Goal: Task Accomplishment & Management: Complete application form

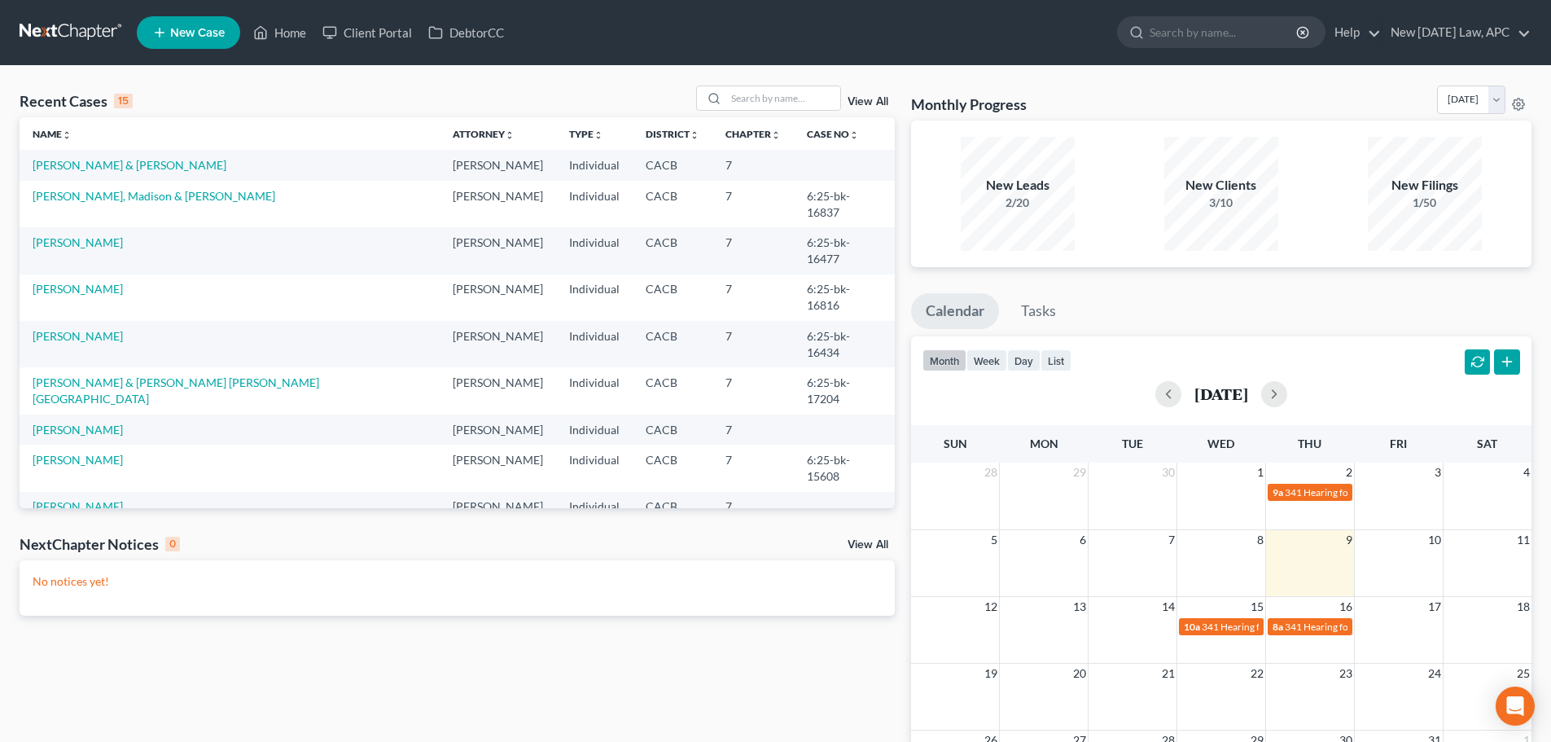
click at [205, 35] on span "New Case" at bounding box center [197, 33] width 55 height 12
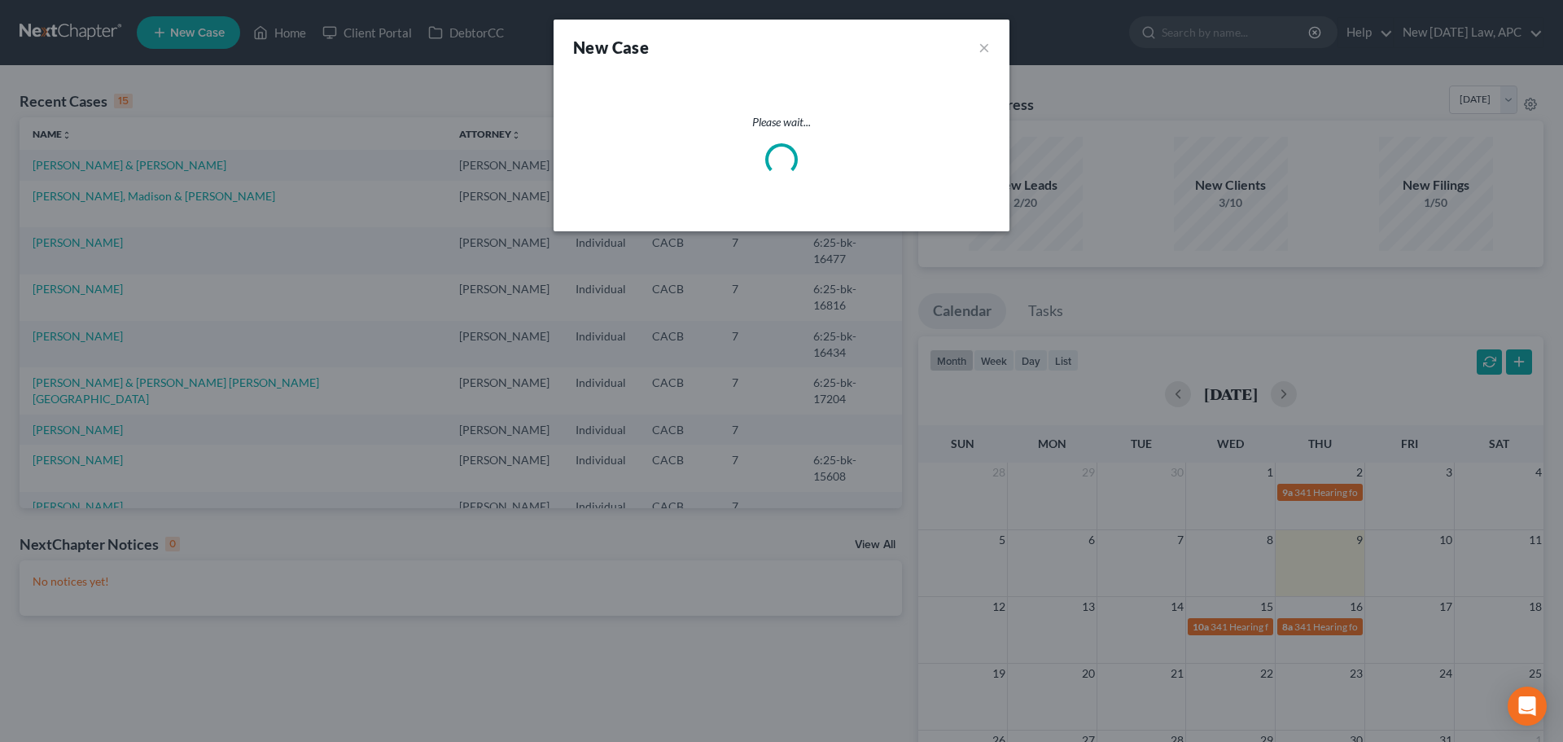
select select "7"
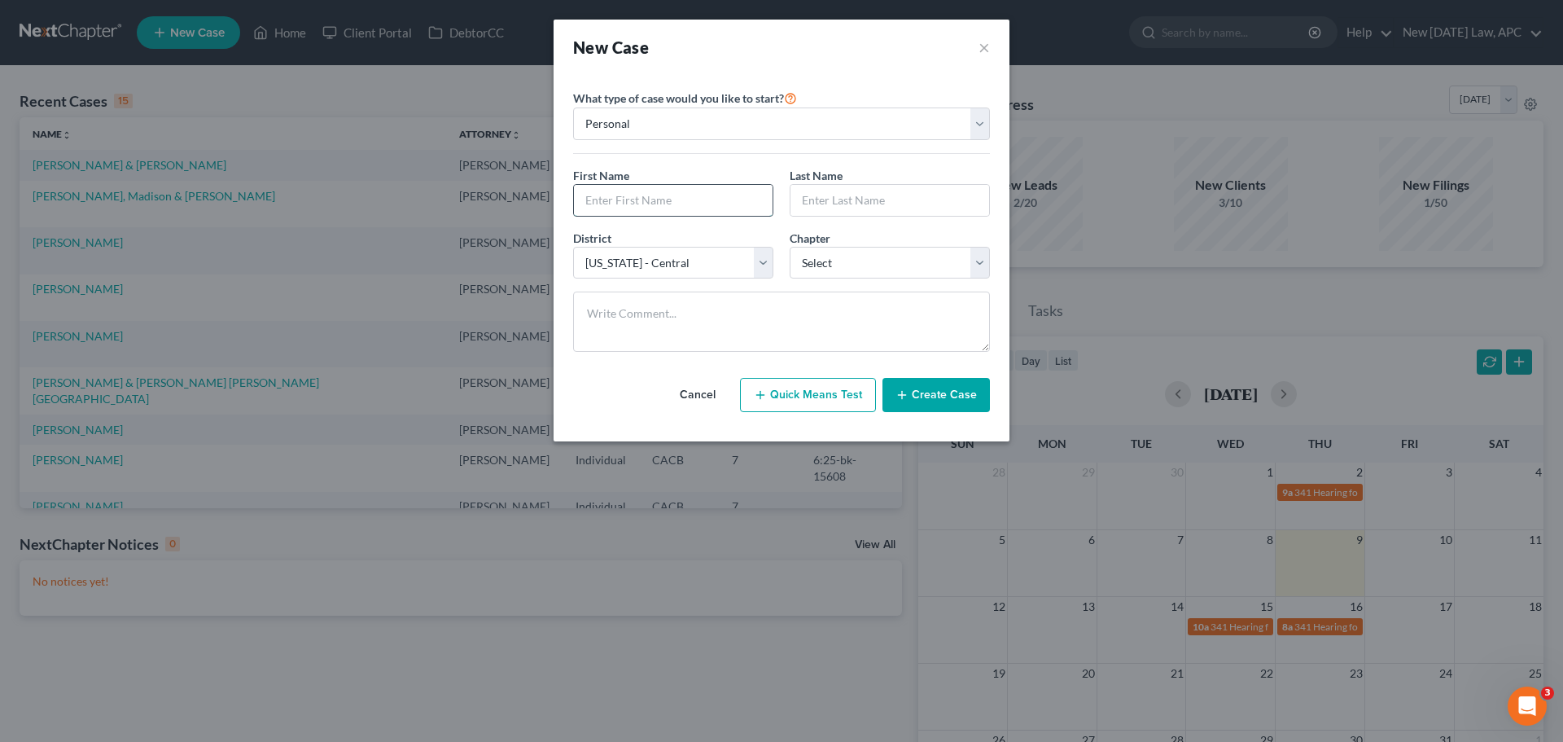
click at [655, 204] on input "text" at bounding box center [673, 200] width 199 height 31
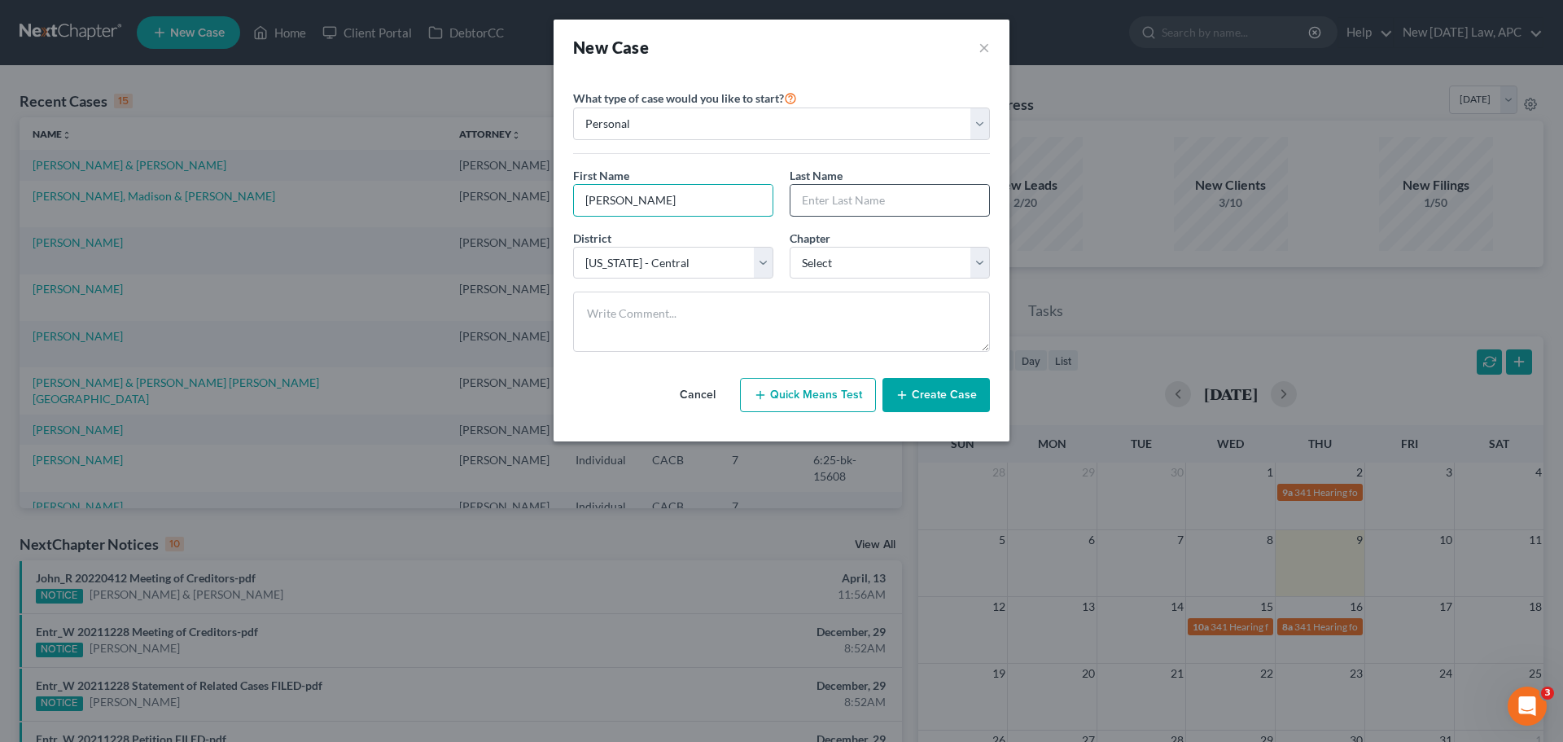
type input "[PERSON_NAME]"
click at [829, 212] on input "text" at bounding box center [890, 200] width 199 height 31
type input "De [PERSON_NAME]"
click at [808, 276] on select "Select 7 11 12 13" at bounding box center [890, 263] width 200 height 33
select select "0"
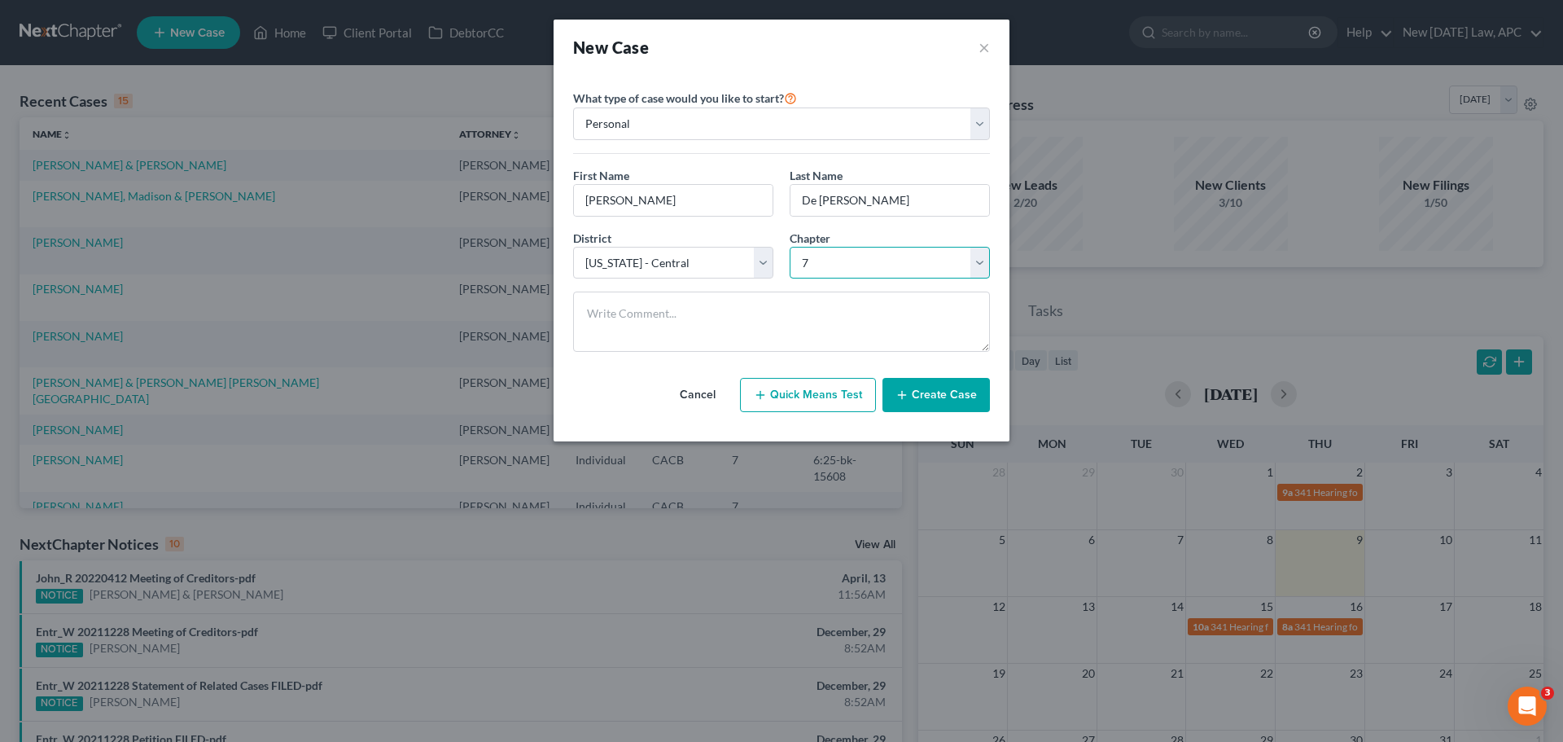
click at [790, 247] on select "Select 7 11 12 13" at bounding box center [890, 263] width 200 height 33
click at [935, 390] on button "Create Case" at bounding box center [936, 395] width 107 height 34
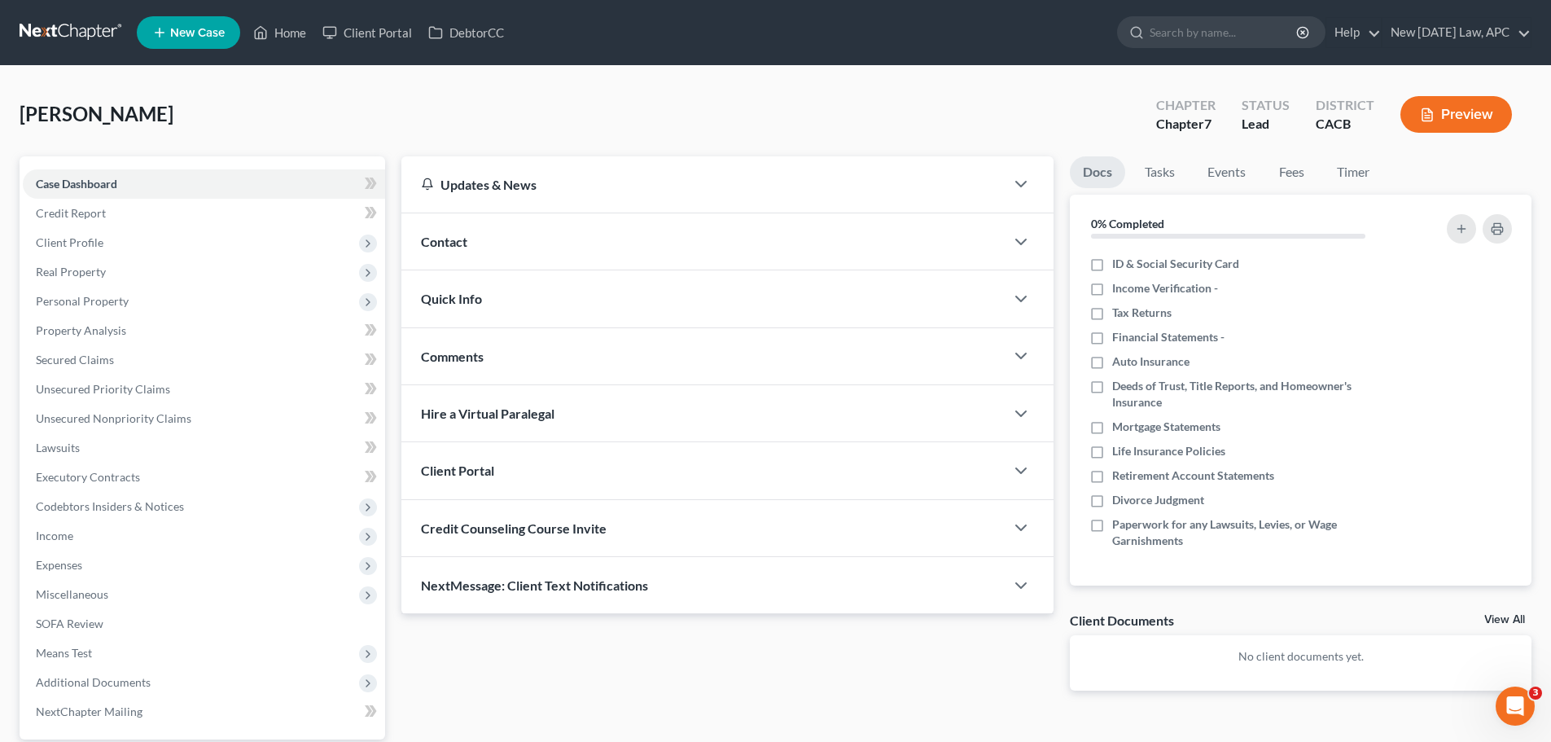
click at [487, 246] on div "Contact" at bounding box center [702, 241] width 603 height 56
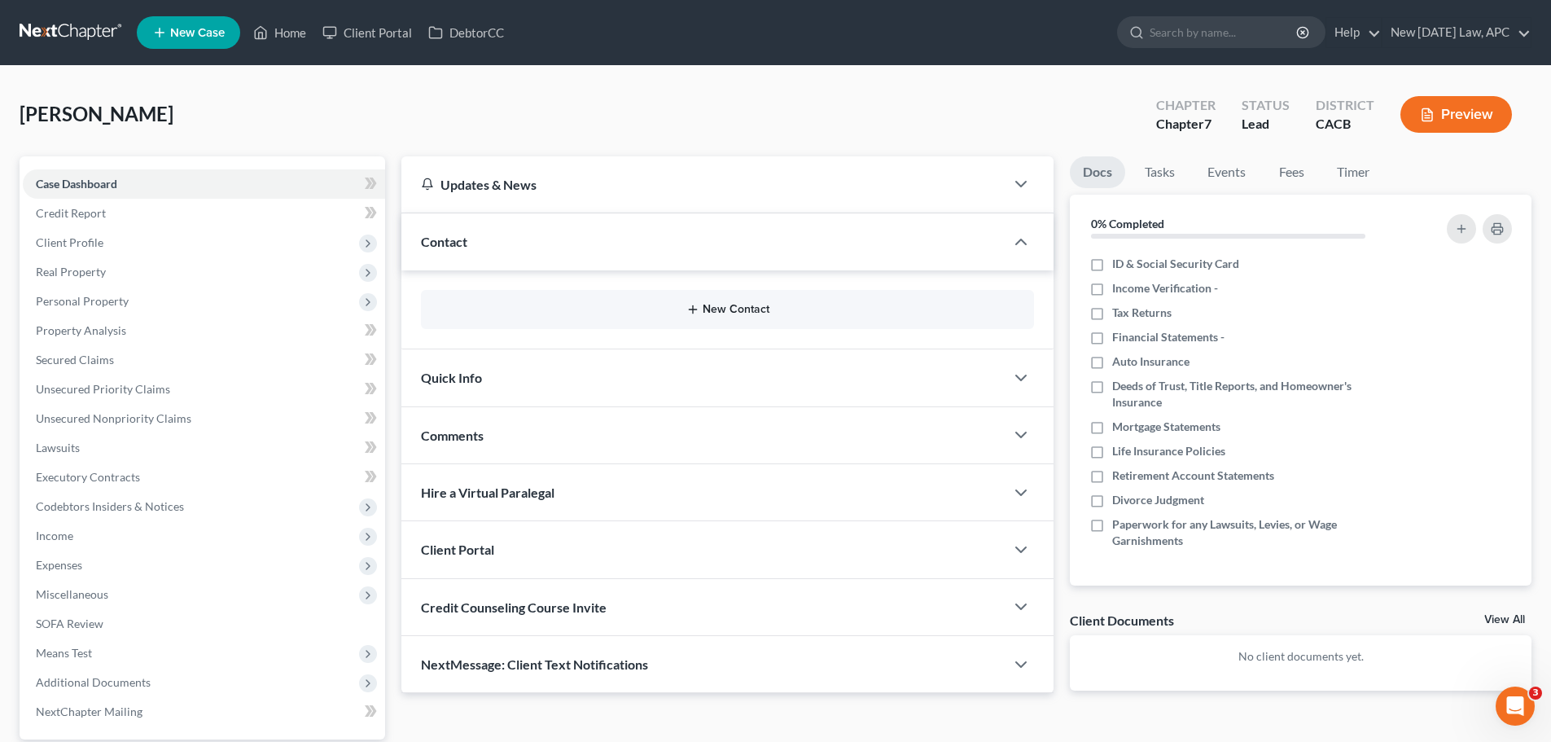
click at [779, 307] on button "New Contact" at bounding box center [727, 309] width 587 height 13
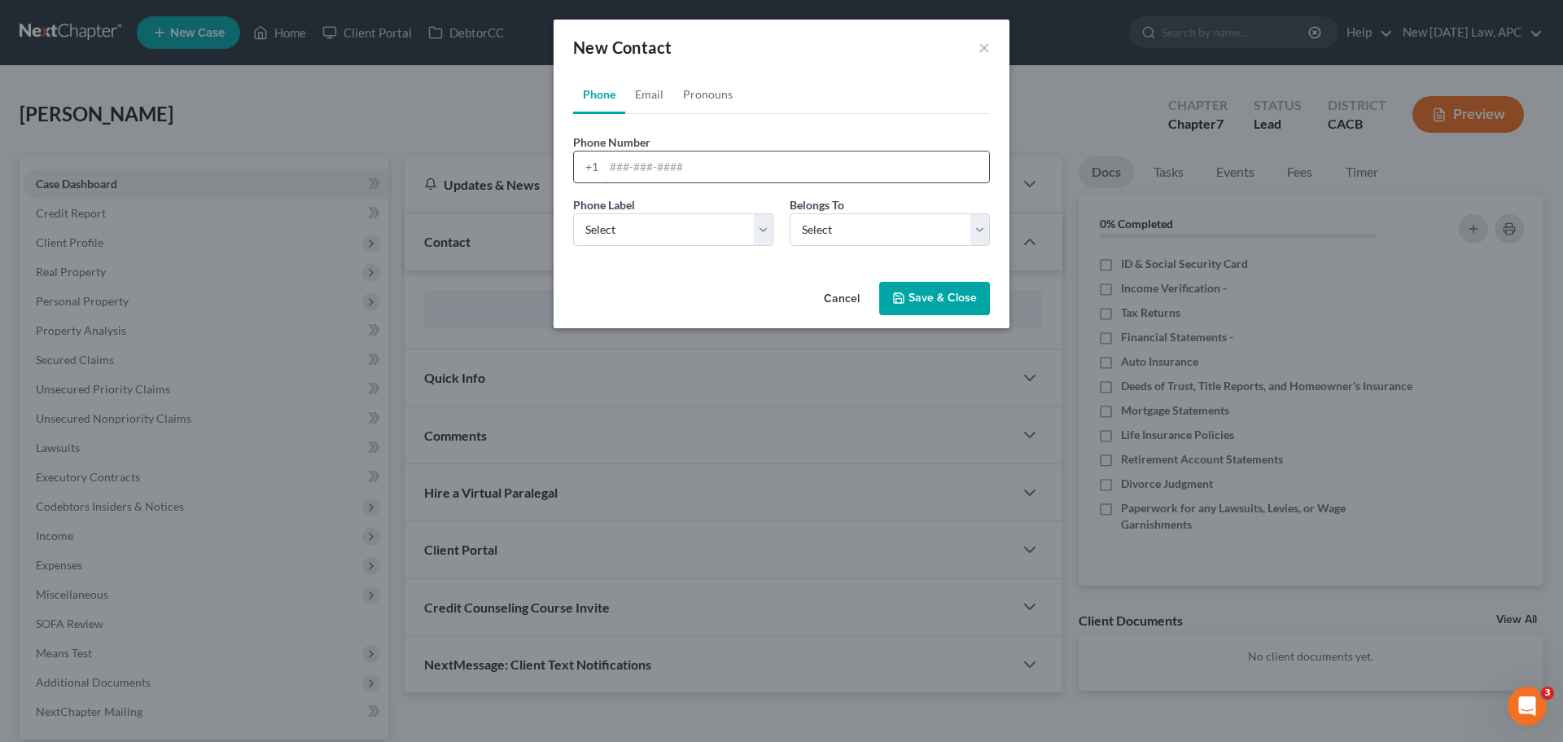
click at [660, 171] on input "tel" at bounding box center [796, 166] width 385 height 31
paste input "[PHONE_NUMBER]"
type input "[PHONE_NUMBER]"
drag, startPoint x: 658, startPoint y: 233, endPoint x: 650, endPoint y: 240, distance: 11.0
click at [658, 233] on select "Select Mobile Home Work Other" at bounding box center [673, 229] width 200 height 33
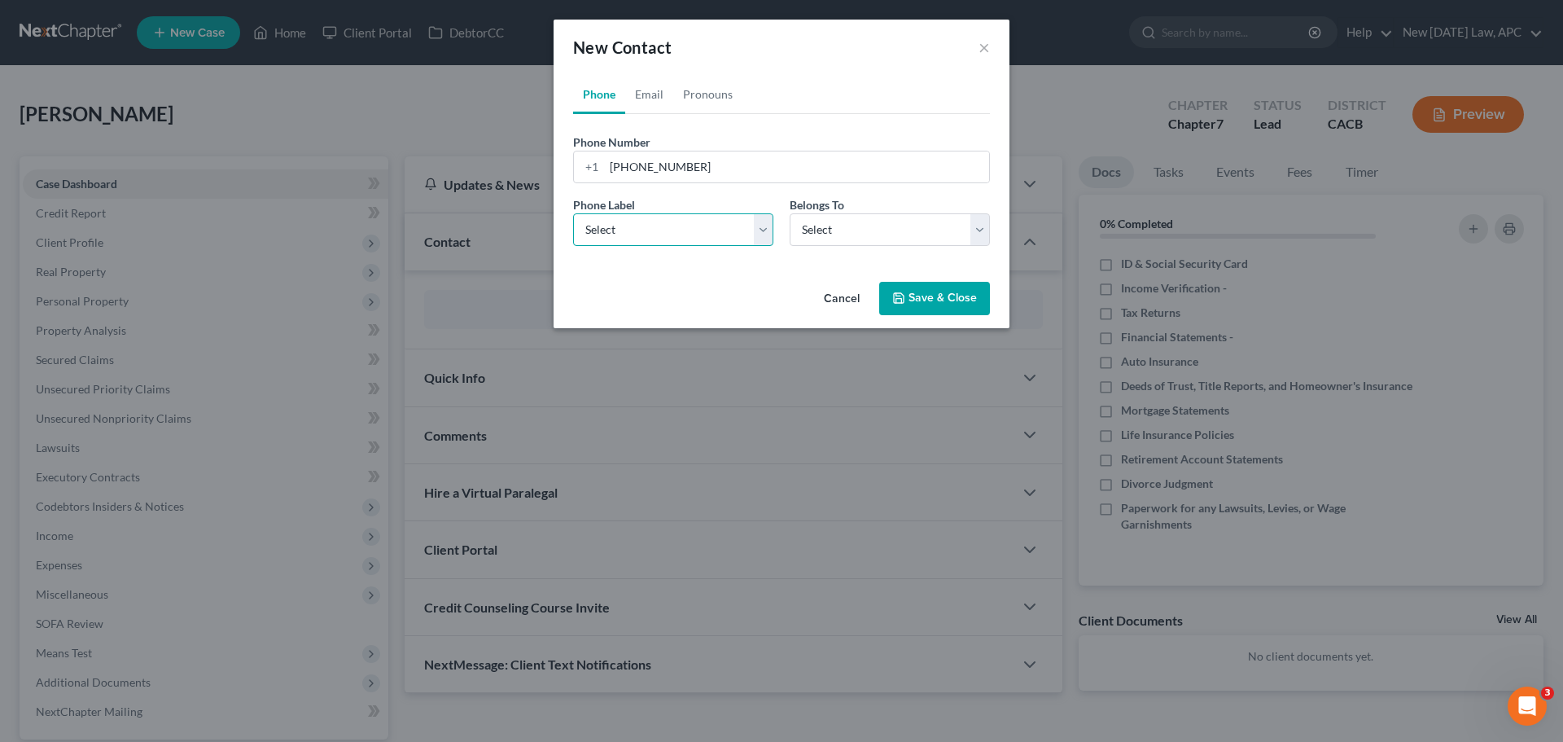
select select "0"
click at [573, 213] on select "Select Mobile Home Work Other" at bounding box center [673, 229] width 200 height 33
click at [813, 243] on select "Select Client Other" at bounding box center [890, 229] width 200 height 33
select select "0"
click at [790, 213] on select "Select Client Other" at bounding box center [890, 229] width 200 height 33
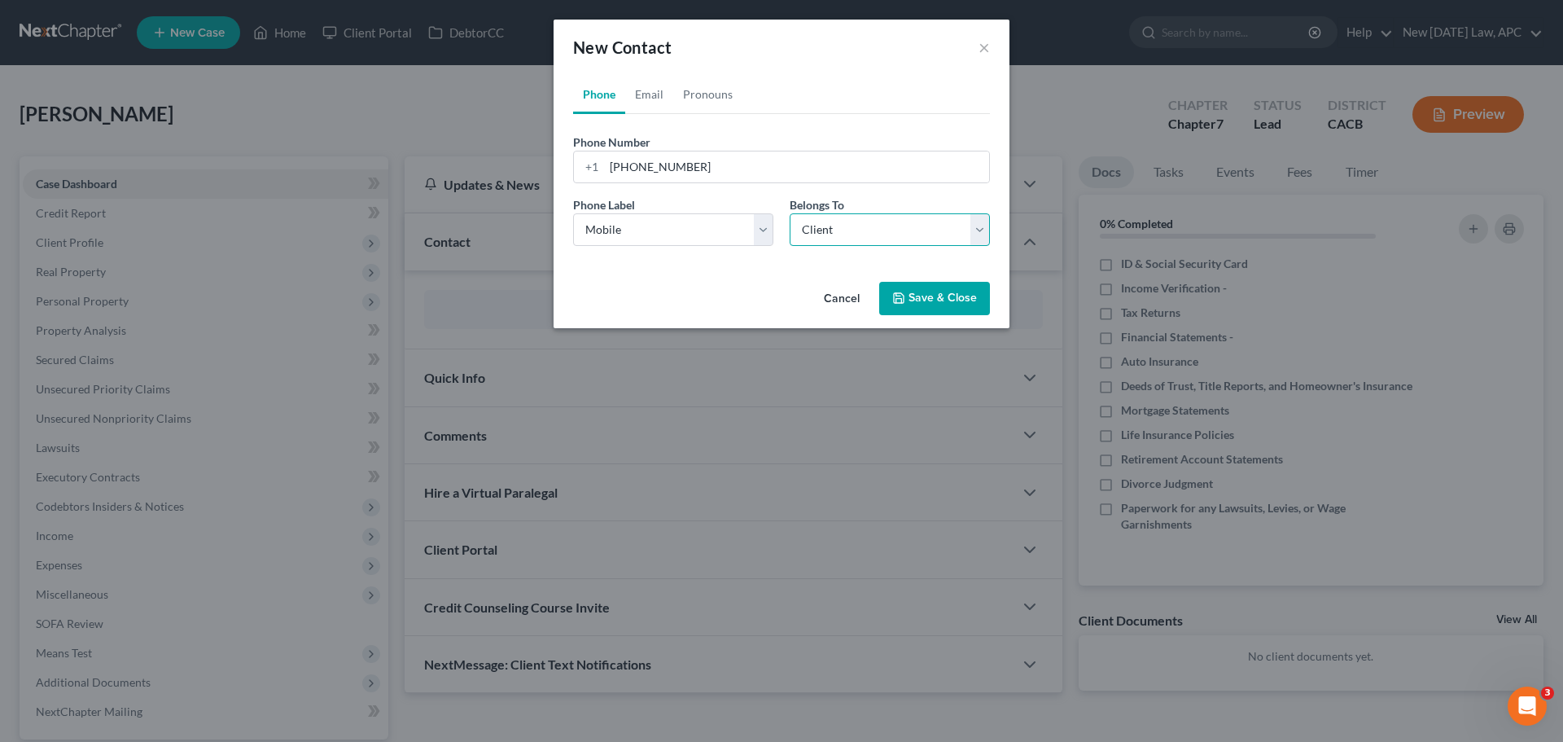
select select "0"
click at [642, 94] on link "Email" at bounding box center [649, 94] width 48 height 39
click at [685, 167] on input "email" at bounding box center [796, 166] width 385 height 31
paste input "[PERSON_NAME][EMAIL_ADDRESS][DOMAIN_NAME]"
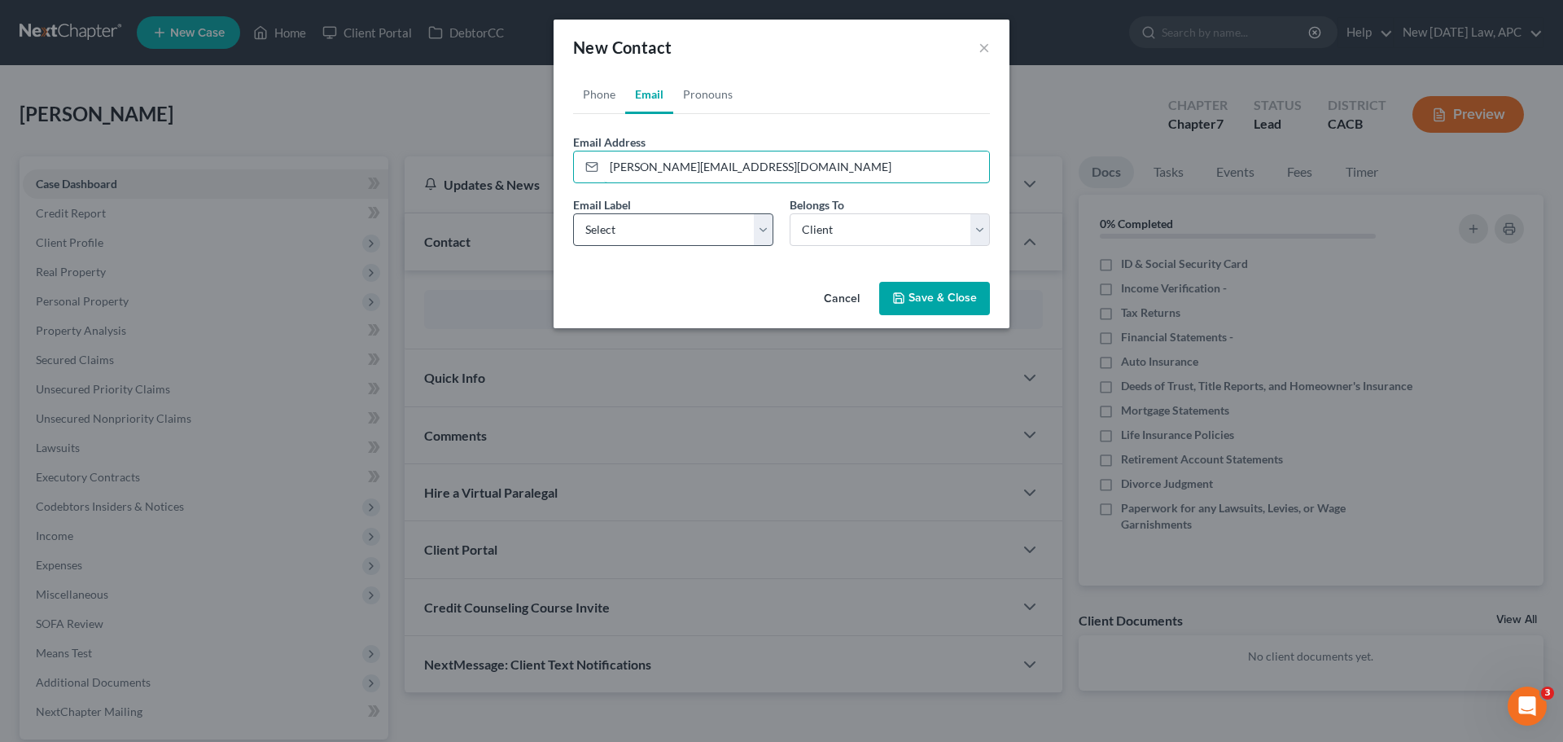
type input "[PERSON_NAME][EMAIL_ADDRESS][DOMAIN_NAME]"
click at [651, 240] on select "Select Home Work Other" at bounding box center [673, 229] width 200 height 33
select select "0"
click at [573, 213] on select "Select Home Work Other" at bounding box center [673, 229] width 200 height 33
click at [921, 312] on button "Save & Close" at bounding box center [934, 299] width 111 height 34
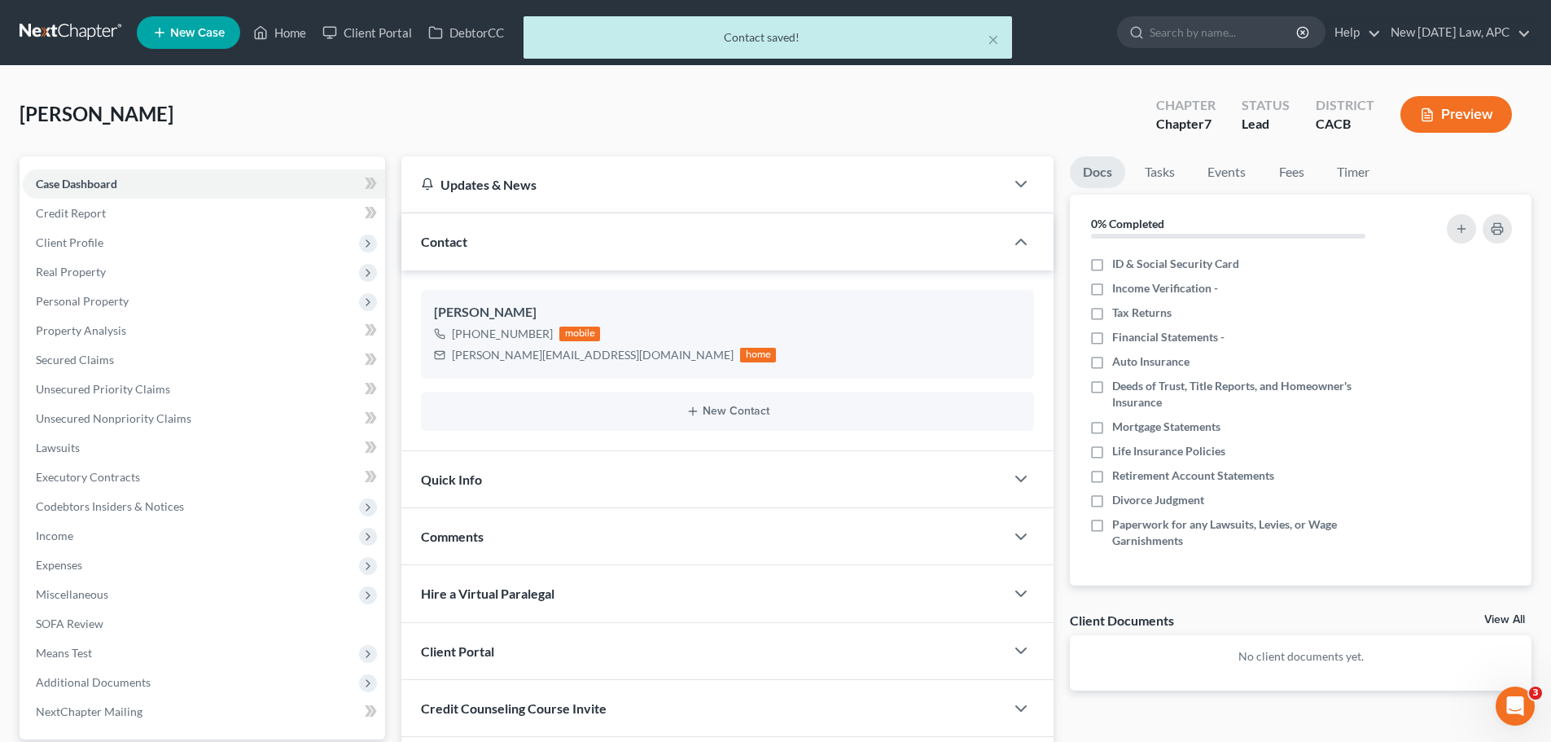
scroll to position [153, 0]
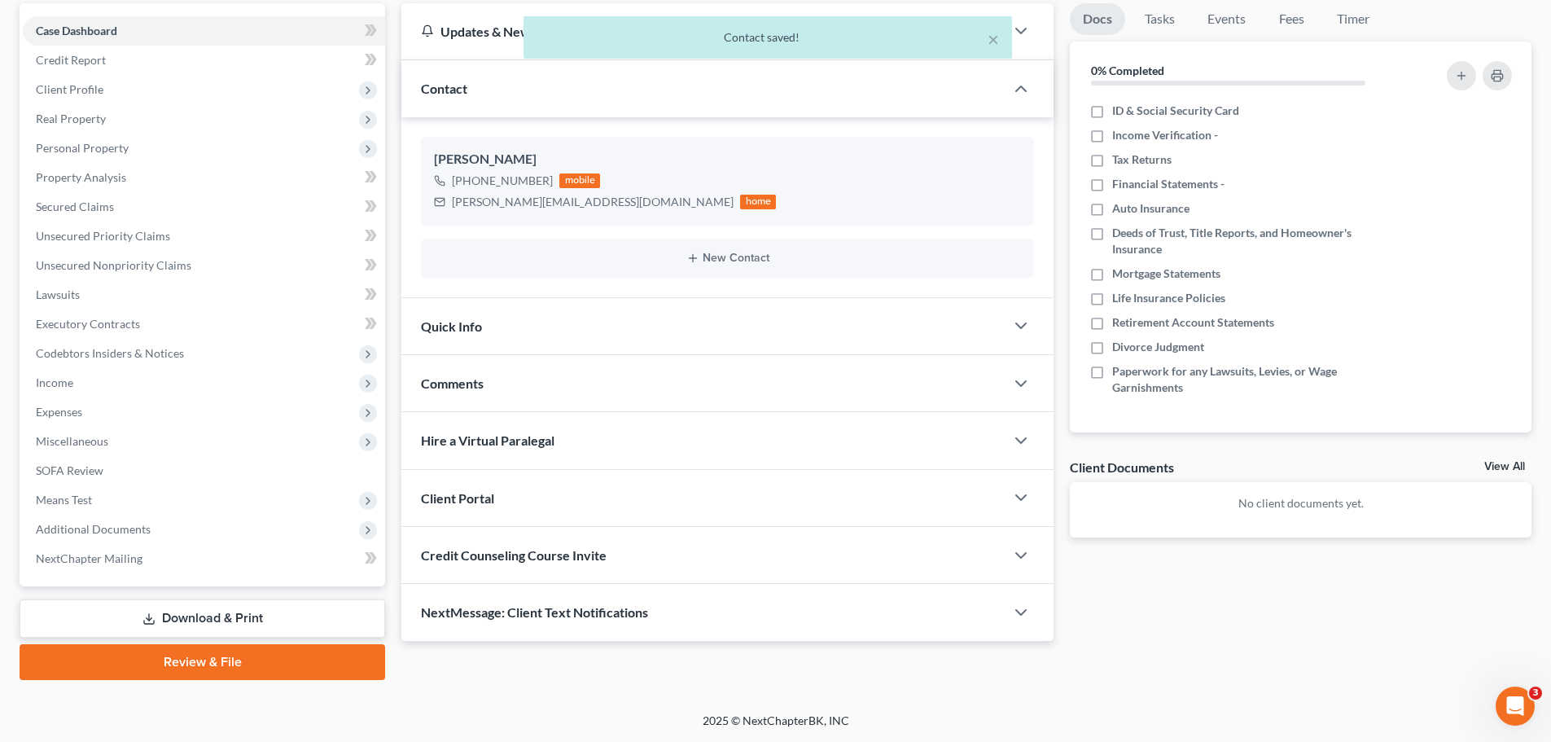
click at [598, 320] on div "Quick Info" at bounding box center [702, 326] width 603 height 56
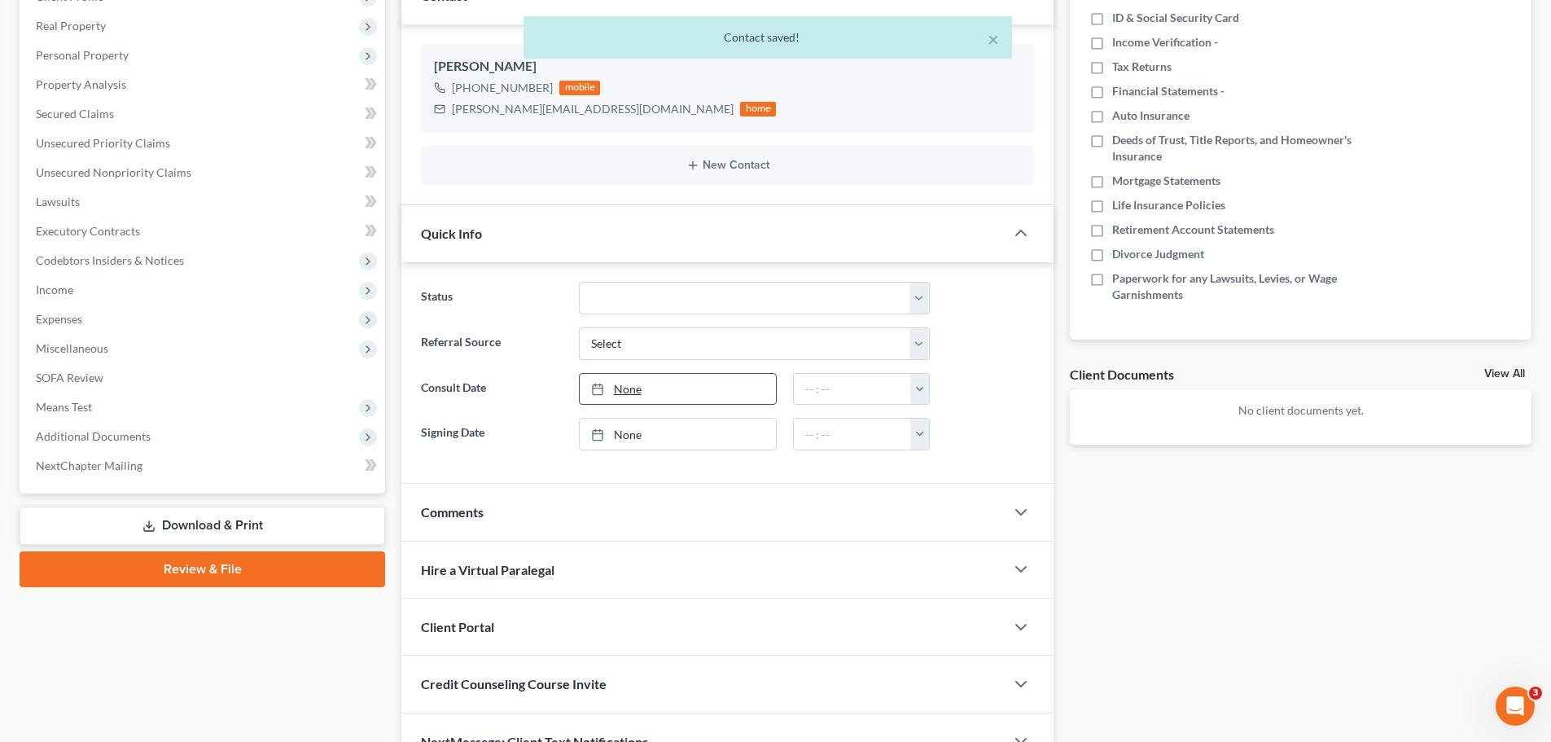
scroll to position [336, 0]
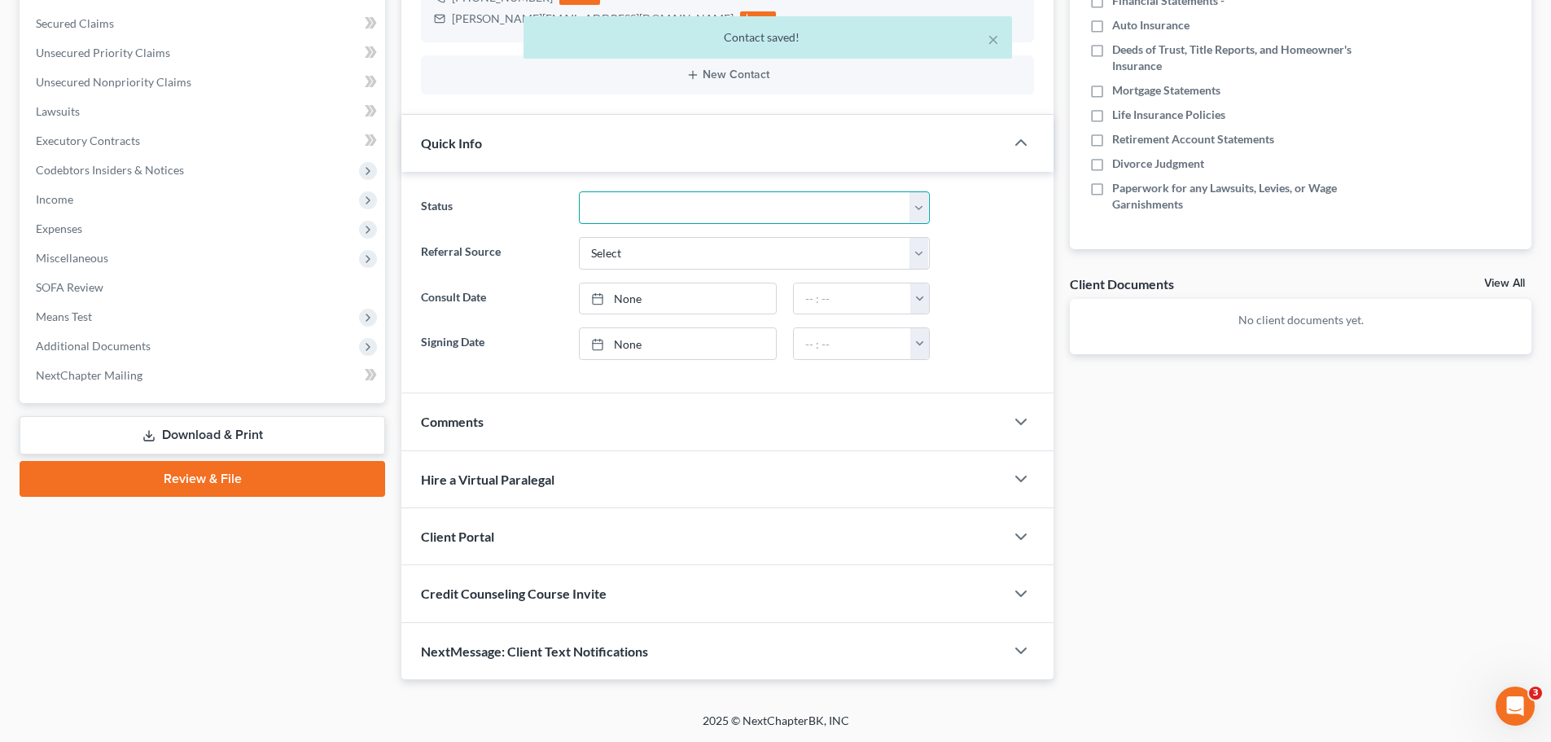
click at [624, 211] on select "Discharged Dismissed Filed / Pre 341 HOLD - Payment Plan Inactive In Progress O…" at bounding box center [754, 207] width 351 height 33
click at [618, 216] on select "Discharged Dismissed Filed / Pre 341 HOLD - Payment Plan Inactive In Progress O…" at bounding box center [754, 207] width 351 height 33
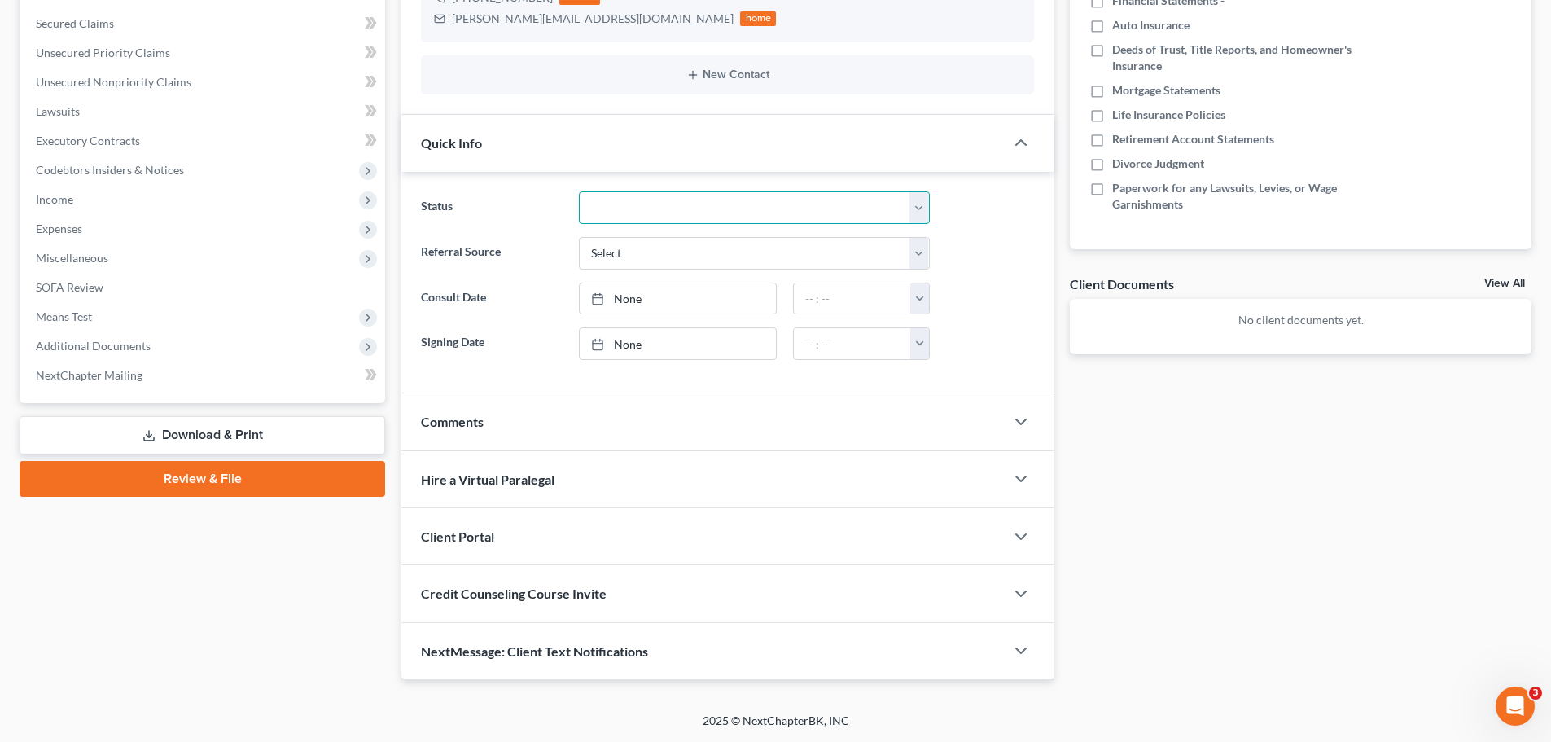
select select "5"
click at [579, 191] on select "Discharged Dismissed Filed / Pre 341 HOLD - Payment Plan Inactive In Progress O…" at bounding box center [754, 207] width 351 height 33
click at [554, 300] on label "Consult Date" at bounding box center [491, 299] width 157 height 33
click at [642, 256] on select "Select Word Of Mouth Previous Clients Direct Mail Website Google Search Modern …" at bounding box center [754, 253] width 351 height 33
select select "4"
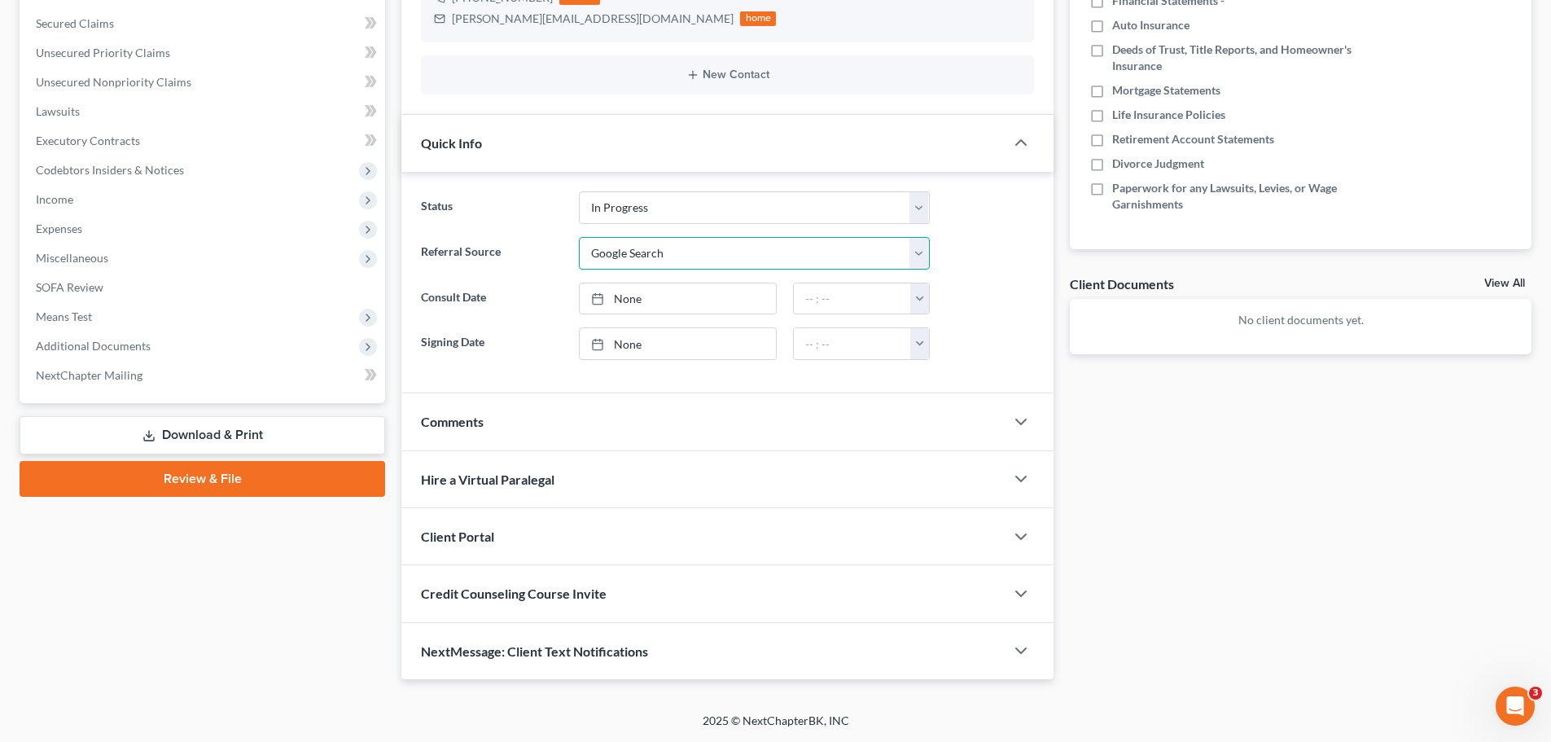
click at [579, 237] on select "Select Word Of Mouth Previous Clients Direct Mail Website Google Search Modern …" at bounding box center [754, 253] width 351 height 33
click at [501, 344] on label "Signing Date" at bounding box center [491, 343] width 157 height 33
click at [617, 299] on link "None" at bounding box center [678, 298] width 196 height 31
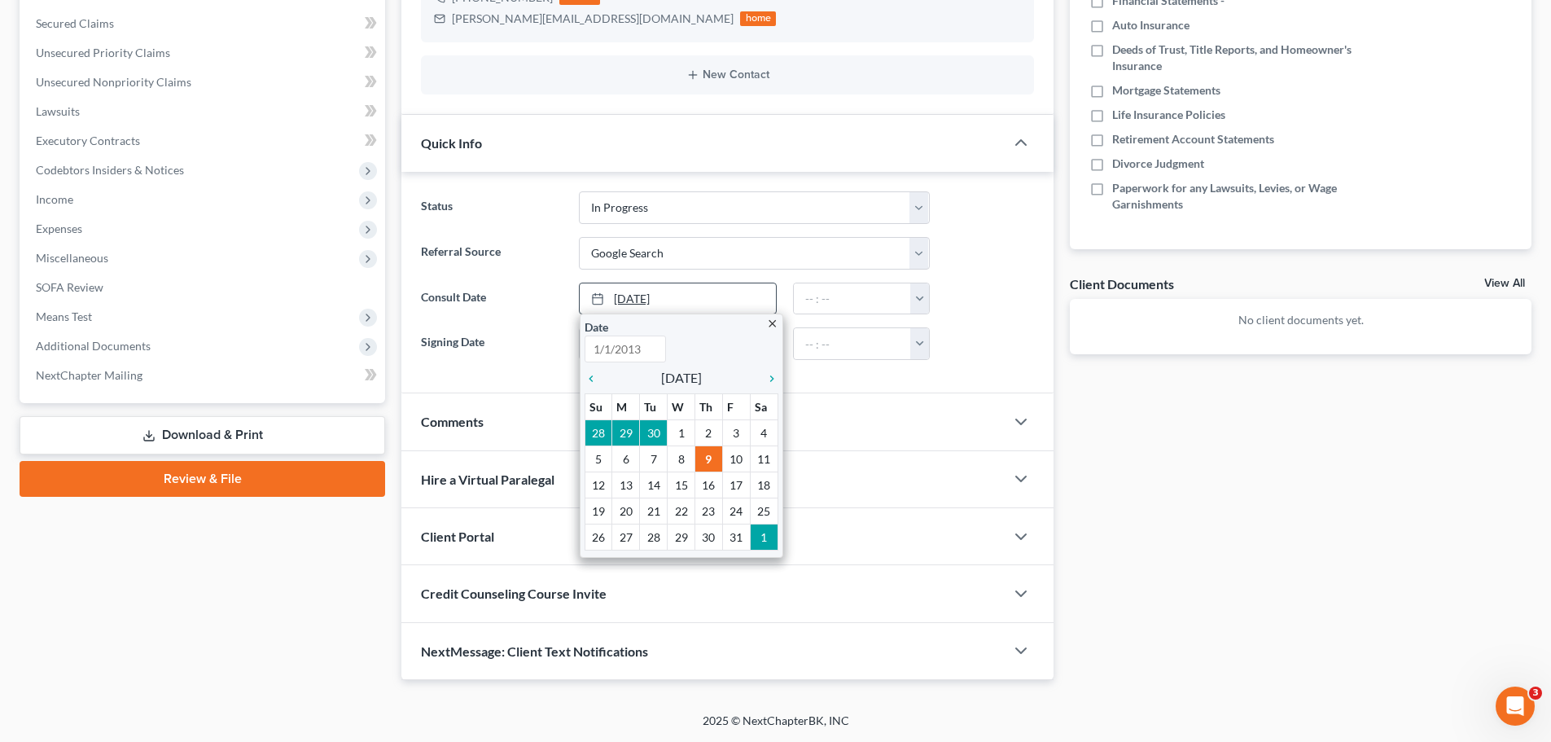
type input "[DATE]"
click at [591, 379] on icon "chevron_left" at bounding box center [595, 378] width 21 height 13
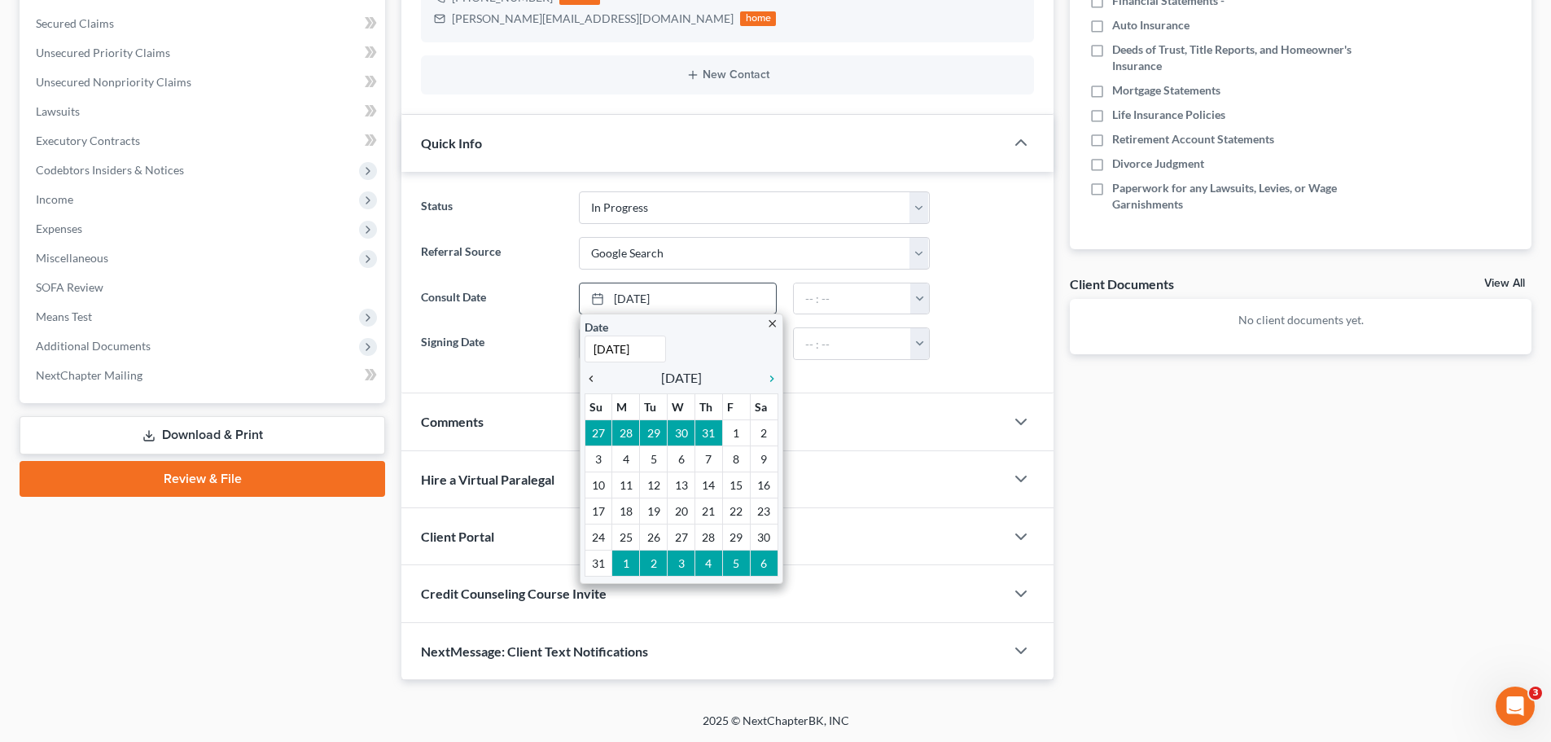
click at [591, 379] on icon "chevron_left" at bounding box center [595, 378] width 21 height 13
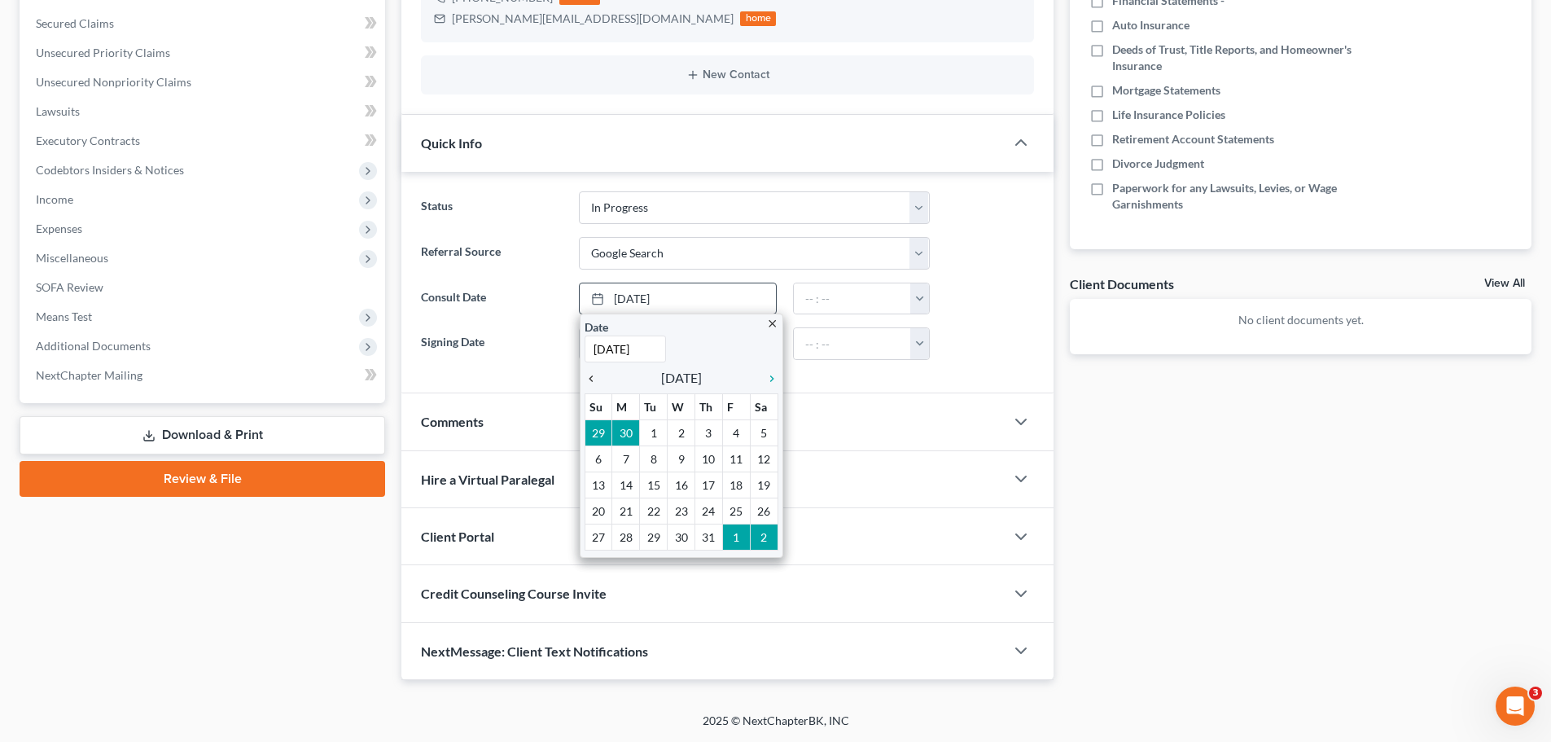
click at [591, 379] on icon "chevron_left" at bounding box center [595, 378] width 21 height 13
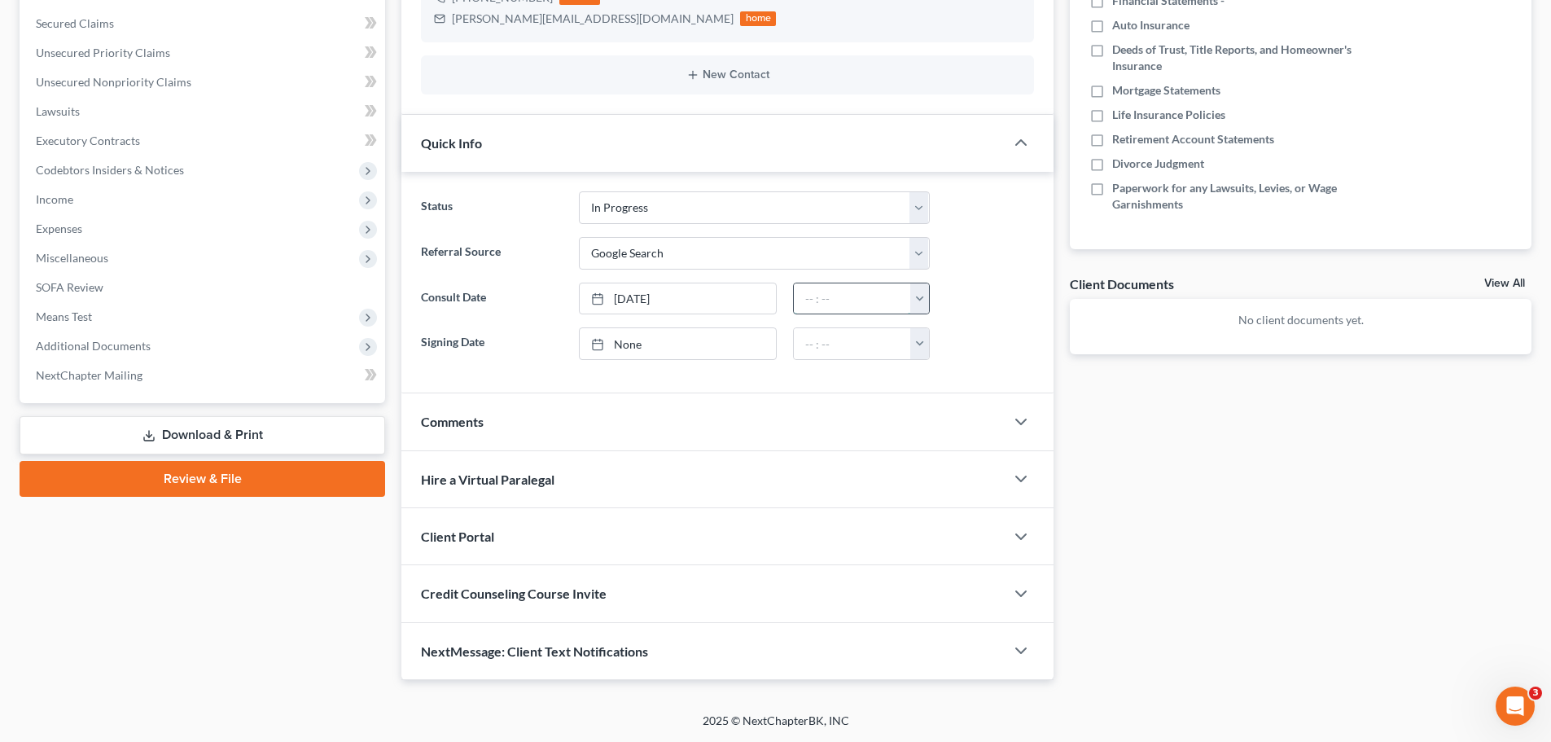
click at [840, 287] on input "text" at bounding box center [852, 298] width 117 height 31
type input "10:00am"
click at [563, 341] on label "Signing Date" at bounding box center [491, 343] width 157 height 33
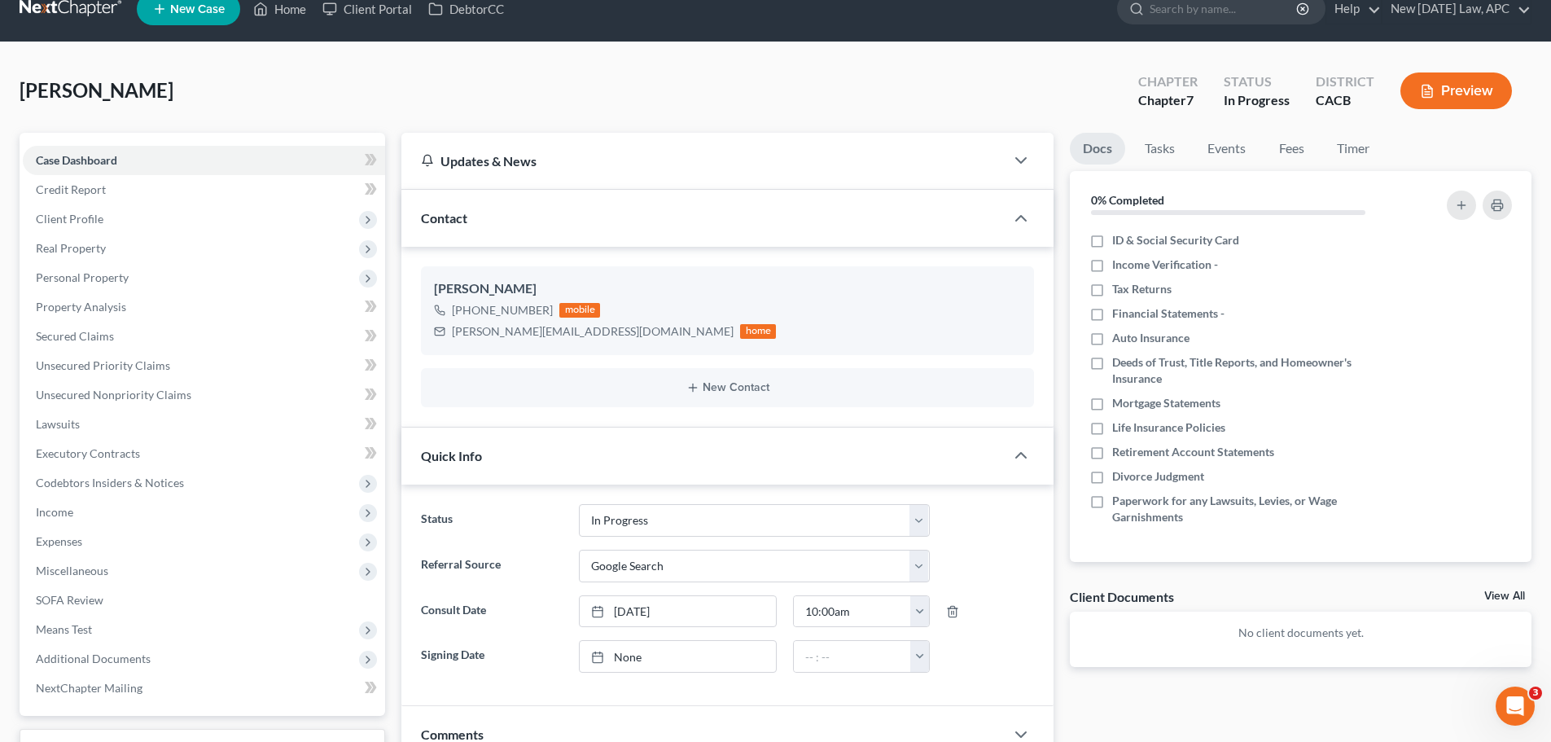
scroll to position [0, 0]
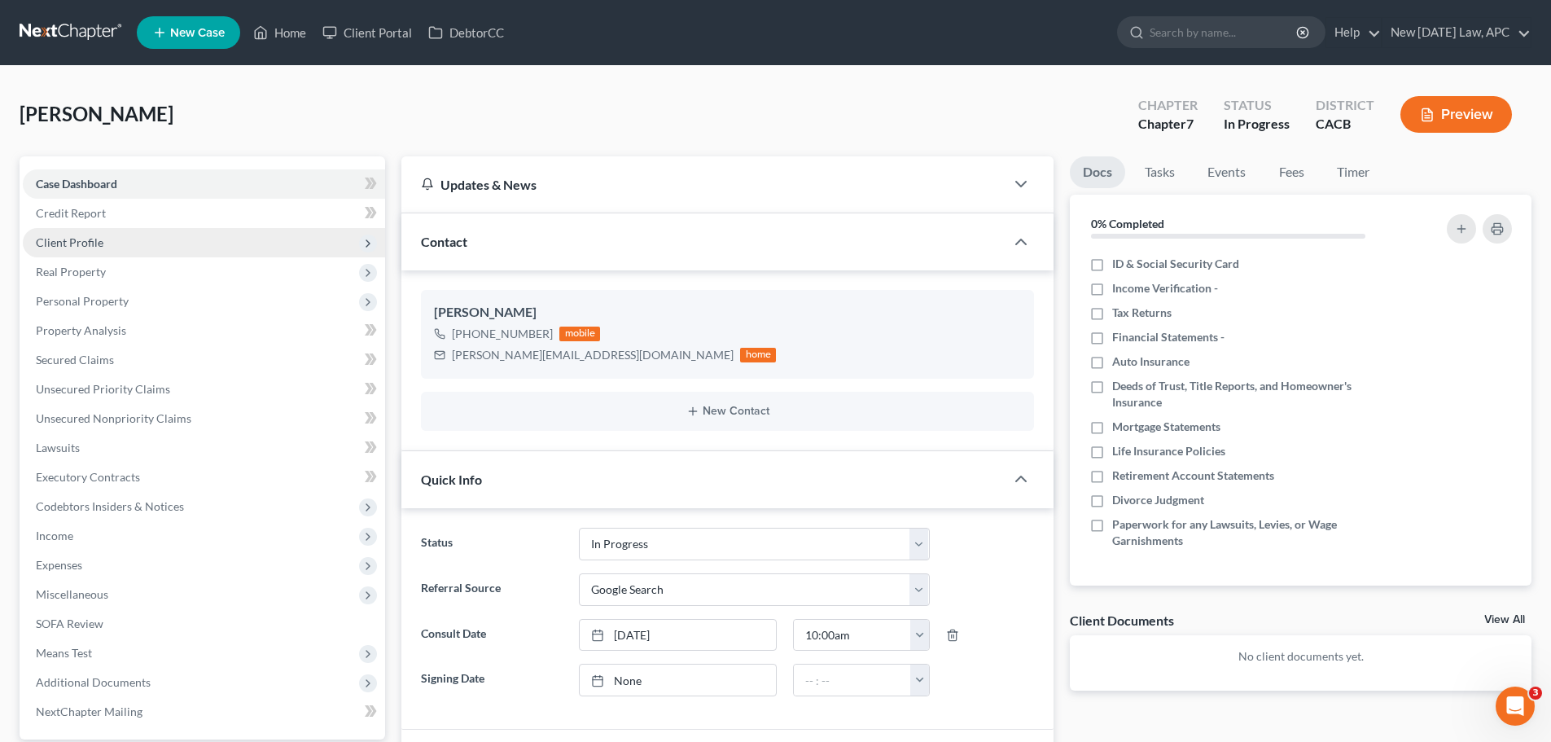
click at [99, 240] on span "Client Profile" at bounding box center [70, 242] width 68 height 14
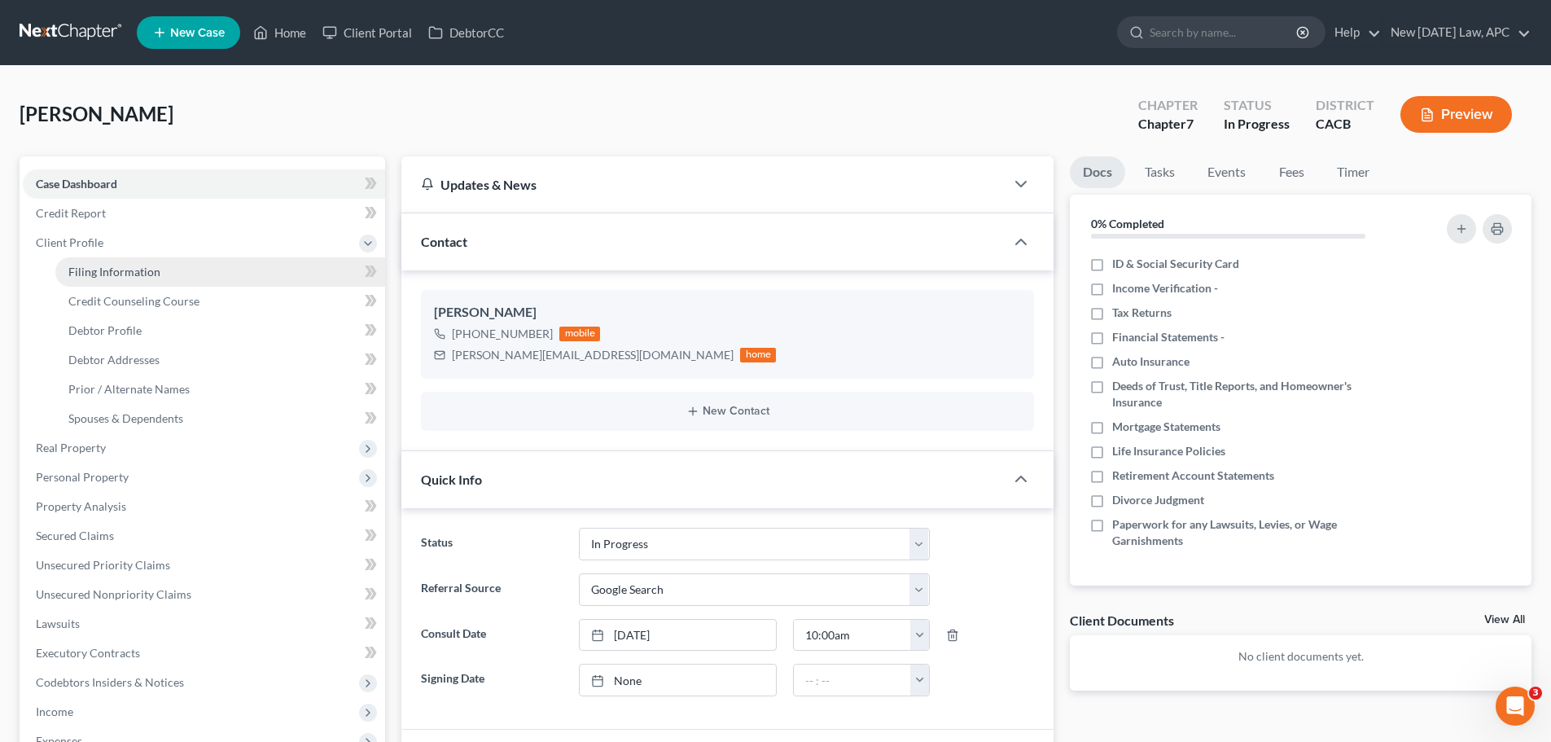
click at [116, 273] on span "Filing Information" at bounding box center [114, 272] width 92 height 14
select select "1"
select select "0"
select select "7"
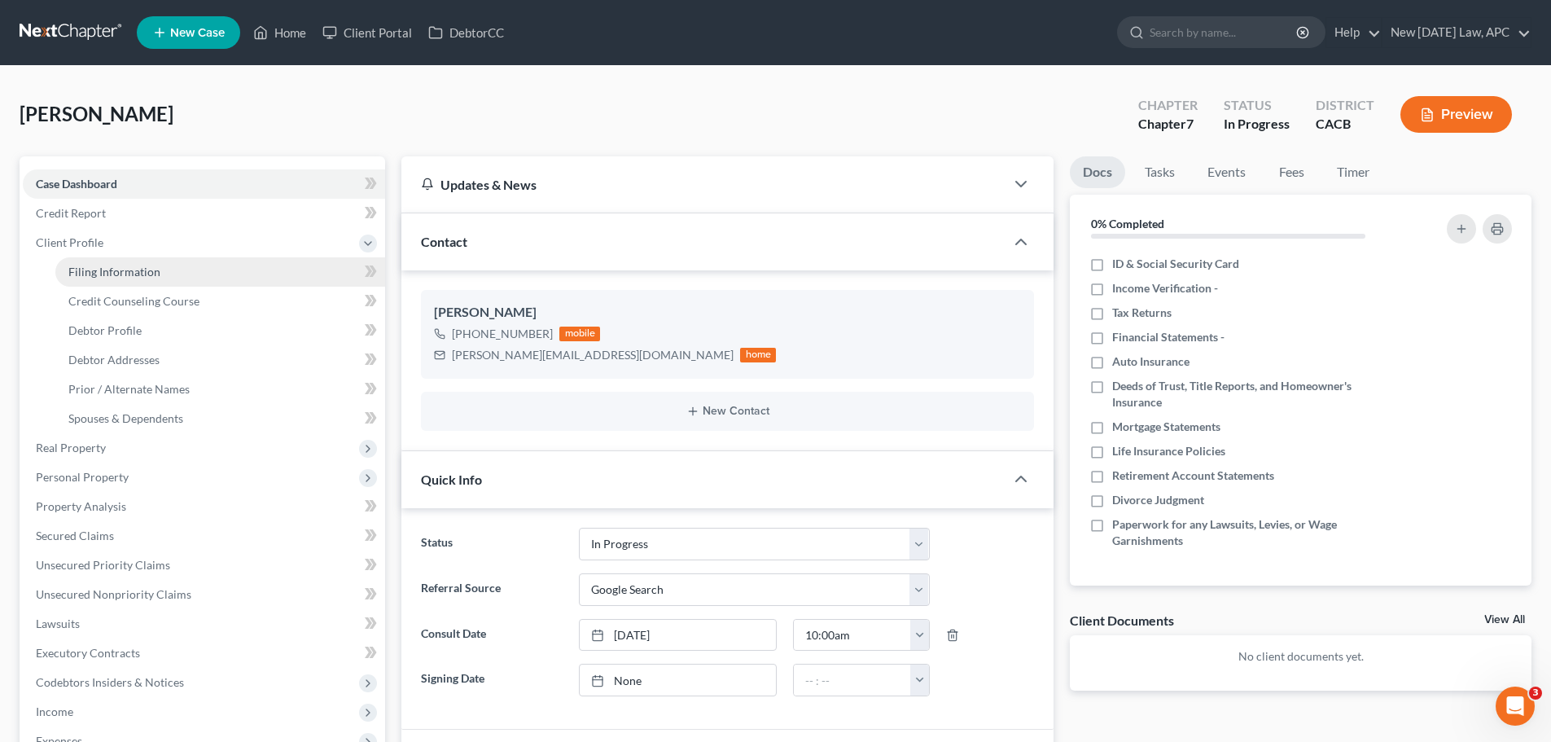
select select "4"
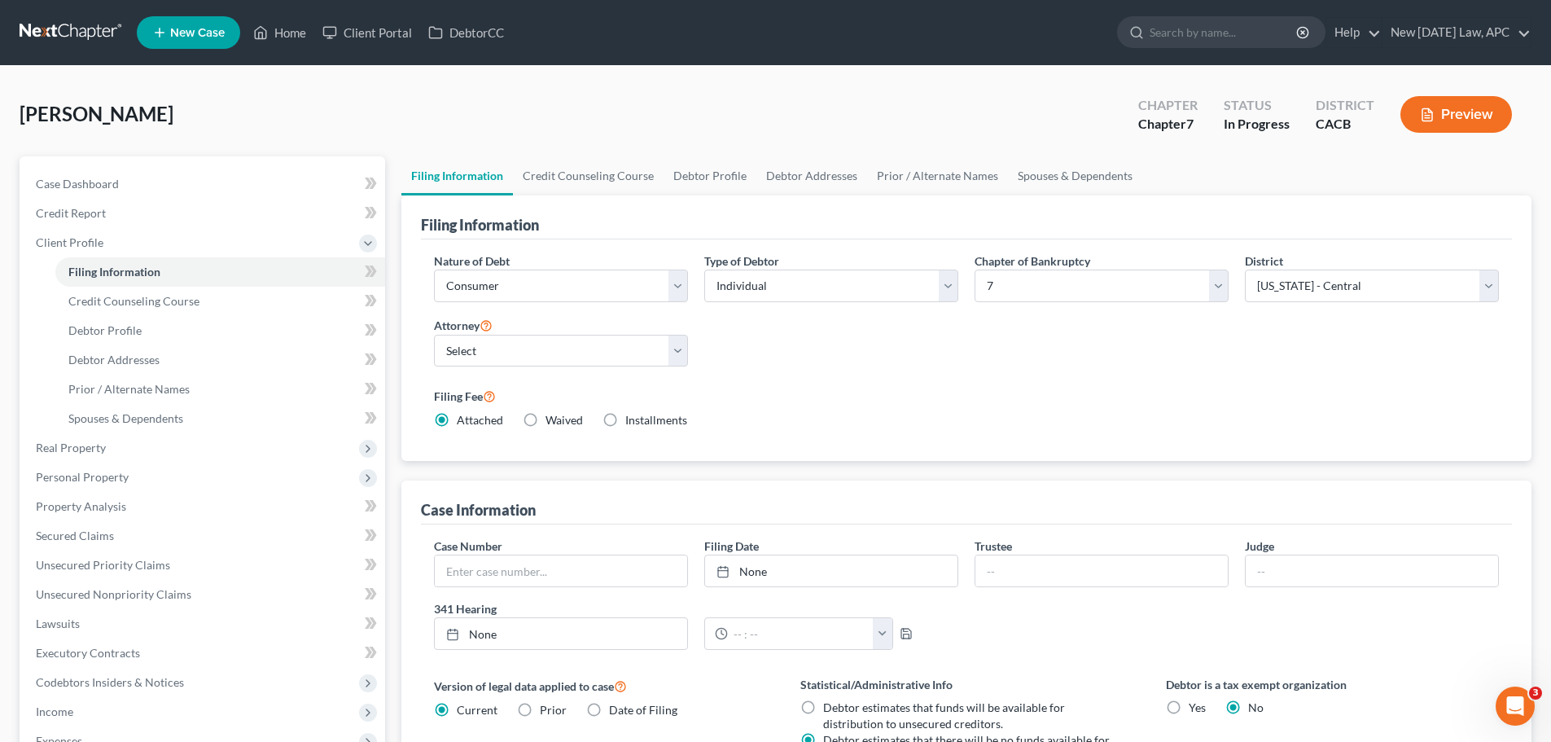
scroll to position [81, 0]
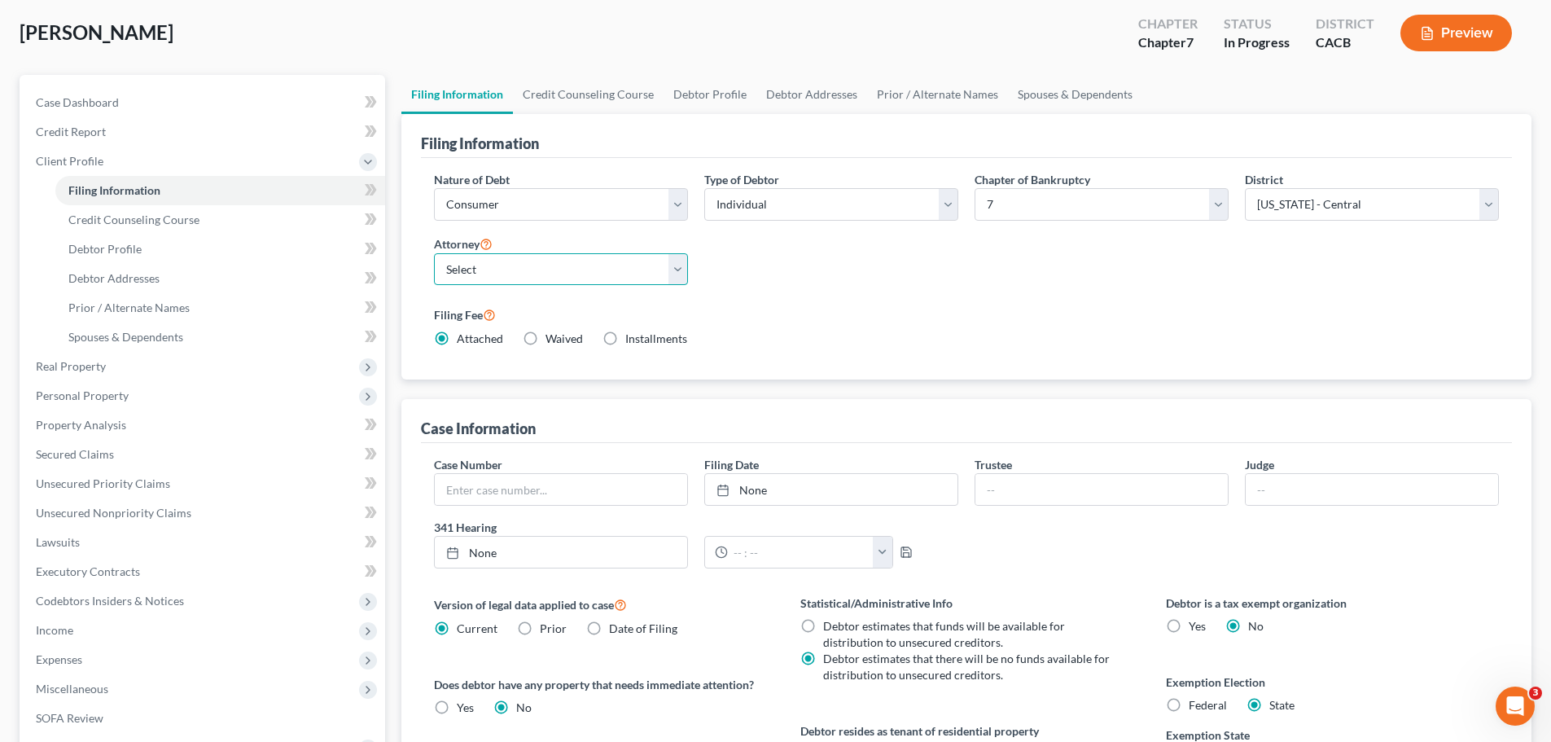
click at [534, 277] on select "Select [PERSON_NAME] - CACB [PERSON_NAME] - CACB [PERSON_NAME] - CASB" at bounding box center [561, 269] width 254 height 33
select select "1"
click at [434, 253] on select "Select [PERSON_NAME] - CACB [PERSON_NAME] - CACB [PERSON_NAME] - CASB" at bounding box center [561, 269] width 254 height 33
click at [827, 331] on div "Filing Fee Attached Waived Waived Installments Installments" at bounding box center [966, 326] width 1065 height 42
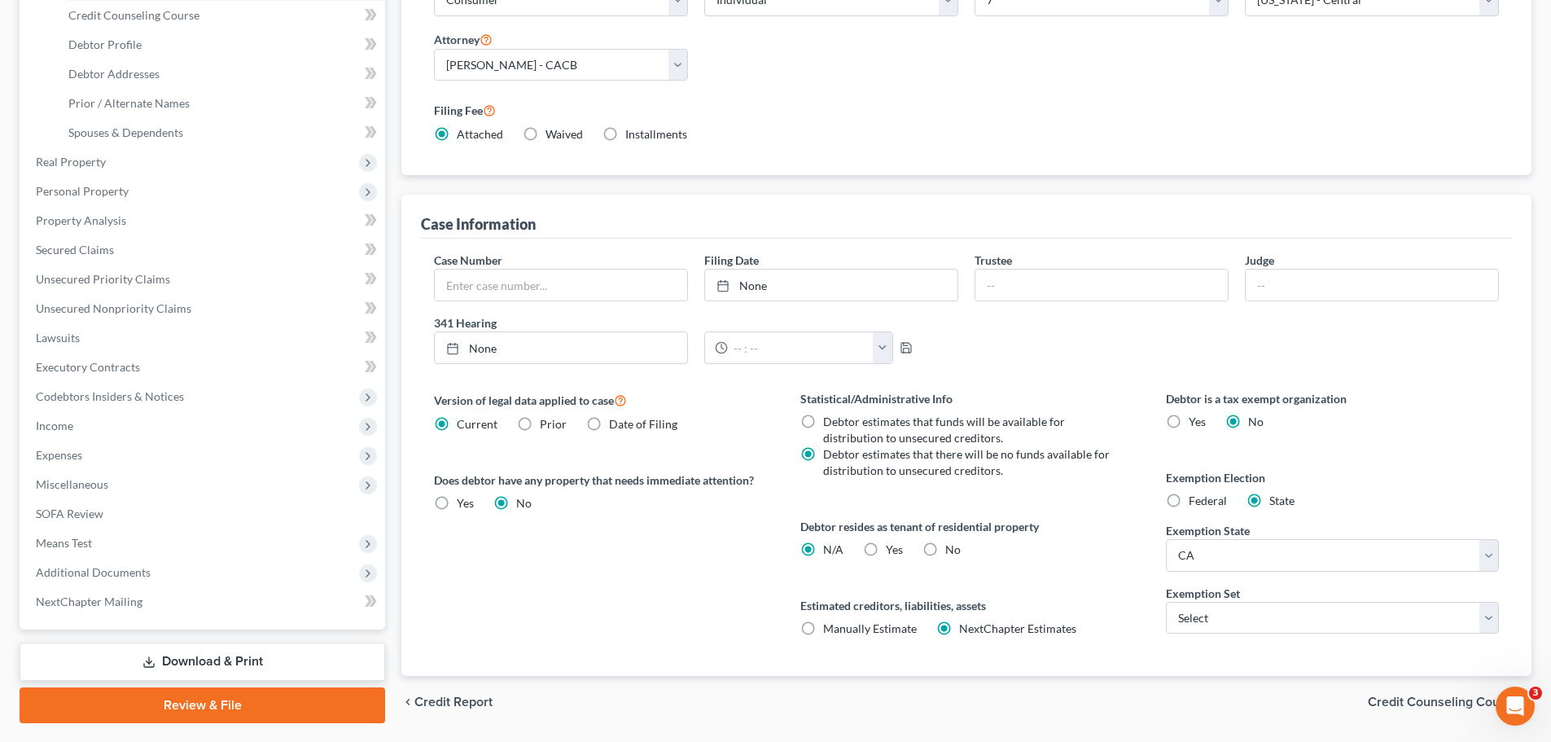
scroll to position [326, 0]
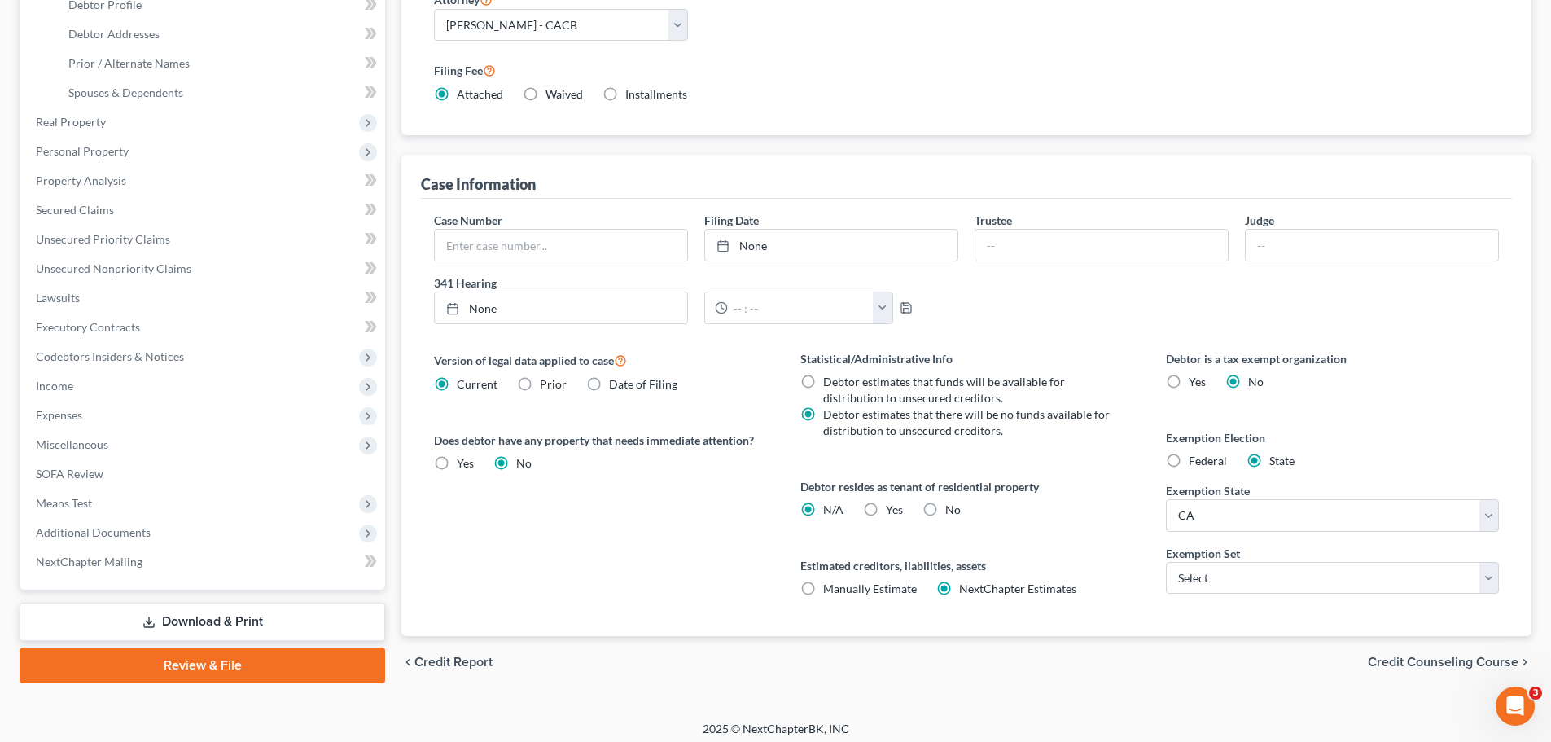
click at [895, 512] on span "Yes" at bounding box center [894, 509] width 17 height 14
click at [895, 512] on input "Yes Yes" at bounding box center [897, 507] width 11 height 11
radio input "true"
radio input "false"
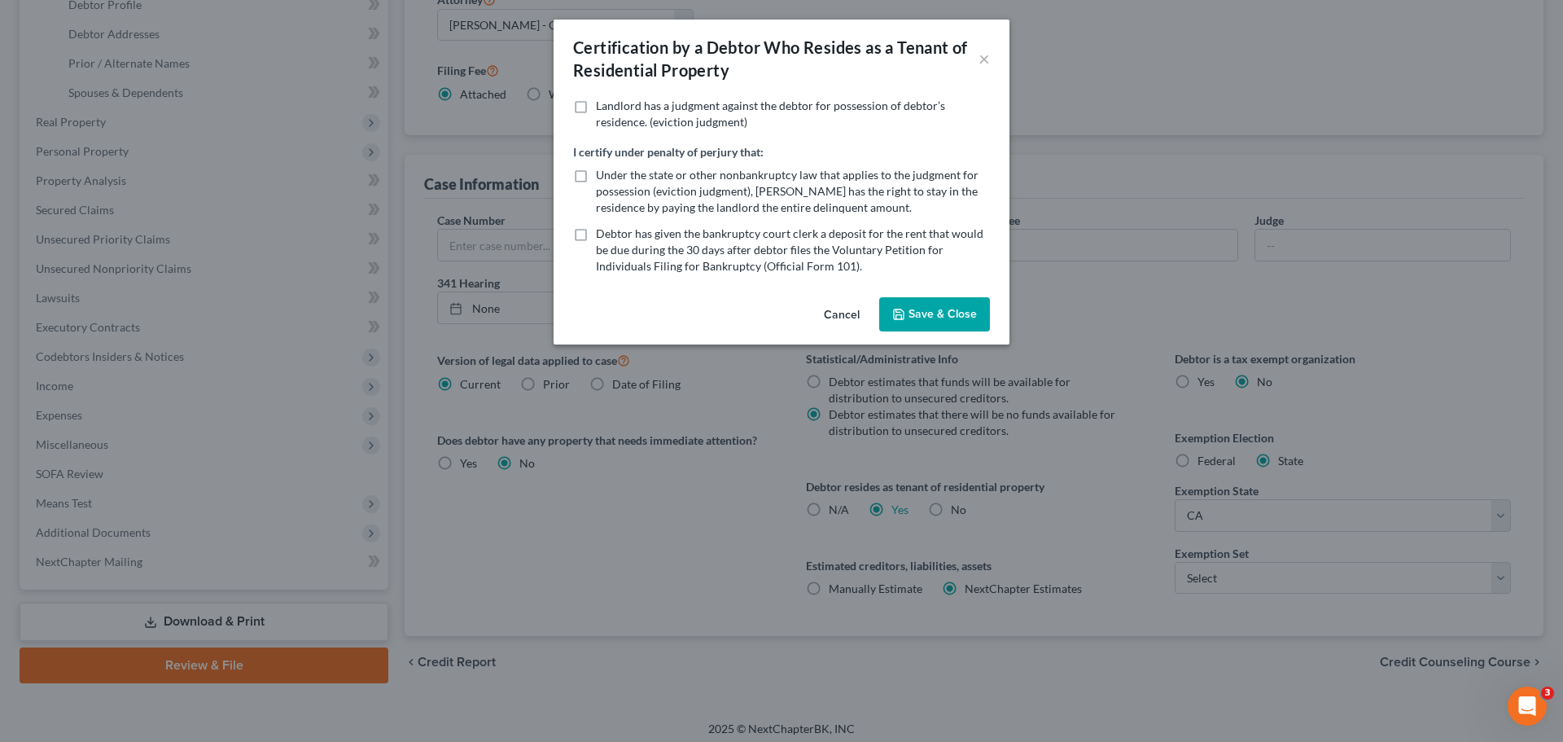
click at [1111, 552] on div "Certification by a Debtor Who Resides as a Tenant of Residential Property × Lan…" at bounding box center [781, 371] width 1563 height 742
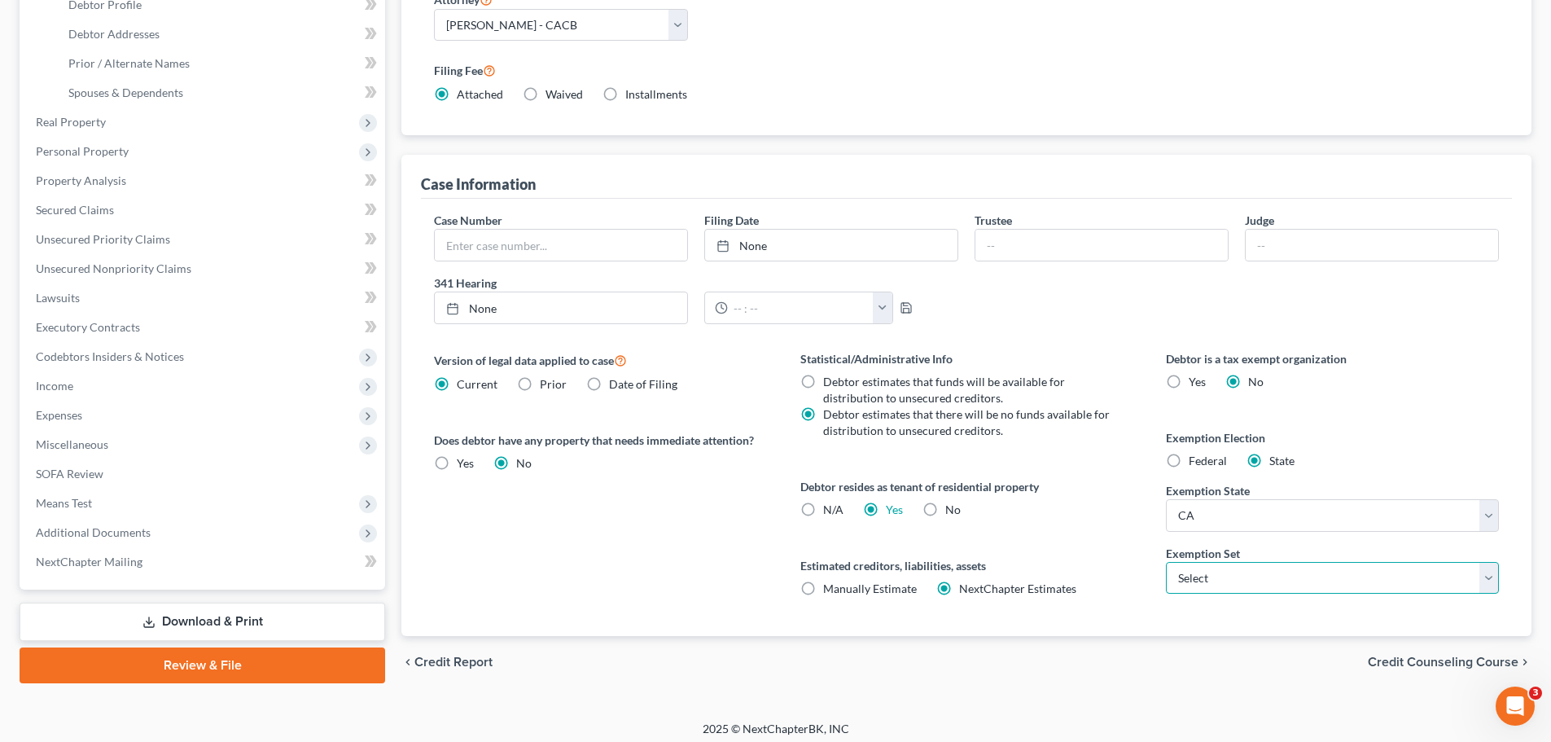
click at [1225, 586] on select "Select 703 704" at bounding box center [1332, 578] width 333 height 33
select select "0"
click at [1166, 562] on select "Select 703 704" at bounding box center [1332, 578] width 333 height 33
click at [1076, 593] on div "Estimated creditors, liabilities, assets Manually Estimate Manually Estimate Ne…" at bounding box center [966, 577] width 333 height 40
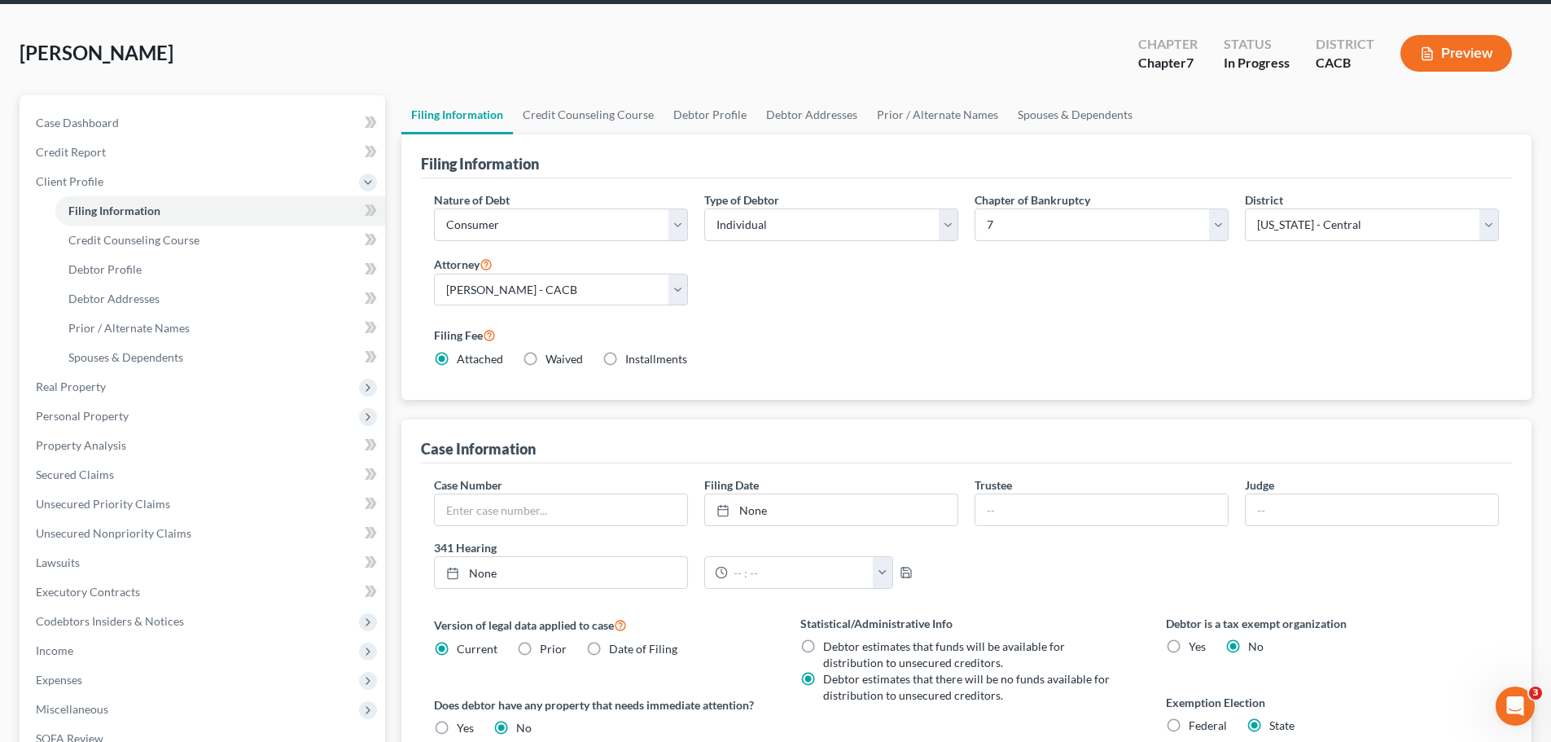
scroll to position [0, 0]
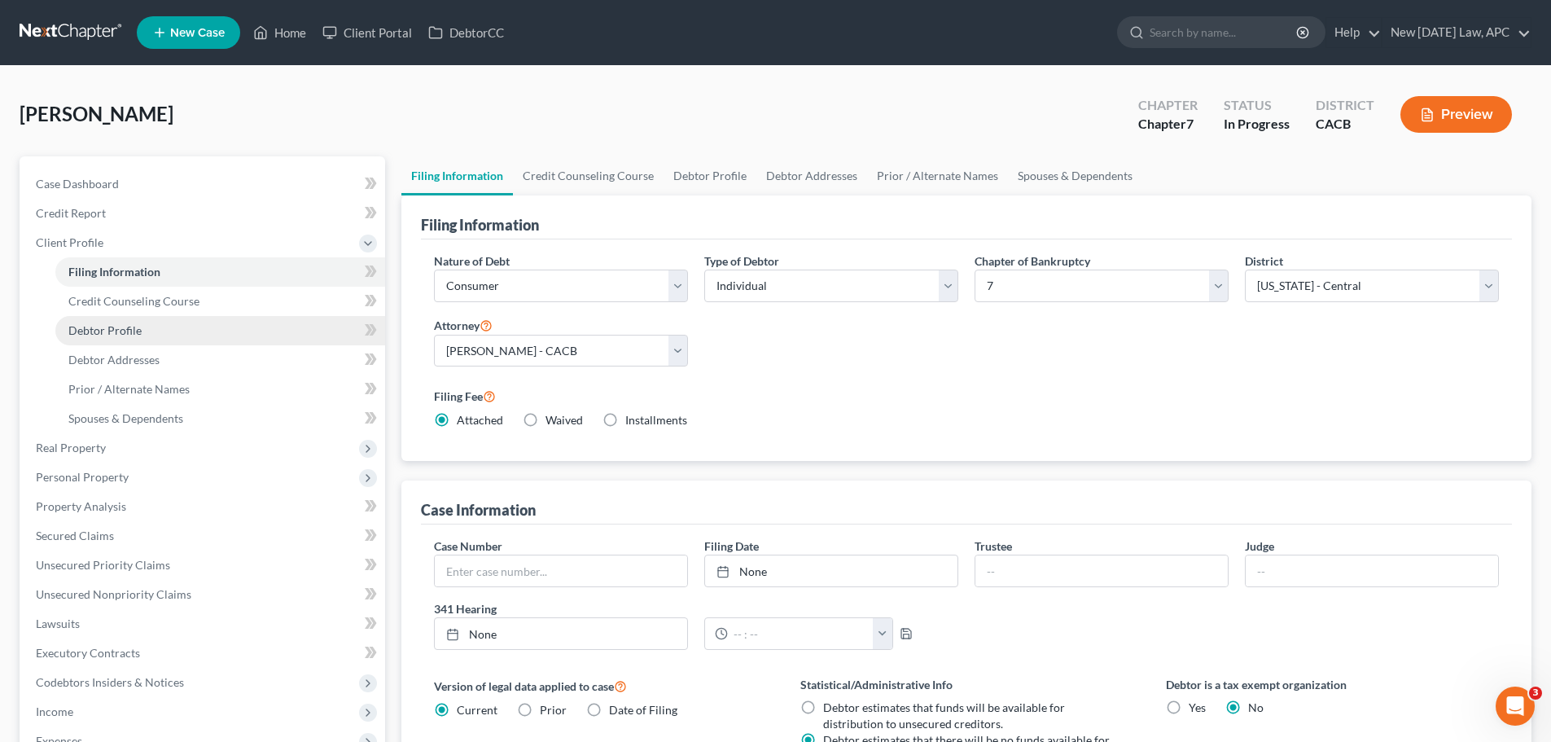
click at [129, 333] on span "Debtor Profile" at bounding box center [104, 330] width 73 height 14
select select "0"
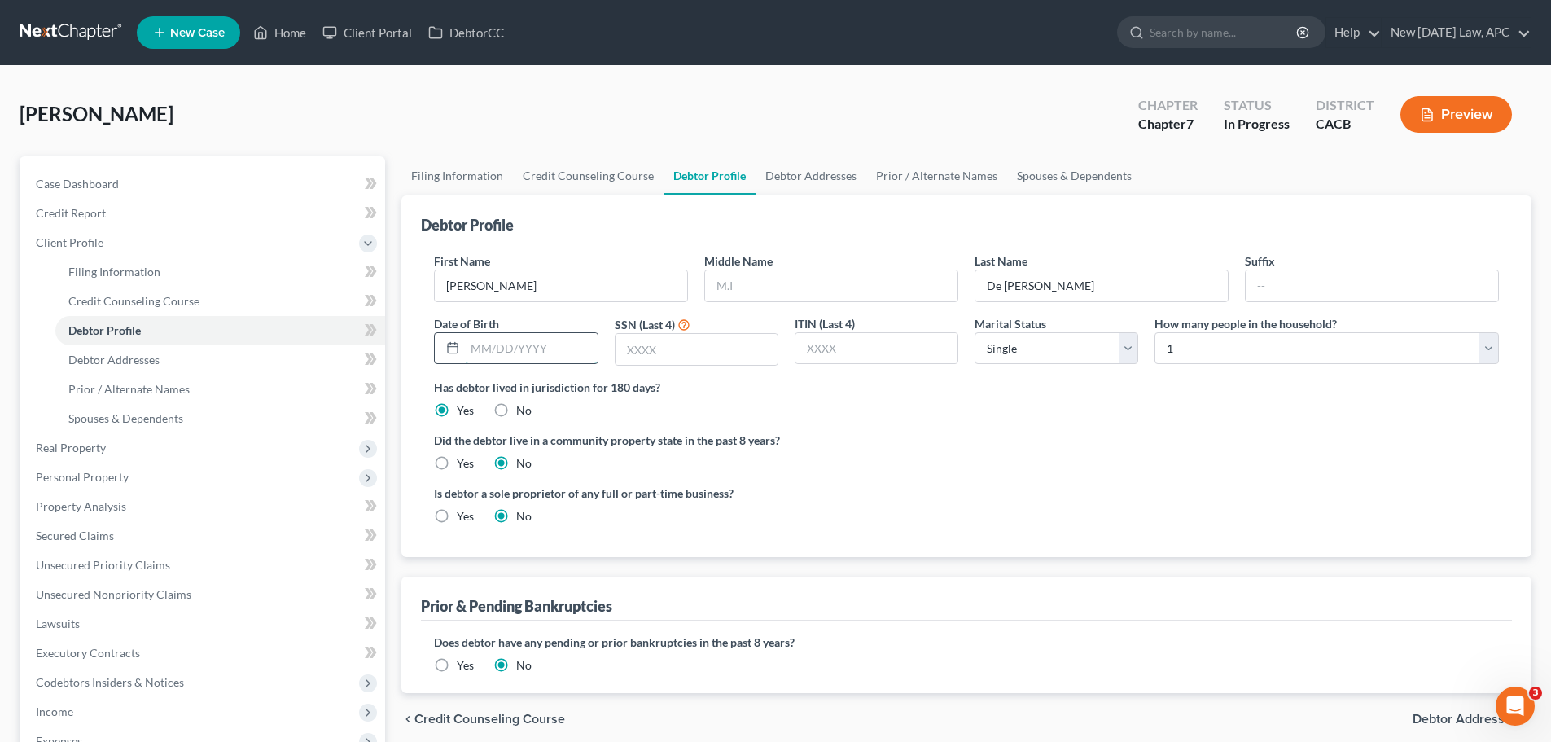
click at [528, 357] on input "text" at bounding box center [531, 348] width 132 height 31
click at [523, 346] on input "text" at bounding box center [531, 348] width 132 height 31
type input "[DATE]"
click at [683, 405] on div "Has debtor lived in jurisdiction for 180 days? Yes No Debtor must reside in jur…" at bounding box center [966, 399] width 1065 height 40
click at [671, 344] on input "text" at bounding box center [697, 349] width 162 height 31
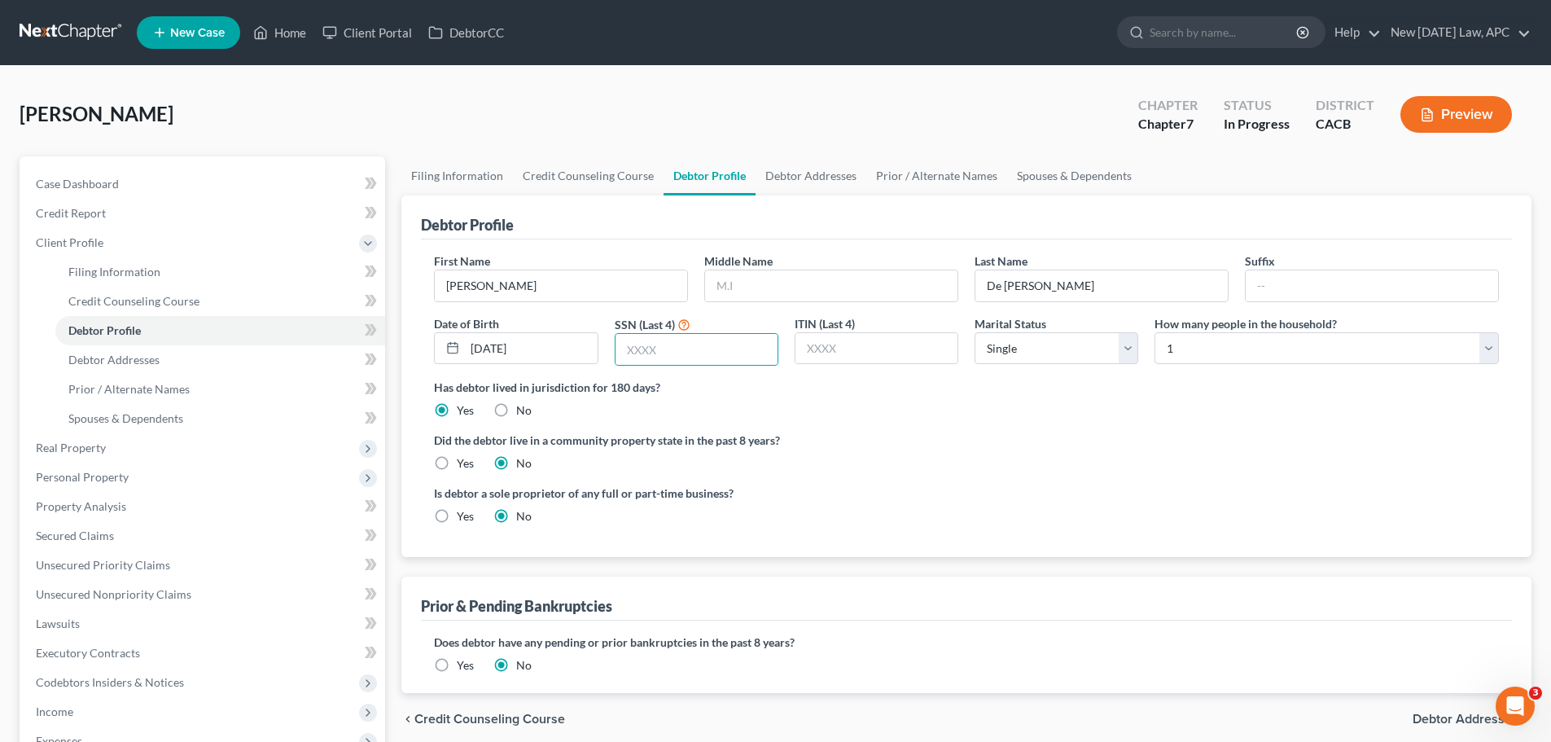
click at [944, 449] on label "Did the debtor live in a community property state in the past 8 years?" at bounding box center [966, 440] width 1065 height 17
click at [1033, 345] on select "Select Single Married Separated Divorced Widowed" at bounding box center [1057, 348] width 164 height 33
select select "1"
click at [975, 332] on select "Select Single Married Separated Divorced Widowed" at bounding box center [1057, 348] width 164 height 33
click at [975, 412] on div "Has debtor lived in jurisdiction for 180 days? Yes No Debtor must reside in jur…" at bounding box center [966, 399] width 1065 height 40
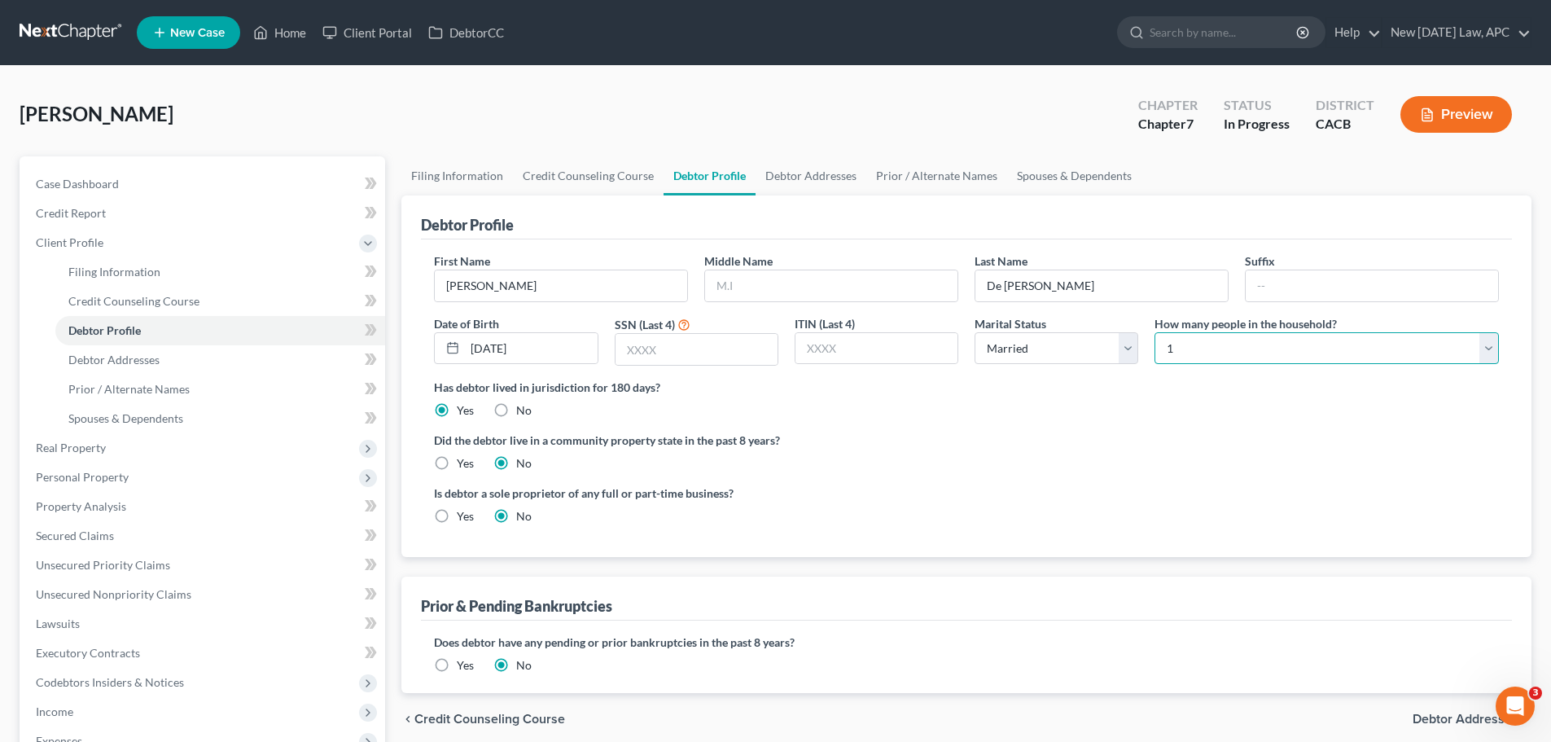
click at [1202, 344] on select "Select 1 2 3 4 5 6 7 8 9 10 11 12 13 14 15 16 17 18 19 20" at bounding box center [1327, 348] width 344 height 33
select select "5"
click at [1155, 332] on select "Select 1 2 3 4 5 6 7 8 9 10 11 12 13 14 15 16 17 18 19 20" at bounding box center [1327, 348] width 344 height 33
click at [1123, 387] on label "Has debtor lived in jurisdiction for 180 days?" at bounding box center [966, 387] width 1065 height 17
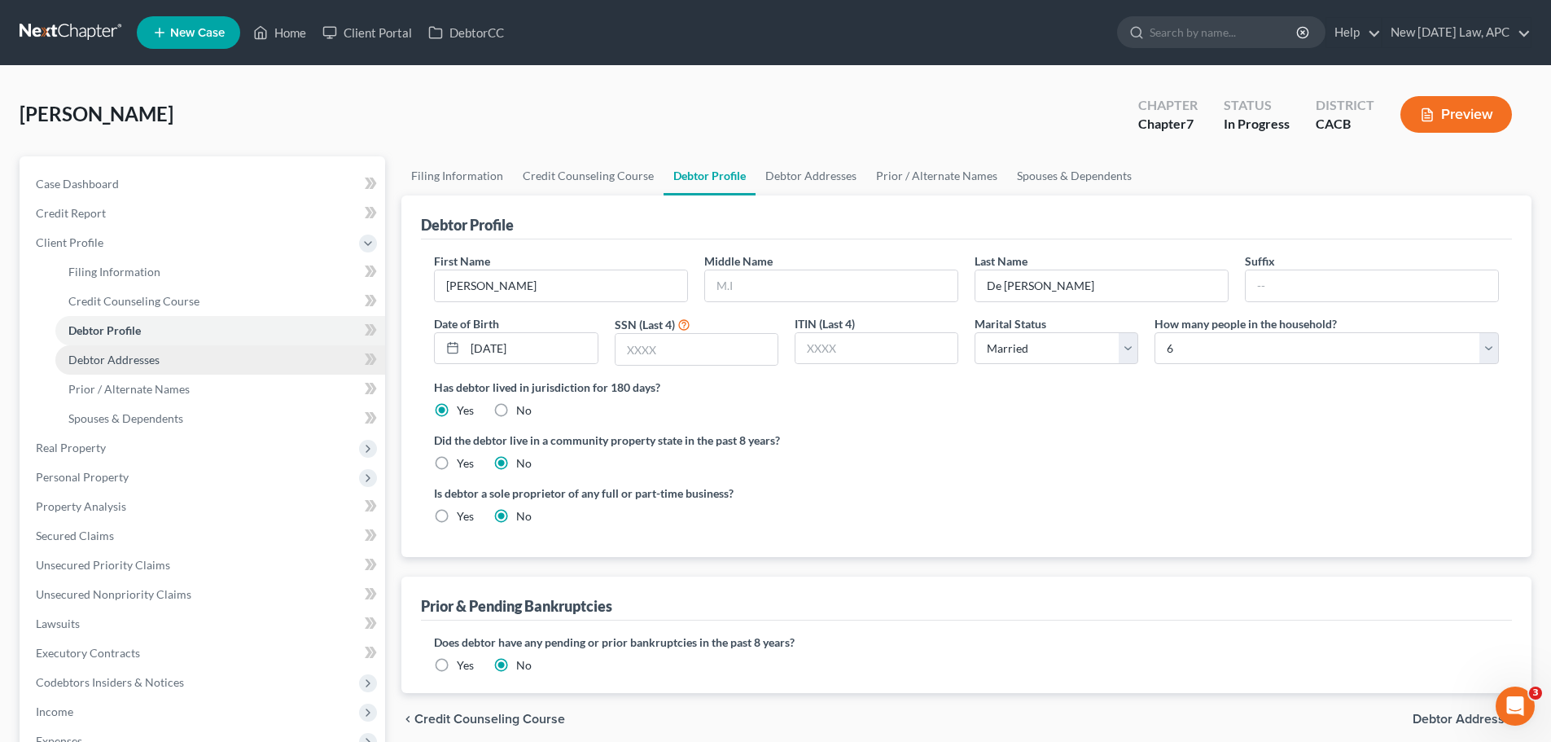
click at [103, 361] on span "Debtor Addresses" at bounding box center [113, 360] width 91 height 14
select select "0"
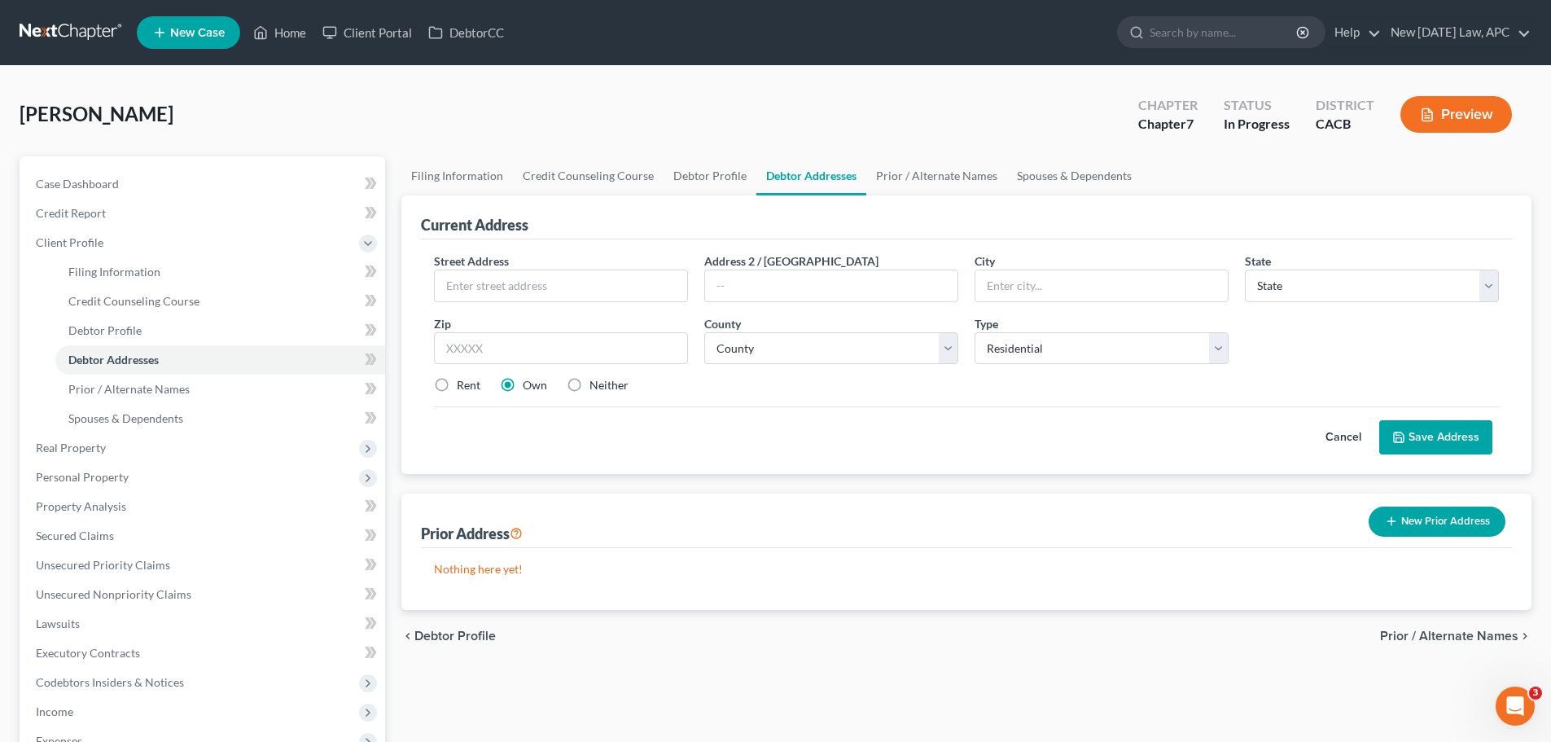
click at [468, 390] on label "Rent" at bounding box center [469, 385] width 24 height 16
click at [468, 388] on input "Rent" at bounding box center [468, 382] width 11 height 11
radio input "true"
click at [472, 408] on div "Cancel Save Address" at bounding box center [966, 430] width 1065 height 48
click at [474, 297] on input "text" at bounding box center [561, 285] width 252 height 31
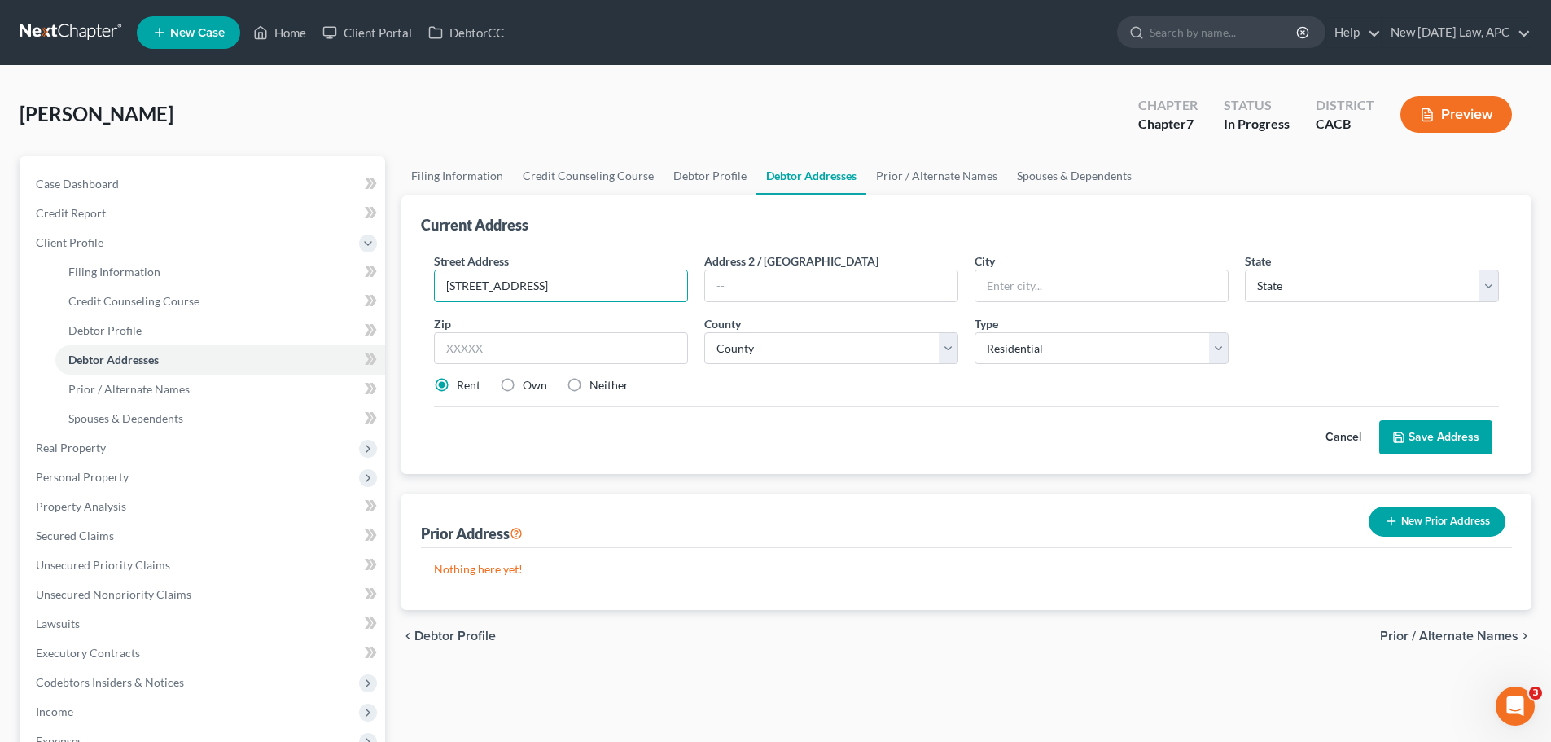
type input "[STREET_ADDRESS]"
click at [541, 446] on div "Cancel Save Address" at bounding box center [966, 430] width 1065 height 48
click at [715, 413] on div "Cancel Save Address" at bounding box center [966, 430] width 1065 height 48
drag, startPoint x: 547, startPoint y: 351, endPoint x: 549, endPoint y: 361, distance: 9.9
click at [549, 361] on input "text" at bounding box center [561, 348] width 254 height 33
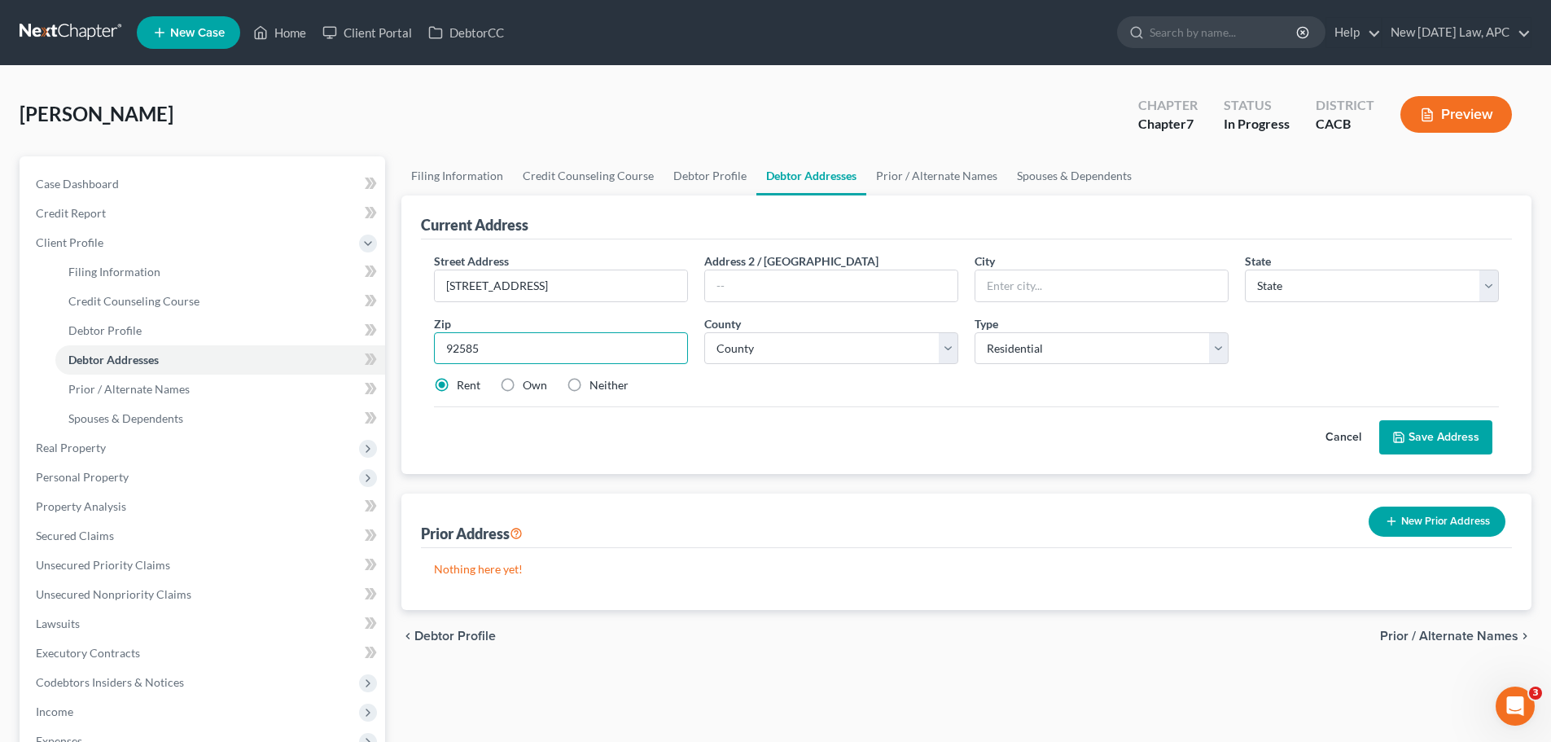
type input "92585"
click at [574, 432] on div "Cancel Save Address" at bounding box center [966, 430] width 1065 height 48
type input "[GEOGRAPHIC_DATA]"
select select "4"
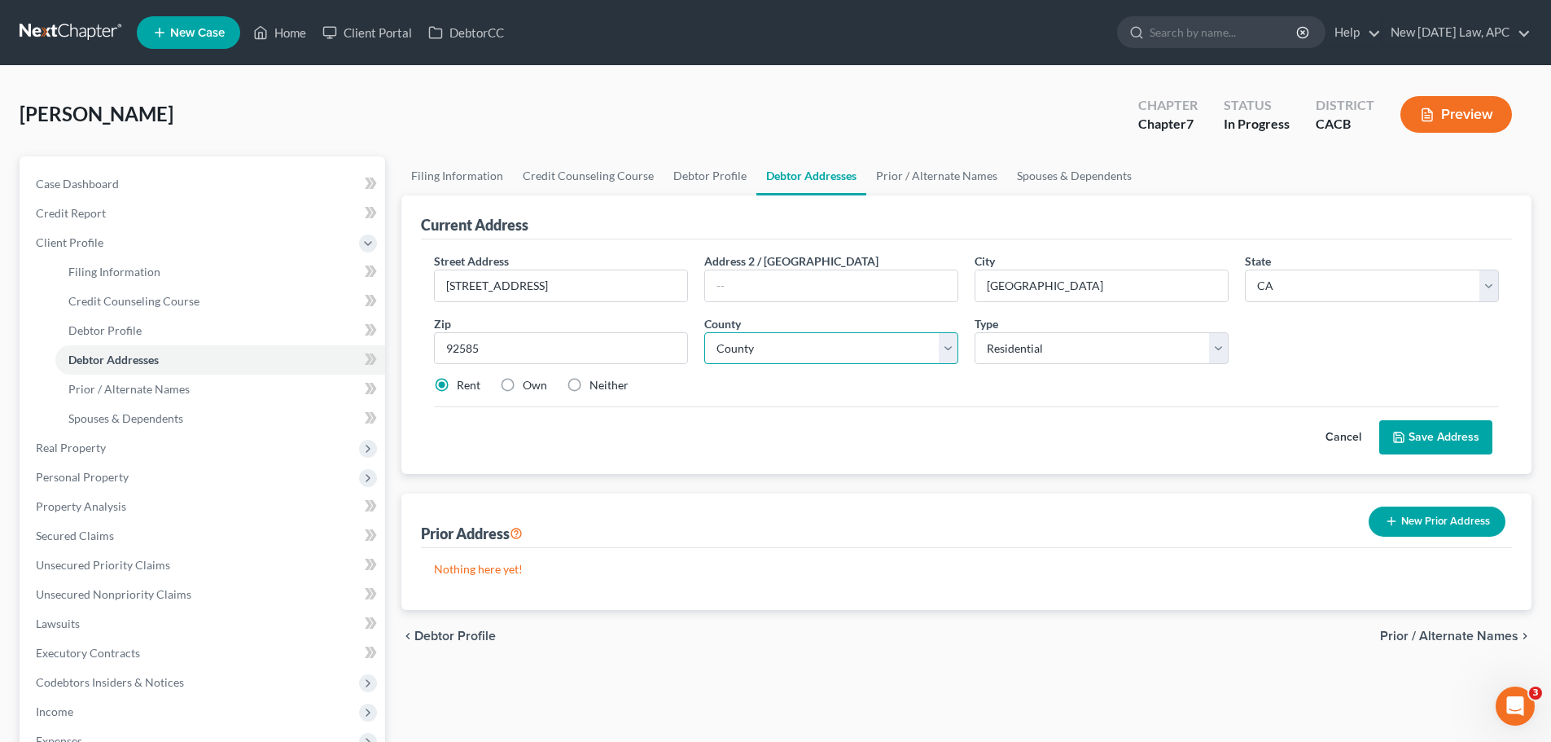
click at [791, 340] on select "County" at bounding box center [831, 348] width 254 height 33
select select "32"
click at [704, 332] on select "County [GEOGRAPHIC_DATA] [GEOGRAPHIC_DATA] [GEOGRAPHIC_DATA] [GEOGRAPHIC_DATA] …" at bounding box center [831, 348] width 254 height 33
click at [828, 391] on div "Rent Own Neither" at bounding box center [966, 385] width 1081 height 16
drag, startPoint x: 1078, startPoint y: 285, endPoint x: 939, endPoint y: 284, distance: 139.2
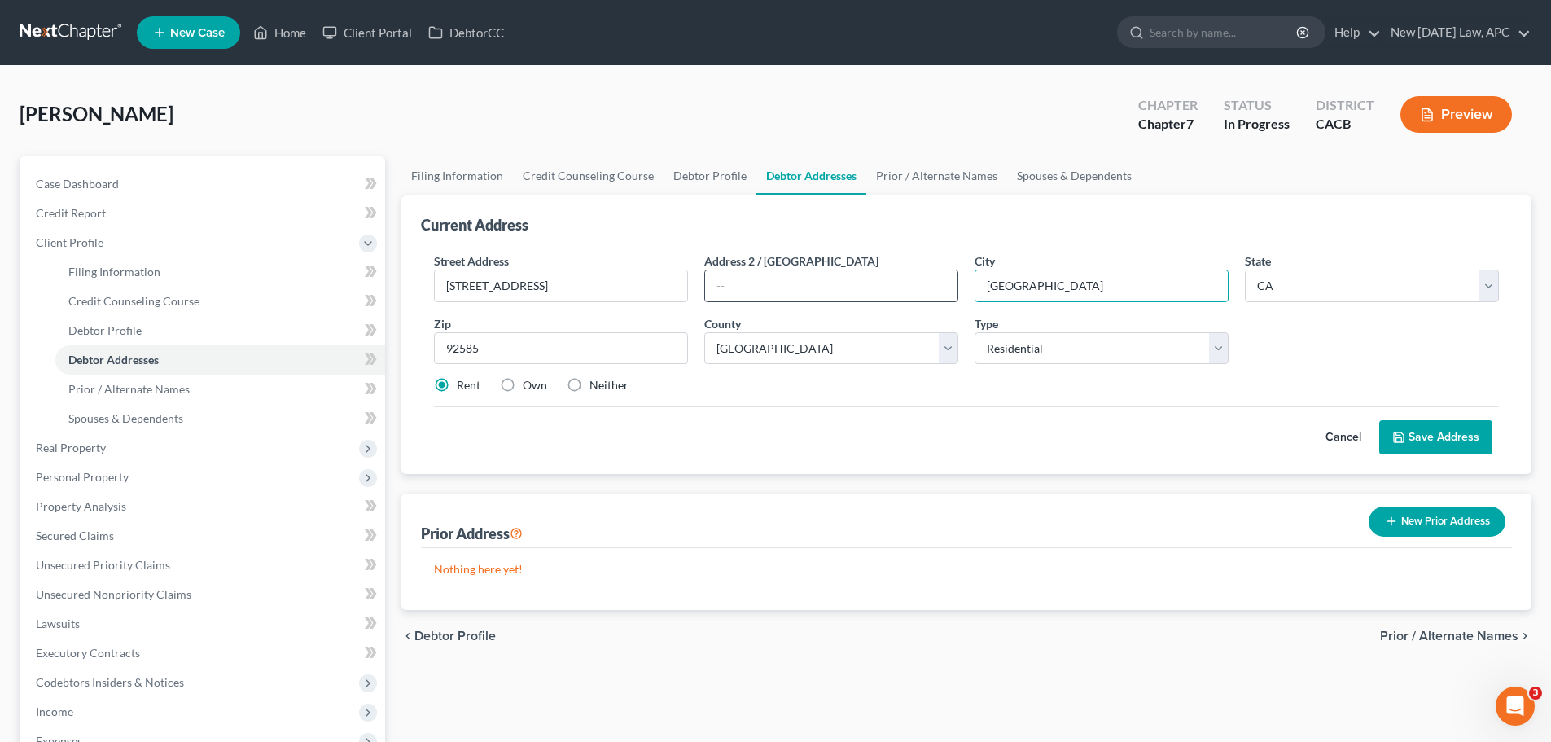
click at [939, 284] on div "Street Address * [GEOGRAPHIC_DATA] Address 2 / [GEOGRAPHIC_DATA] * [GEOGRAPHIC_…" at bounding box center [966, 329] width 1081 height 155
type input "Menifee"
click at [935, 445] on div "Cancel Save Address" at bounding box center [966, 430] width 1065 height 48
click at [1431, 445] on button "Save Address" at bounding box center [1435, 437] width 113 height 34
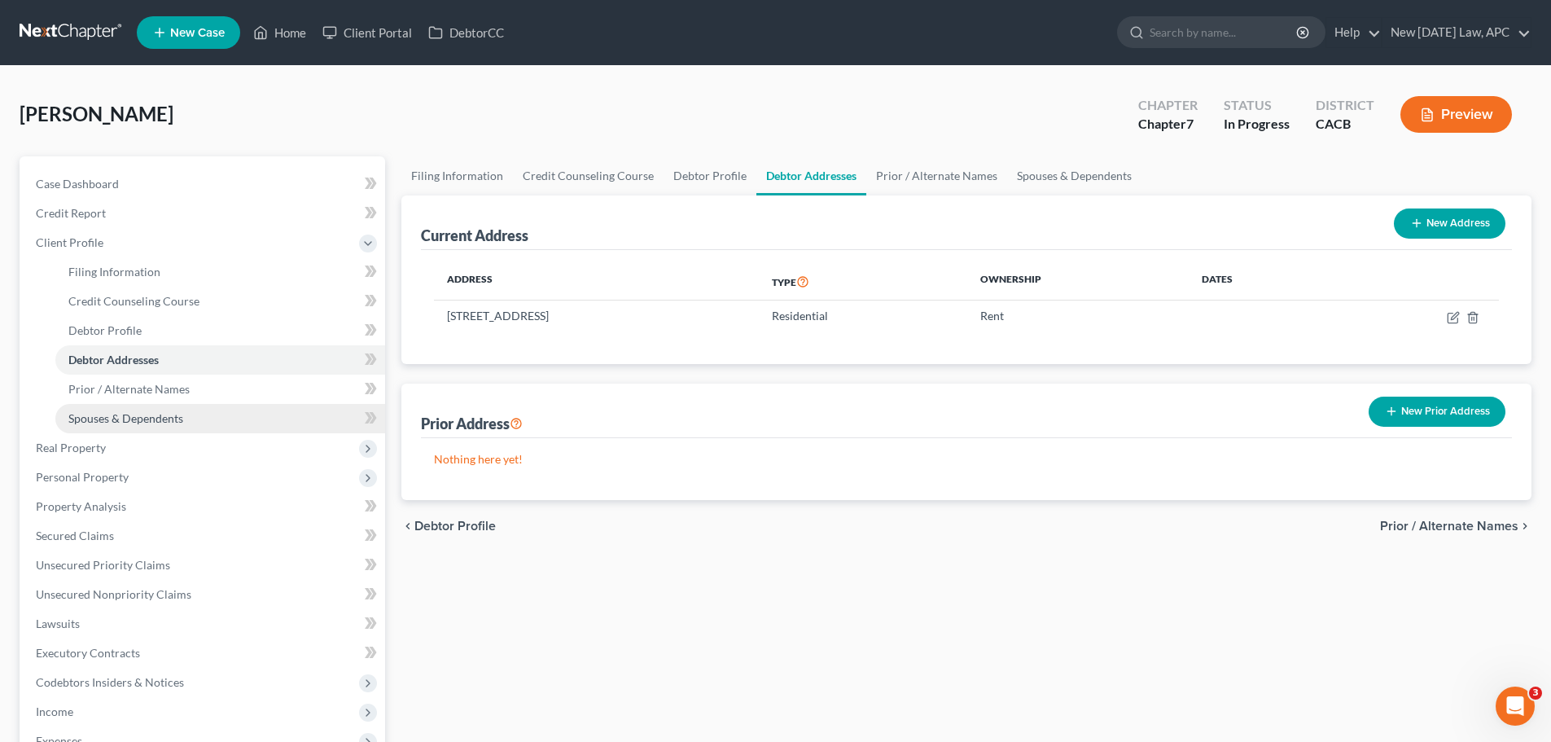
click at [147, 419] on span "Spouses & Dependents" at bounding box center [125, 418] width 115 height 14
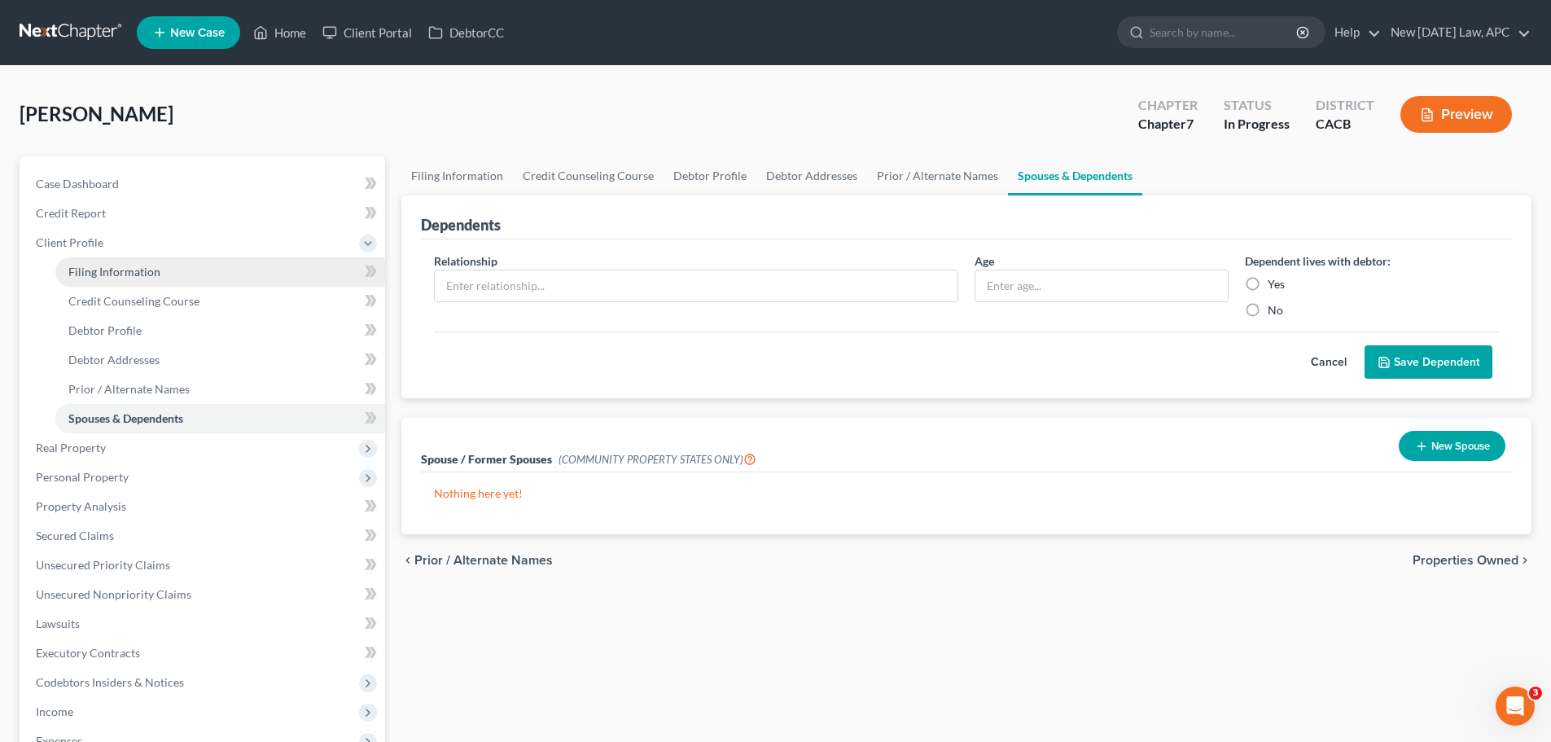
click at [114, 266] on span "Filing Information" at bounding box center [114, 272] width 92 height 14
select select "1"
select select "0"
select select "7"
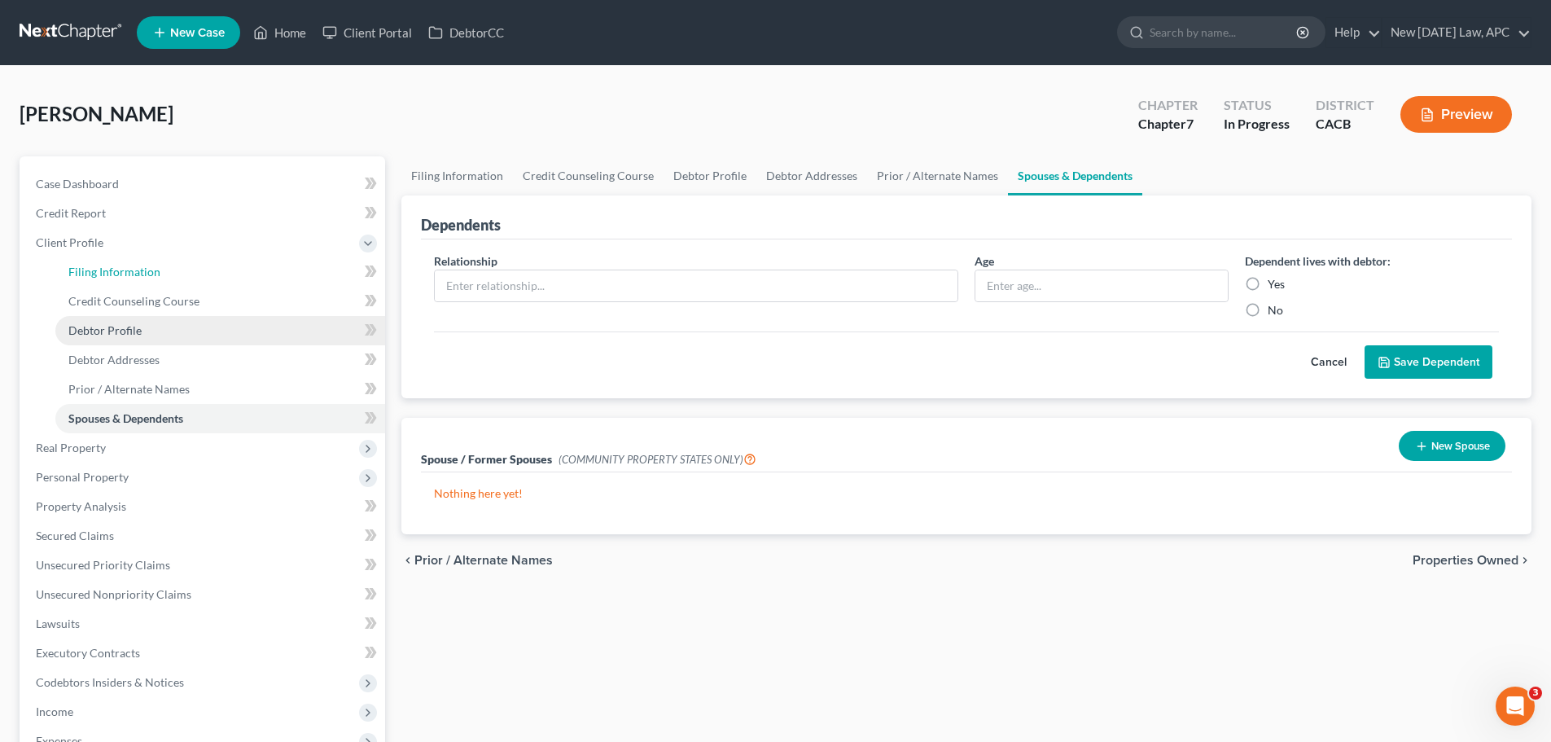
select select "1"
select select "4"
select select "0"
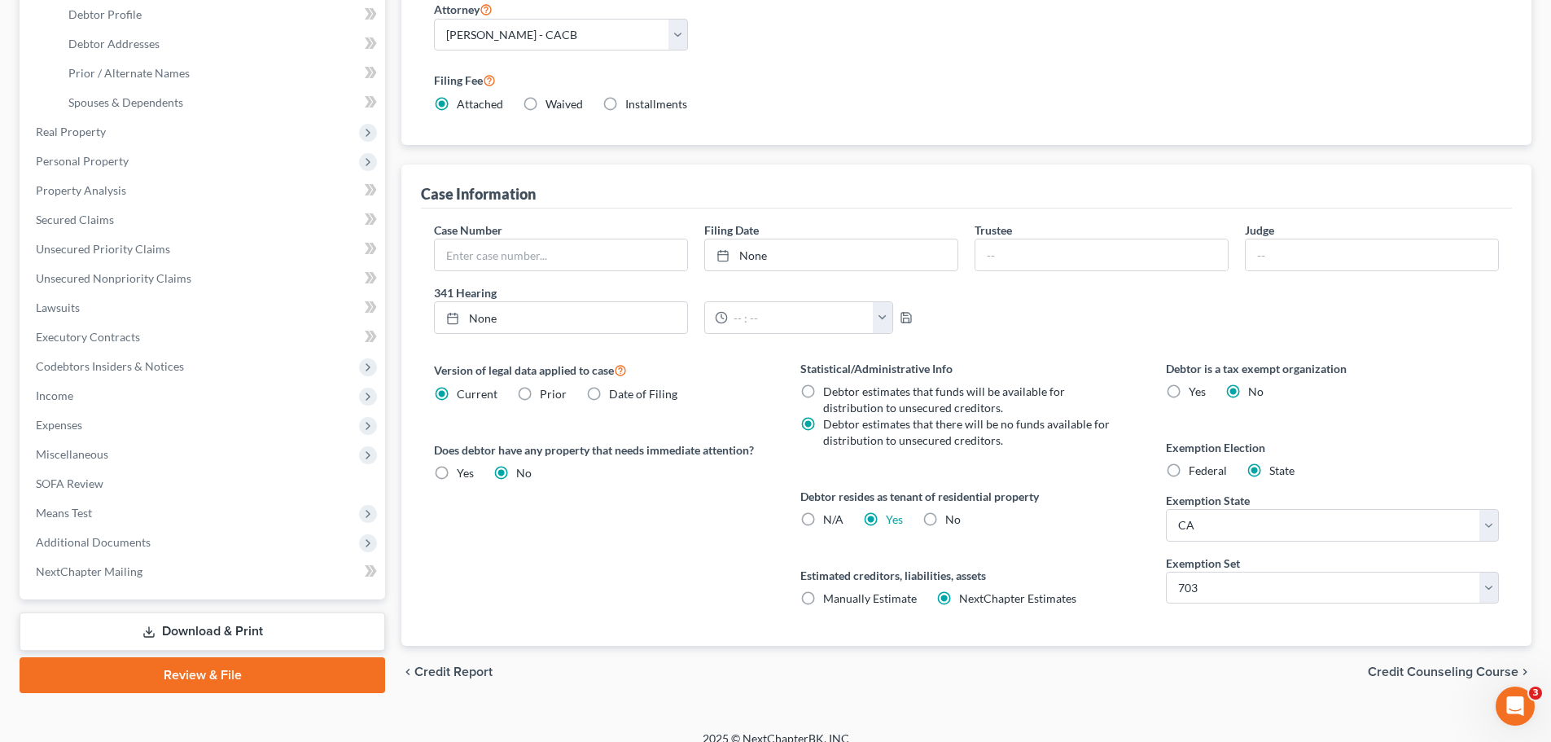
scroll to position [326, 0]
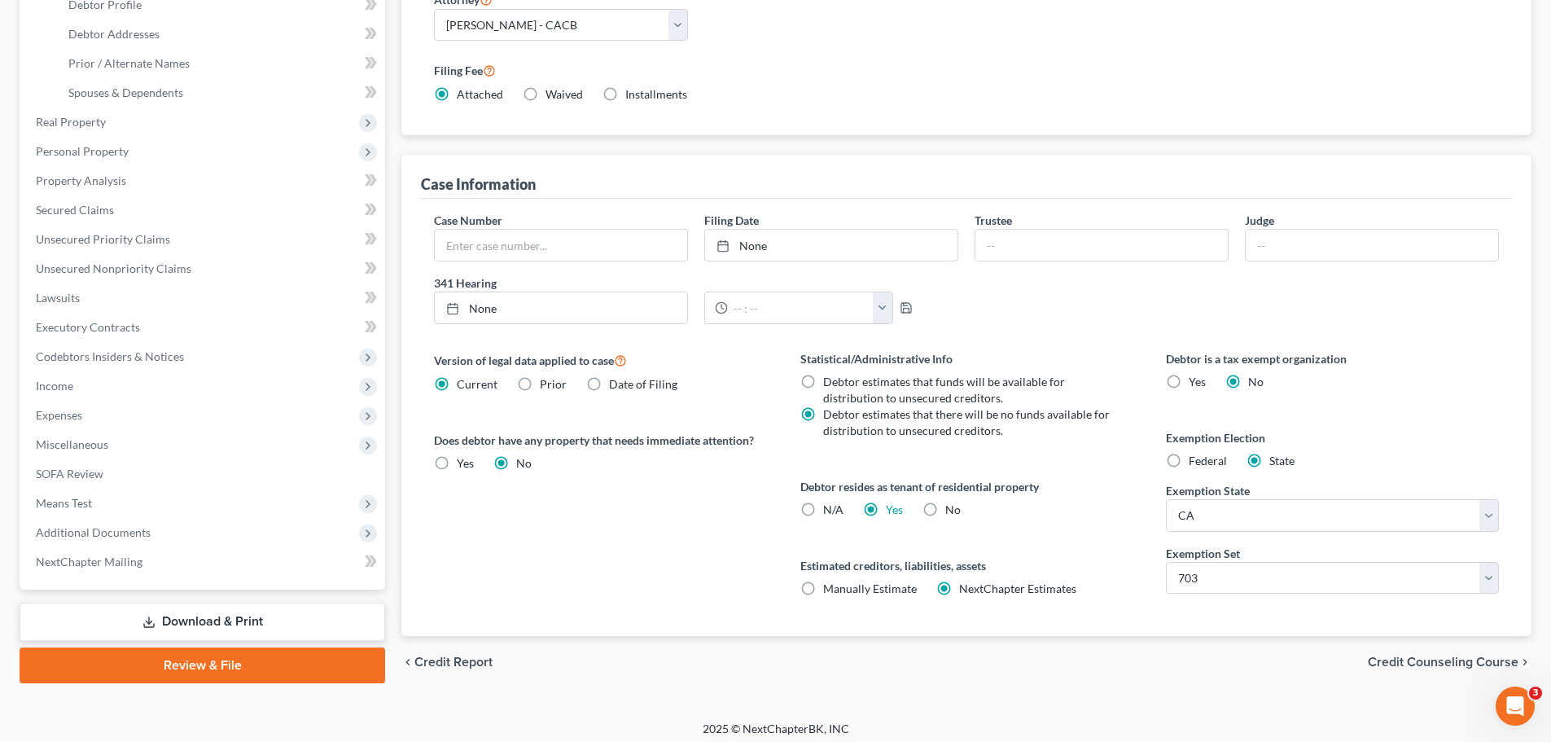
click at [599, 538] on div "Version of legal data applied to case Current Prior Date of Filing Legal data v…" at bounding box center [601, 493] width 366 height 286
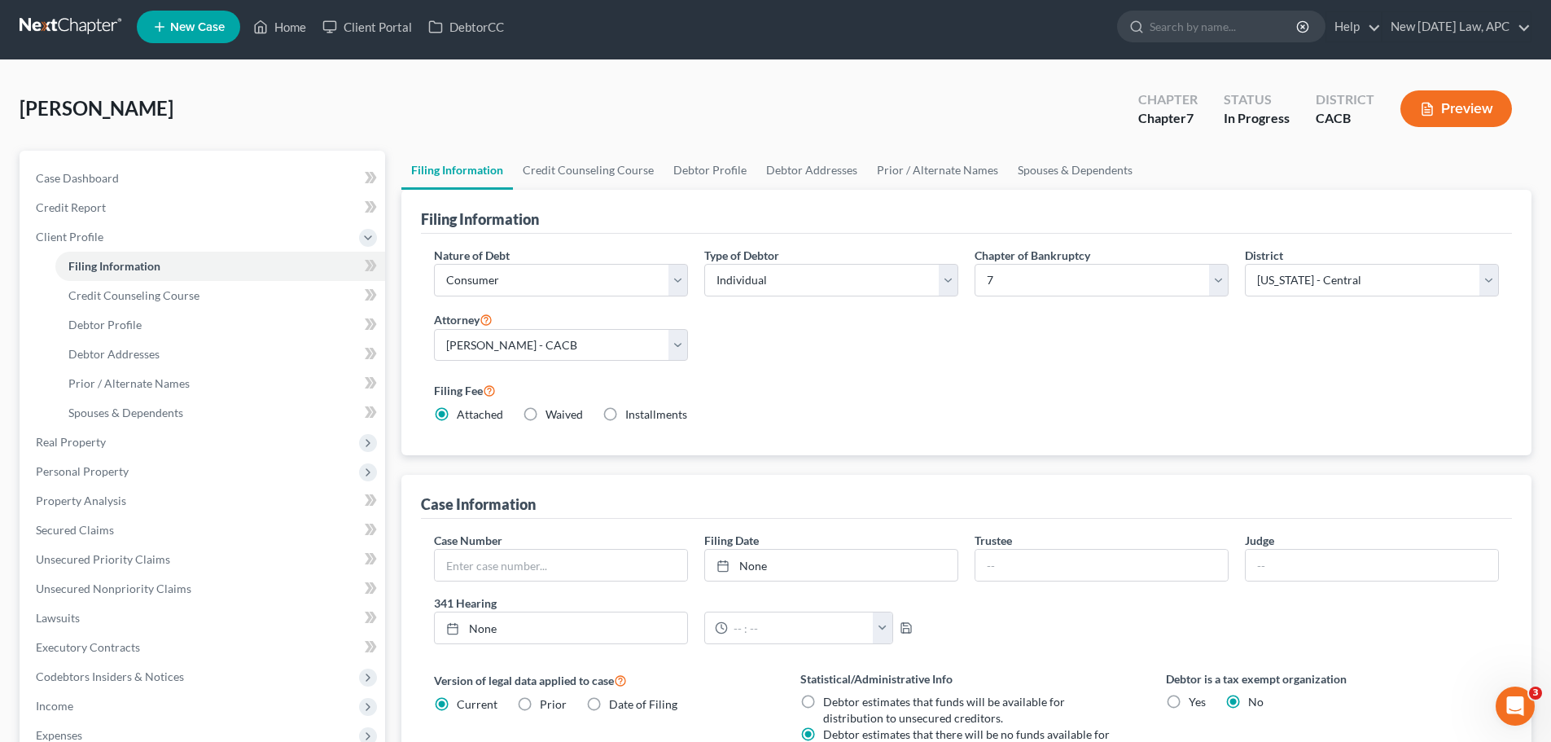
scroll to position [0, 0]
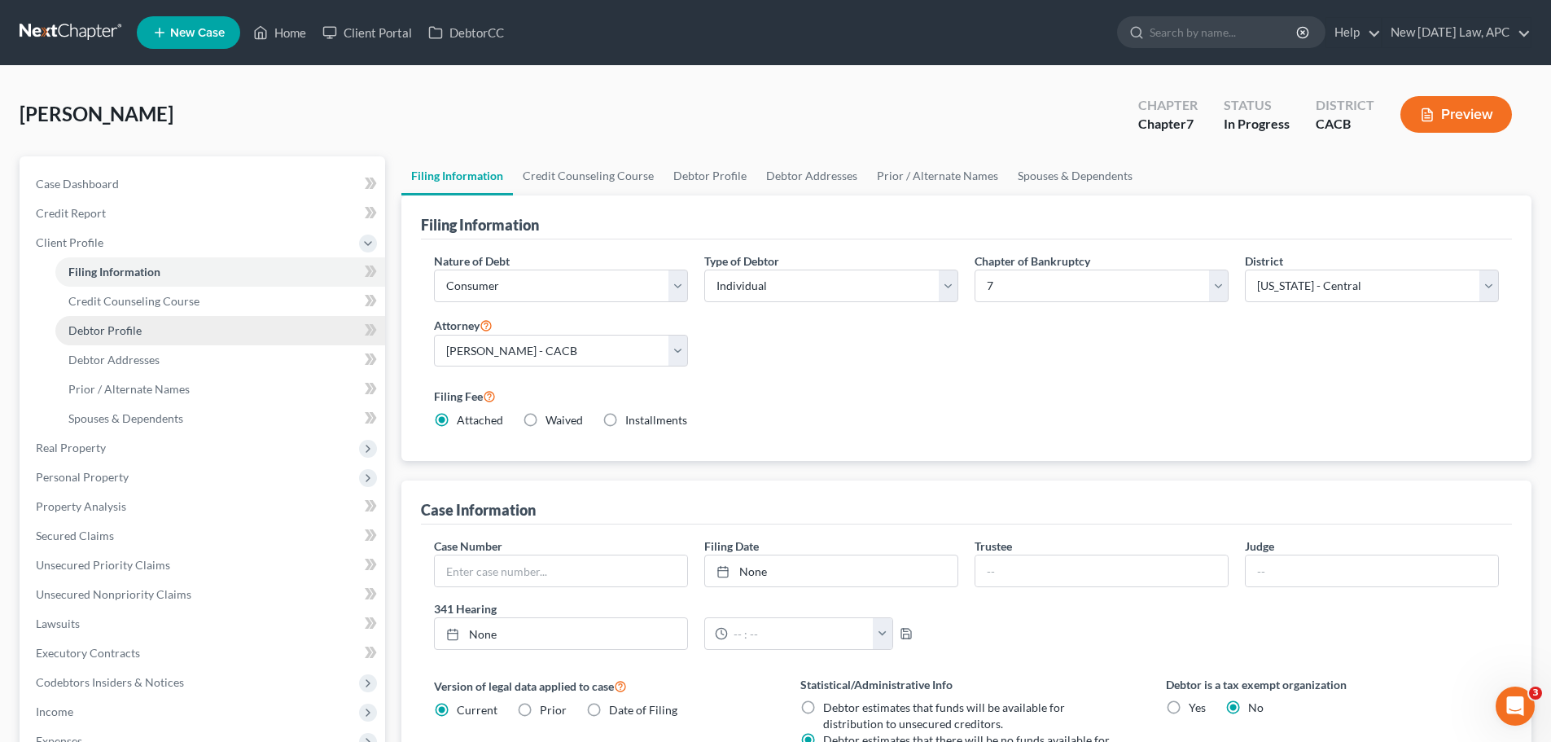
click at [129, 339] on link "Debtor Profile" at bounding box center [220, 330] width 330 height 29
select select "1"
select select "5"
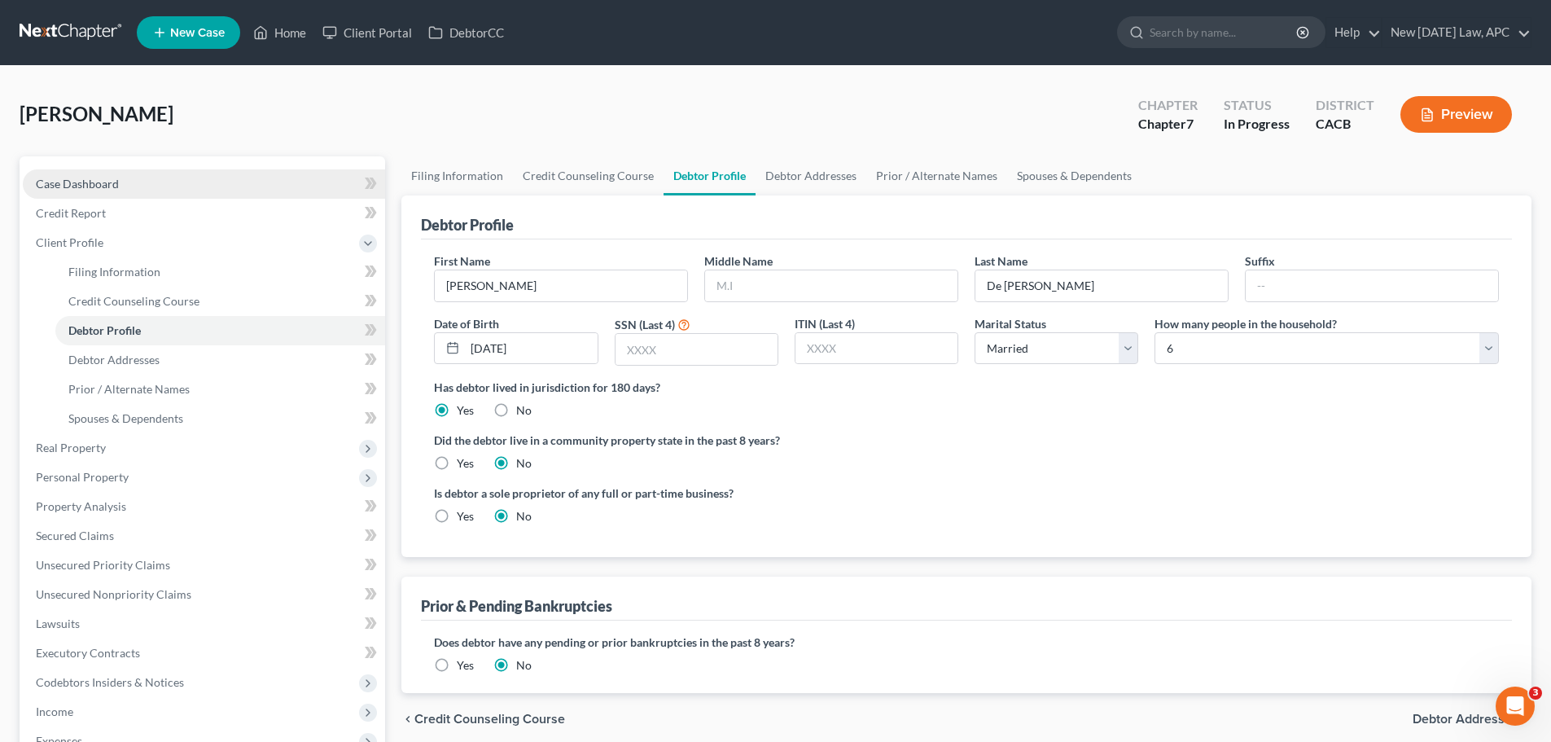
click at [87, 185] on span "Case Dashboard" at bounding box center [77, 184] width 83 height 14
select select "4"
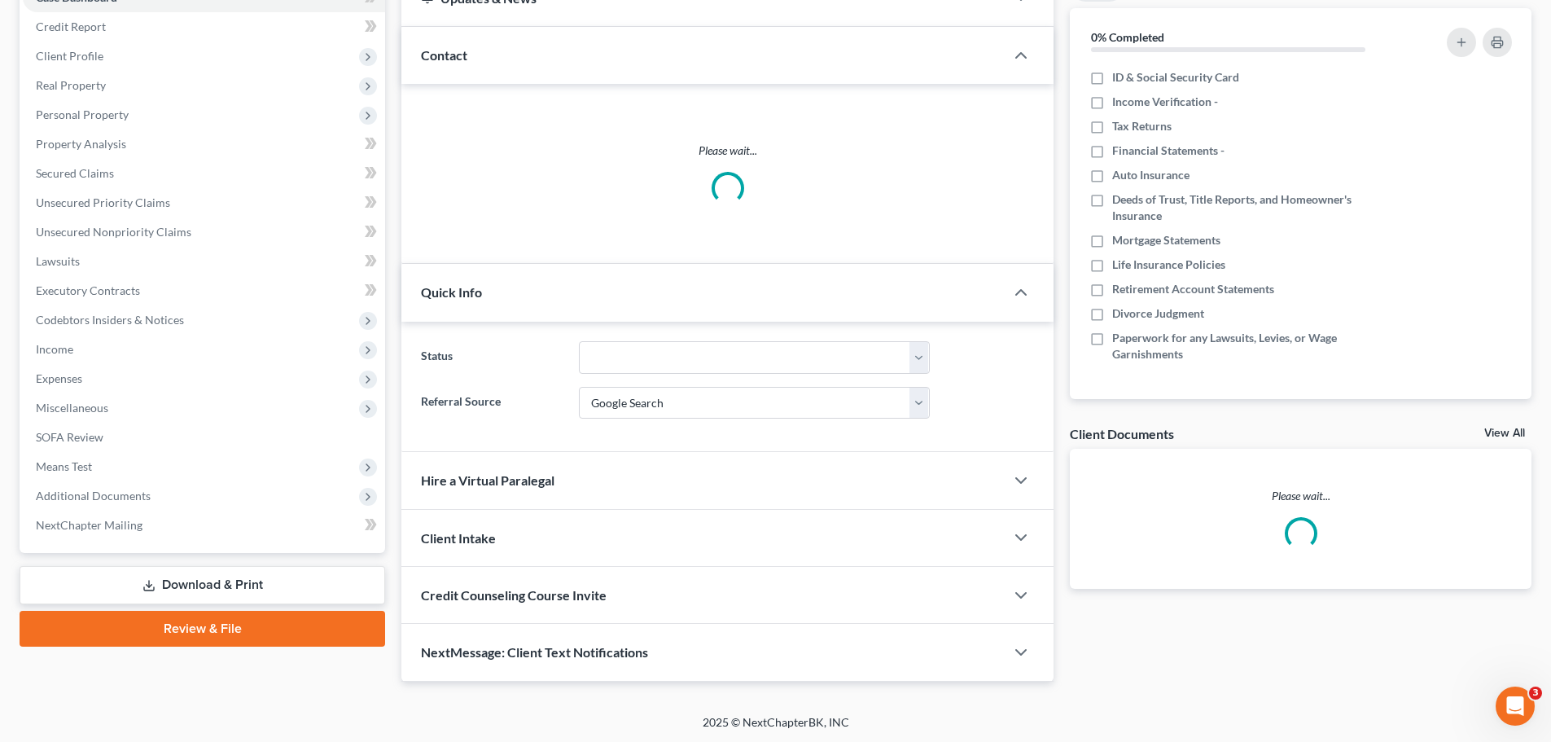
scroll to position [188, 0]
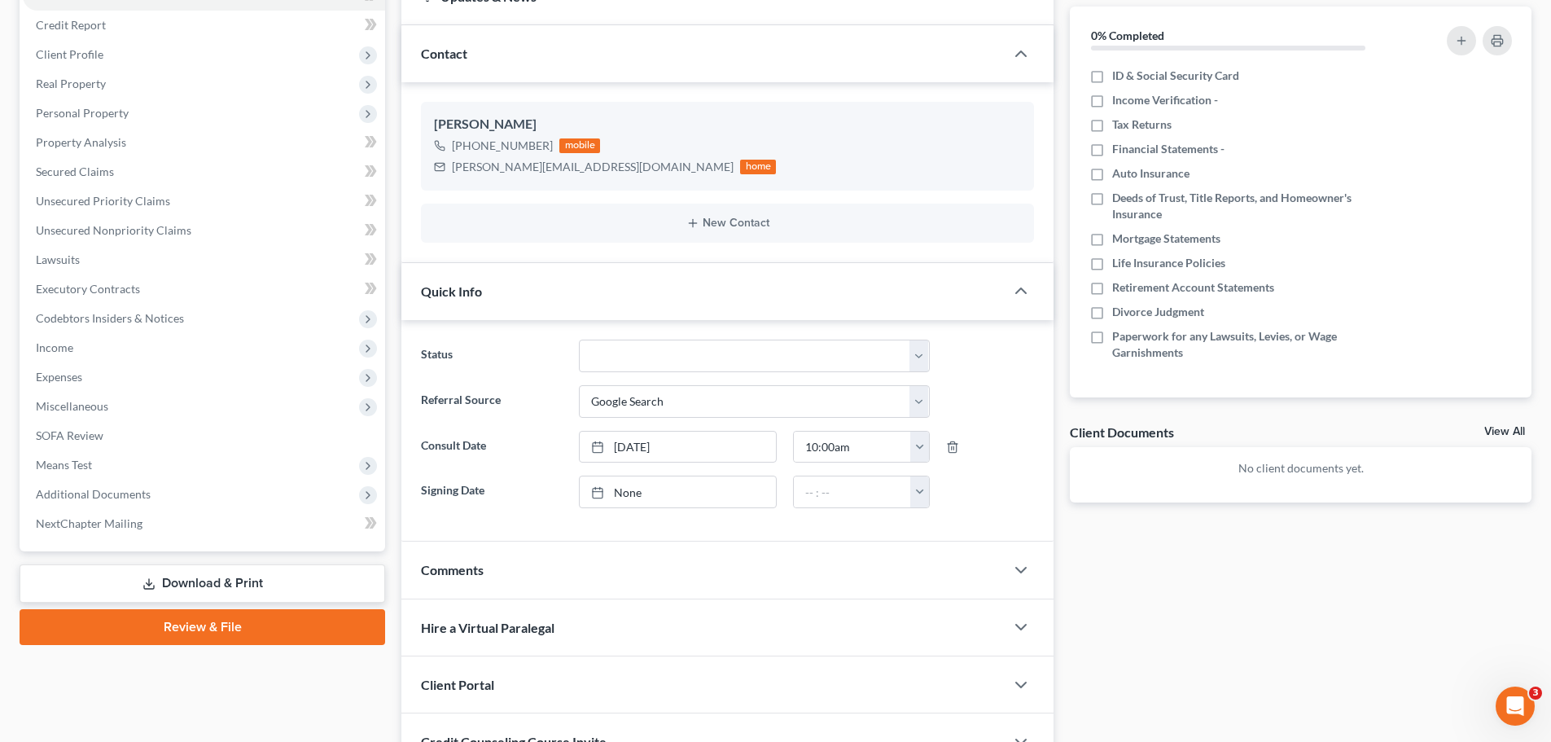
drag, startPoint x: 514, startPoint y: 575, endPoint x: 521, endPoint y: 559, distance: 17.9
click at [514, 575] on div "Comments" at bounding box center [702, 569] width 603 height 56
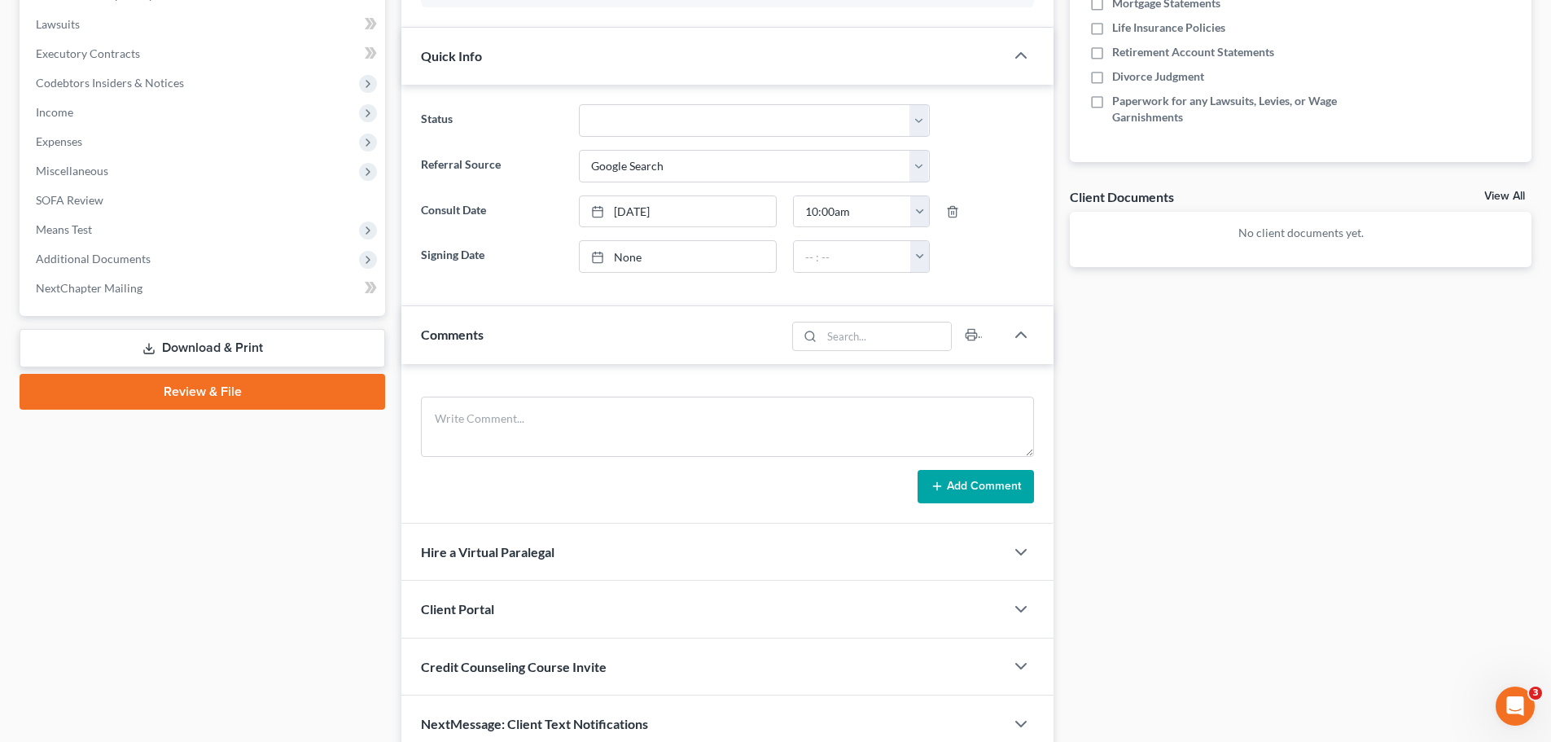
scroll to position [432, 0]
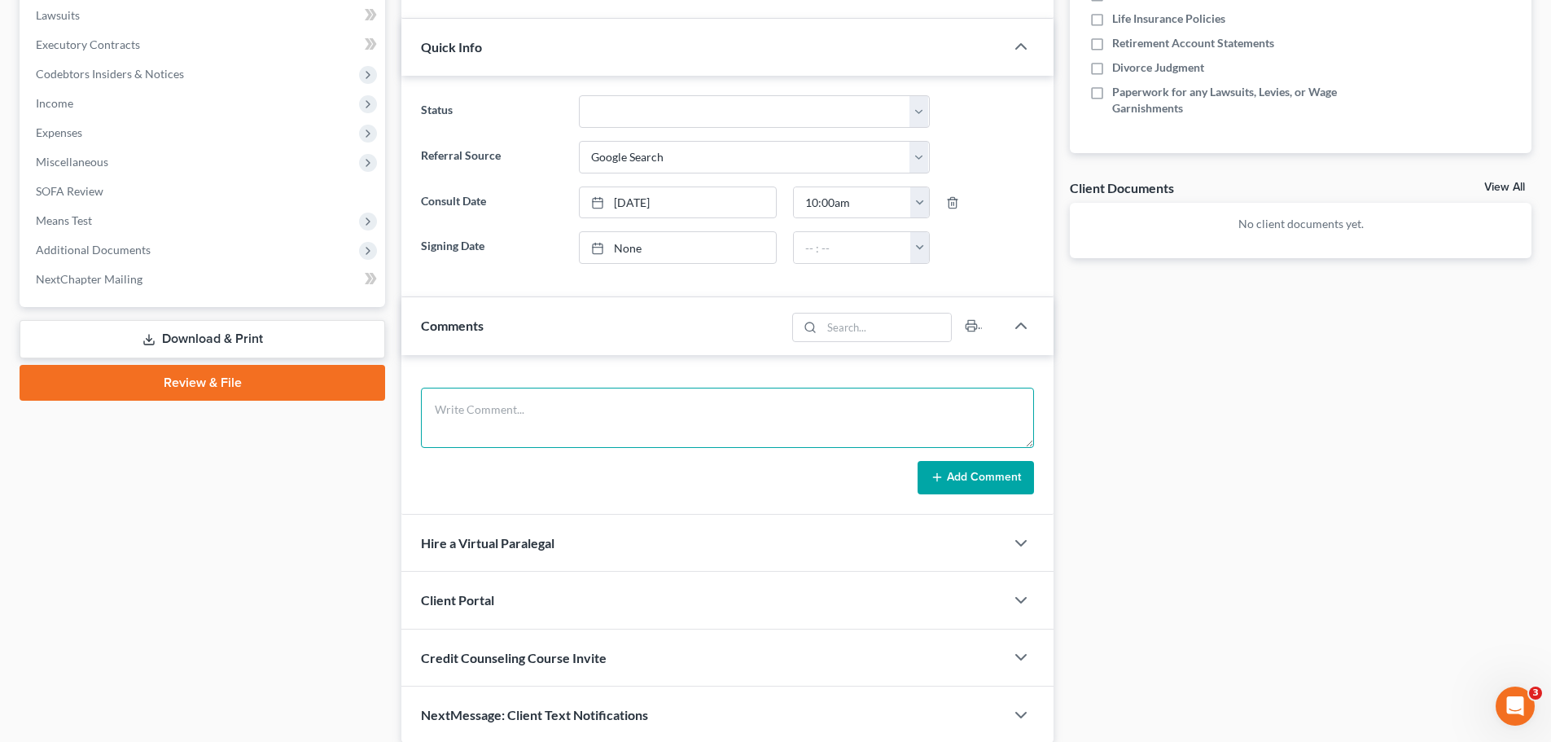
paste textarea "612-28-9087"
click at [432, 408] on textarea "612-28-9087" at bounding box center [727, 418] width 613 height 60
type textarea "Social Security # 612-28-9087"
click at [949, 484] on button "Add Comment" at bounding box center [976, 478] width 116 height 34
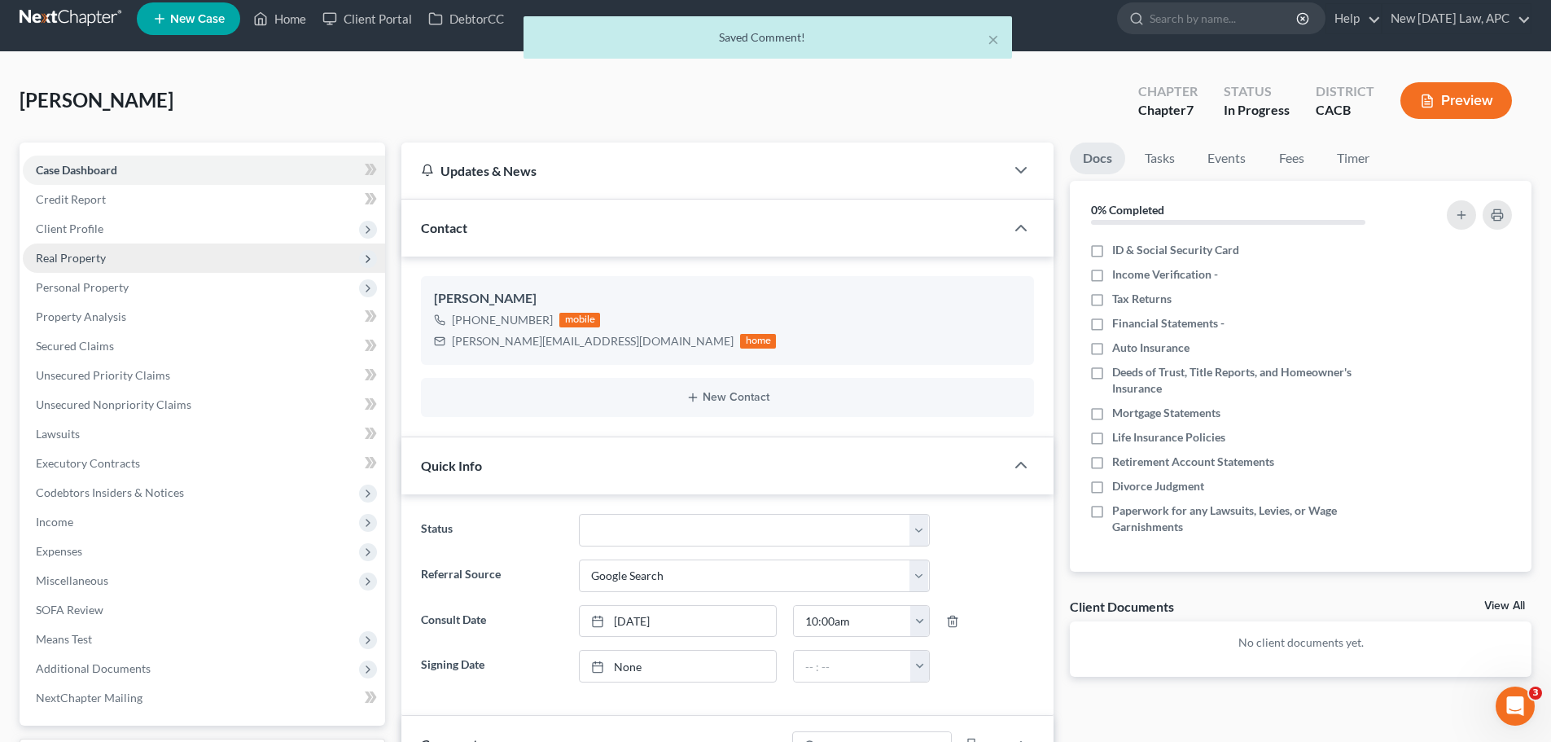
scroll to position [0, 0]
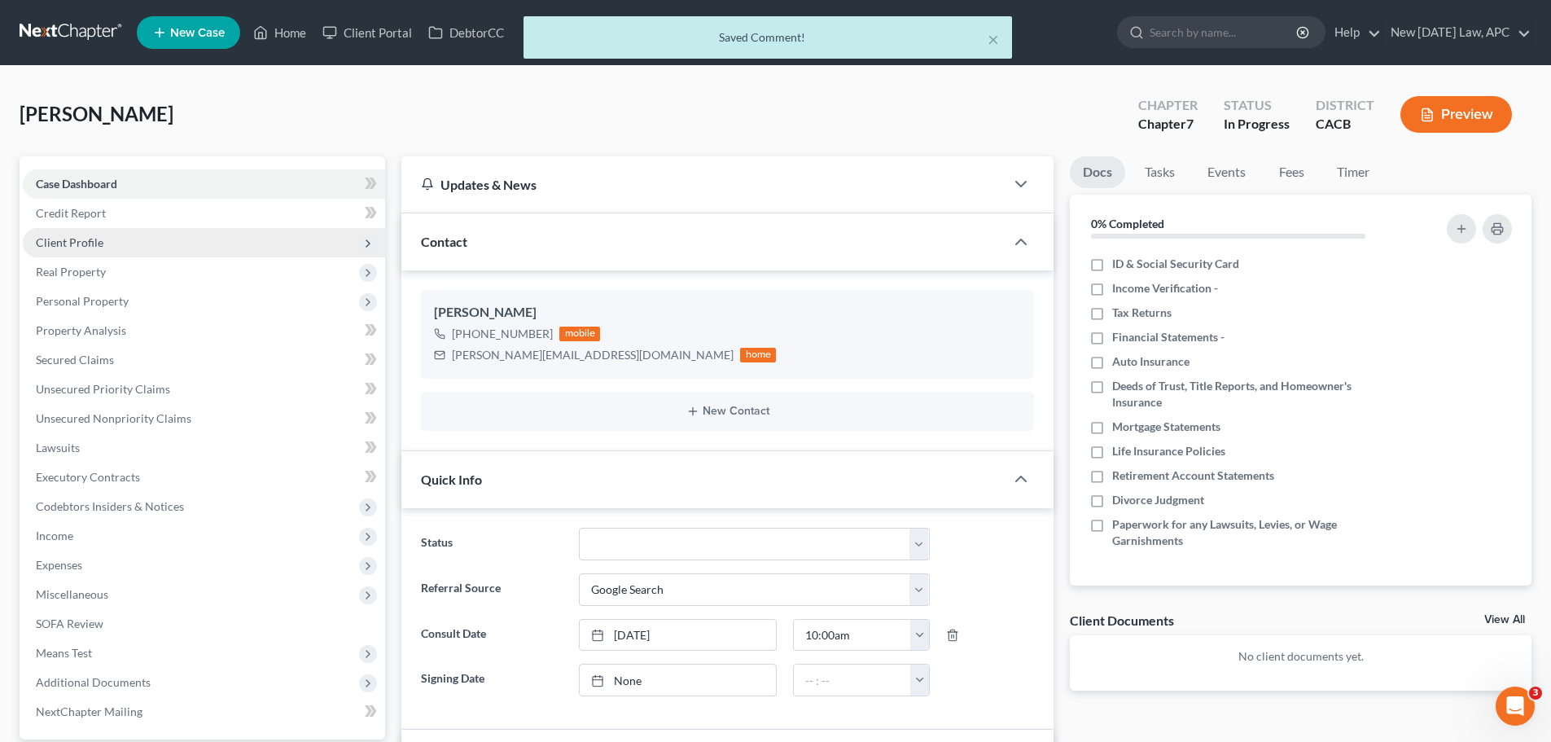
click at [83, 233] on span "Client Profile" at bounding box center [204, 242] width 362 height 29
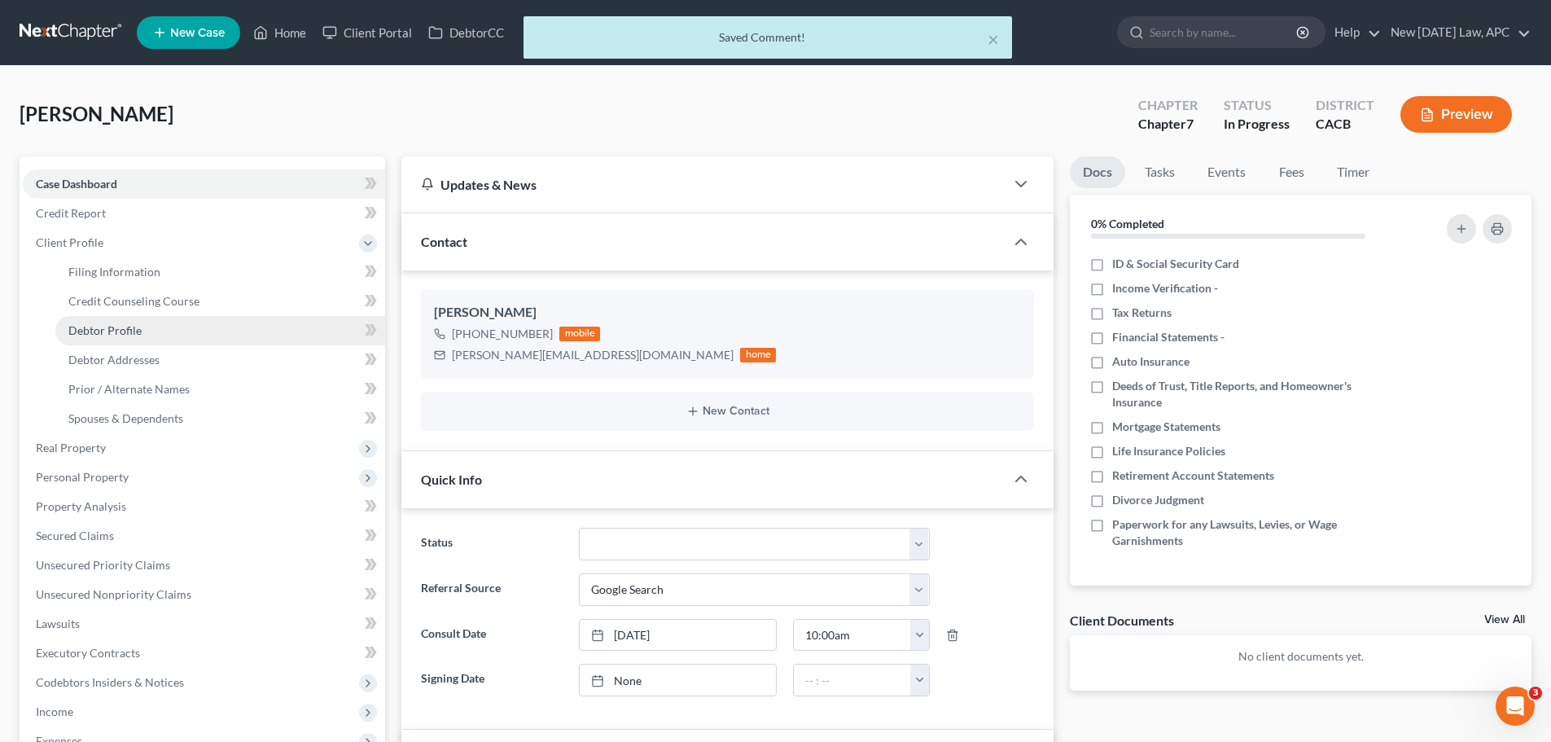
click at [130, 332] on span "Debtor Profile" at bounding box center [104, 330] width 73 height 14
select select "1"
select select "5"
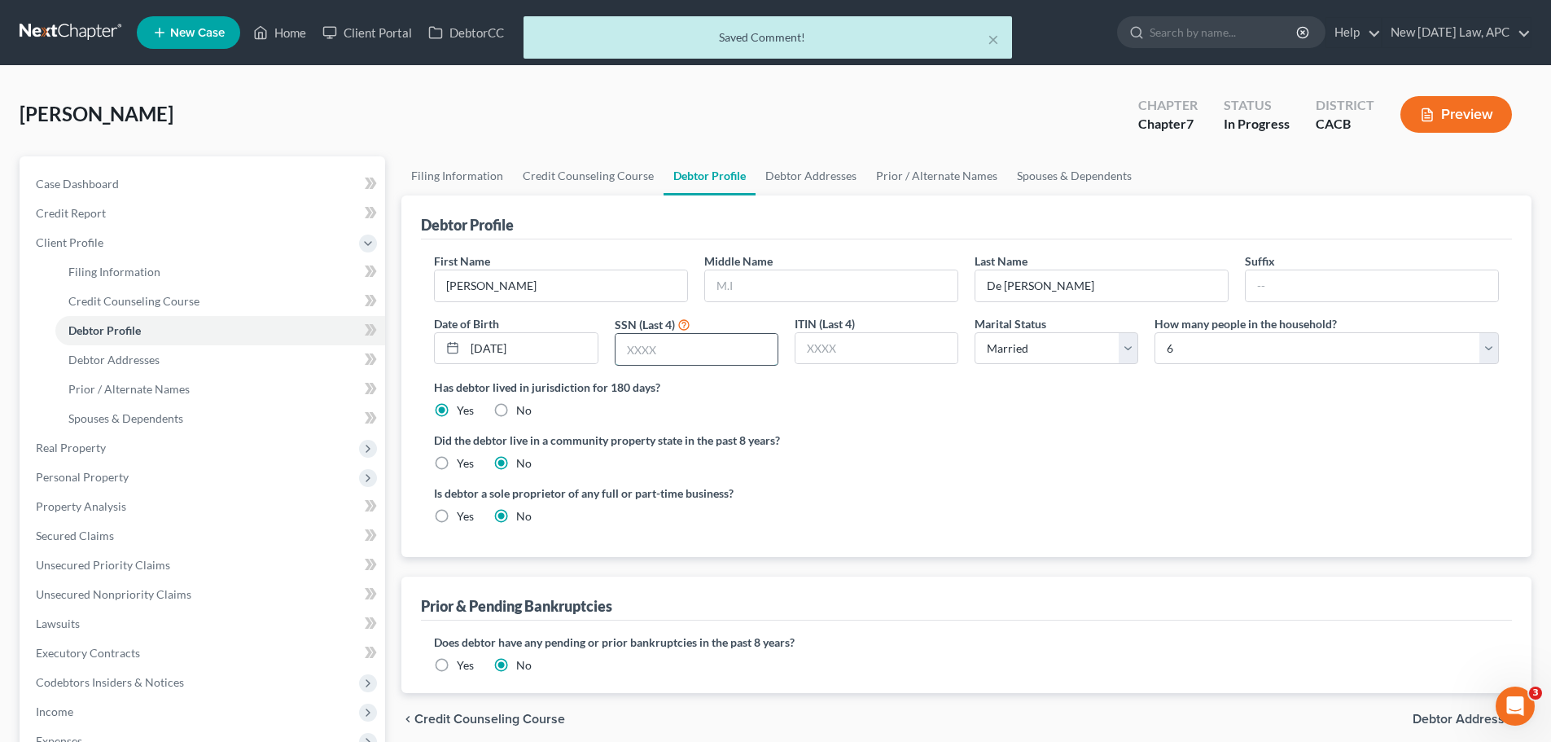
click at [687, 357] on input "text" at bounding box center [697, 349] width 162 height 31
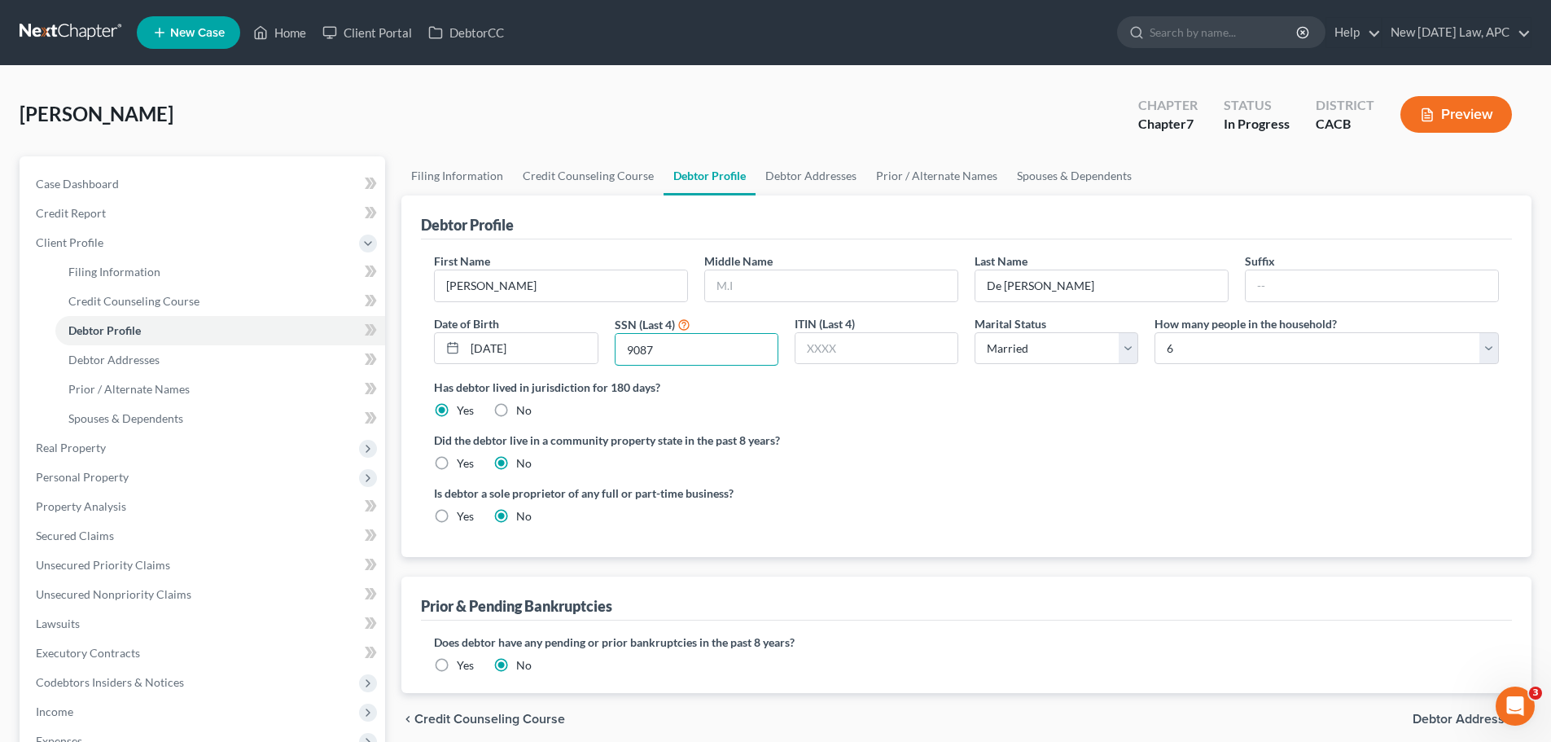
type input "9087"
click at [813, 414] on div "Has debtor lived in jurisdiction for 180 days? Yes No Debtor must reside in jur…" at bounding box center [966, 399] width 1065 height 40
click at [62, 182] on span "Case Dashboard" at bounding box center [77, 184] width 83 height 14
select select "4"
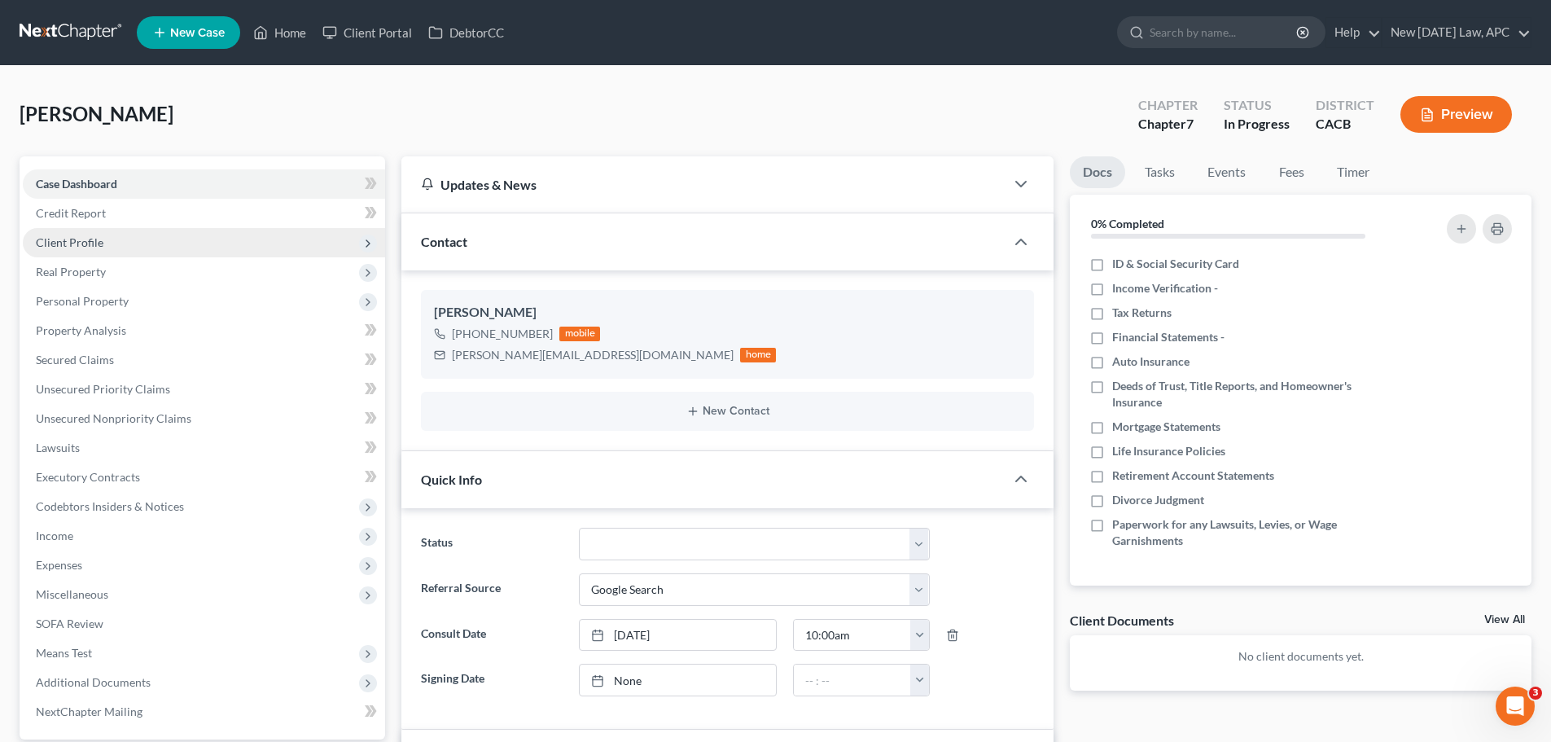
click at [98, 250] on span "Client Profile" at bounding box center [204, 242] width 362 height 29
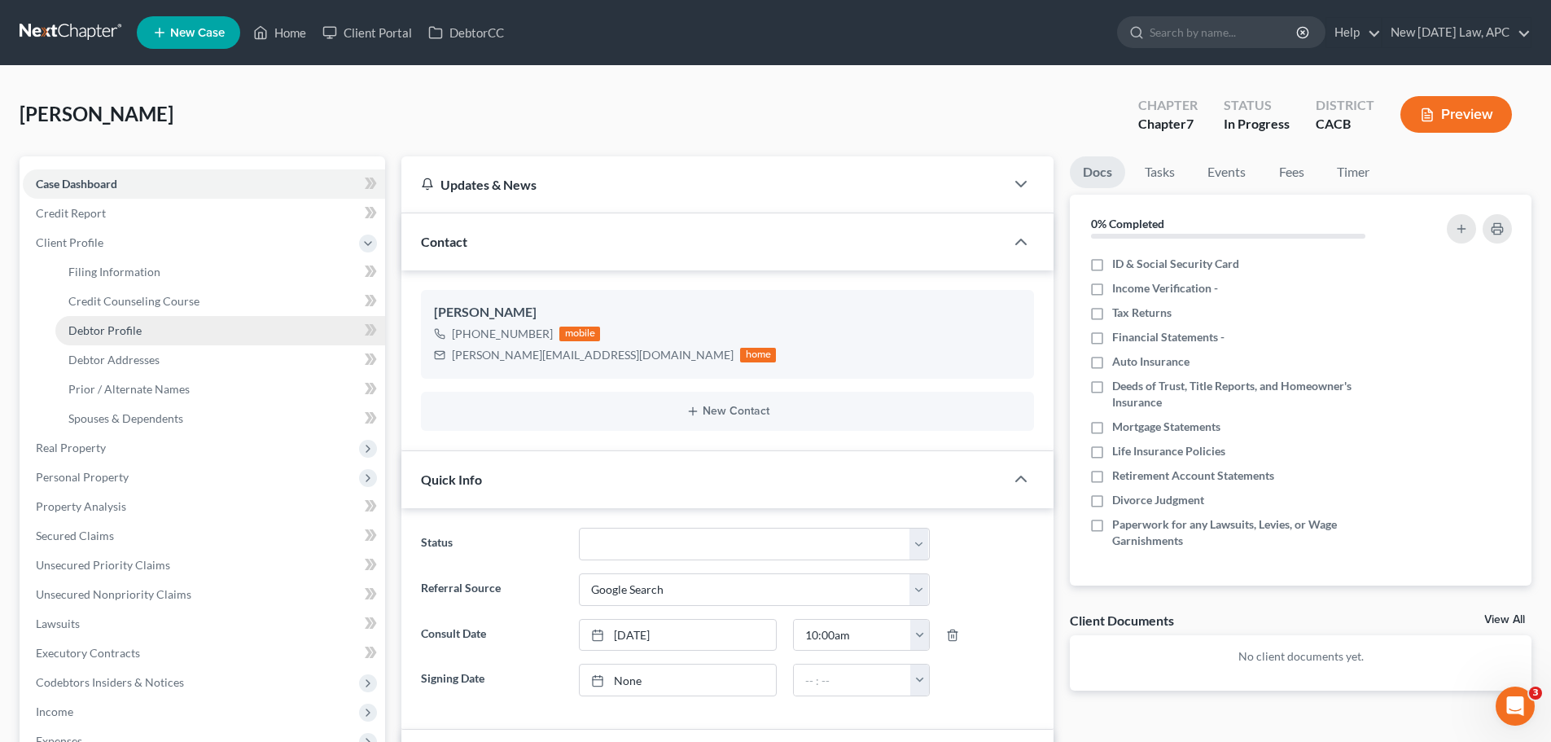
click at [128, 321] on link "Debtor Profile" at bounding box center [220, 330] width 330 height 29
select select "1"
select select "5"
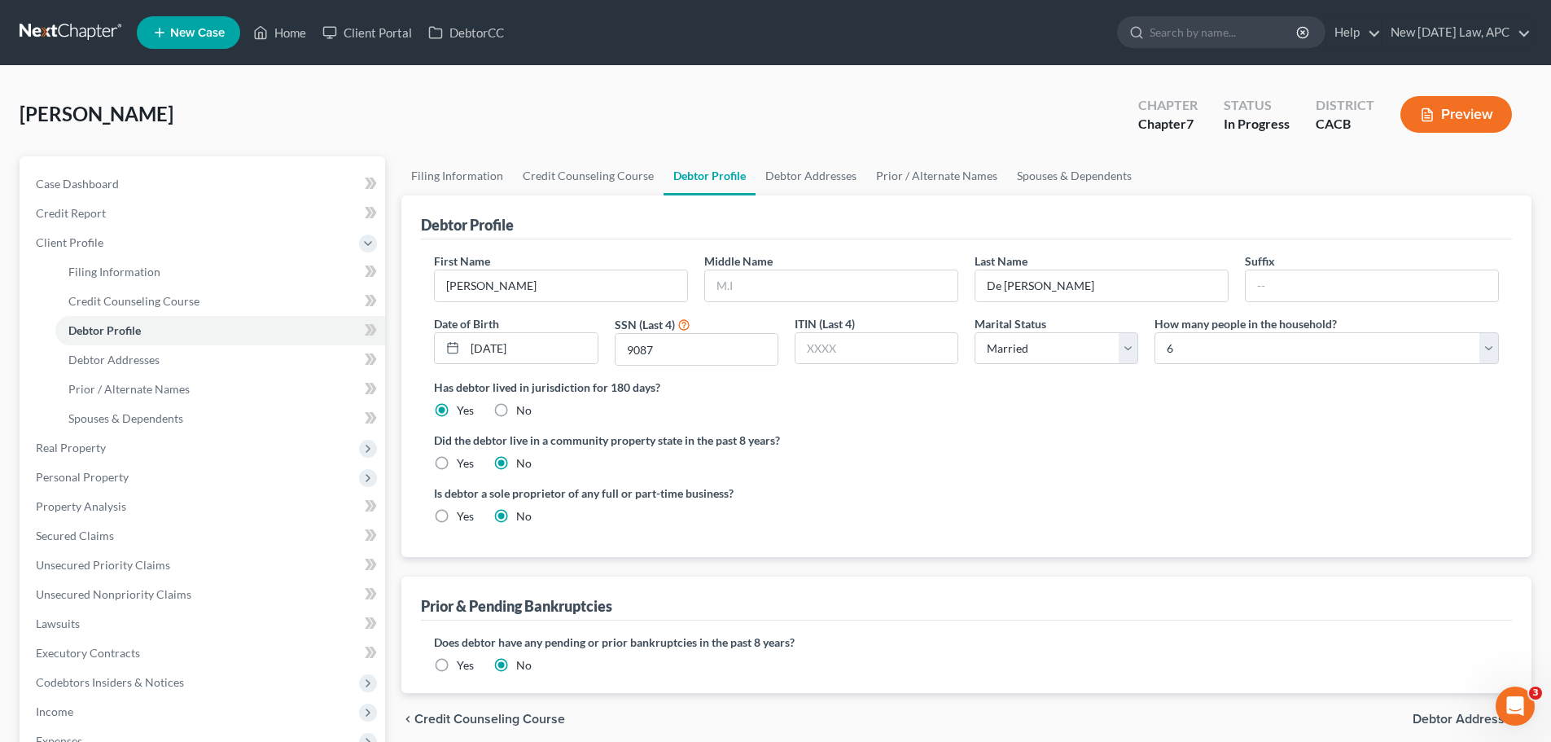
click at [902, 437] on label "Did the debtor live in a community property state in the past 8 years?" at bounding box center [966, 440] width 1065 height 17
click at [83, 217] on span "Credit Report" at bounding box center [71, 213] width 70 height 14
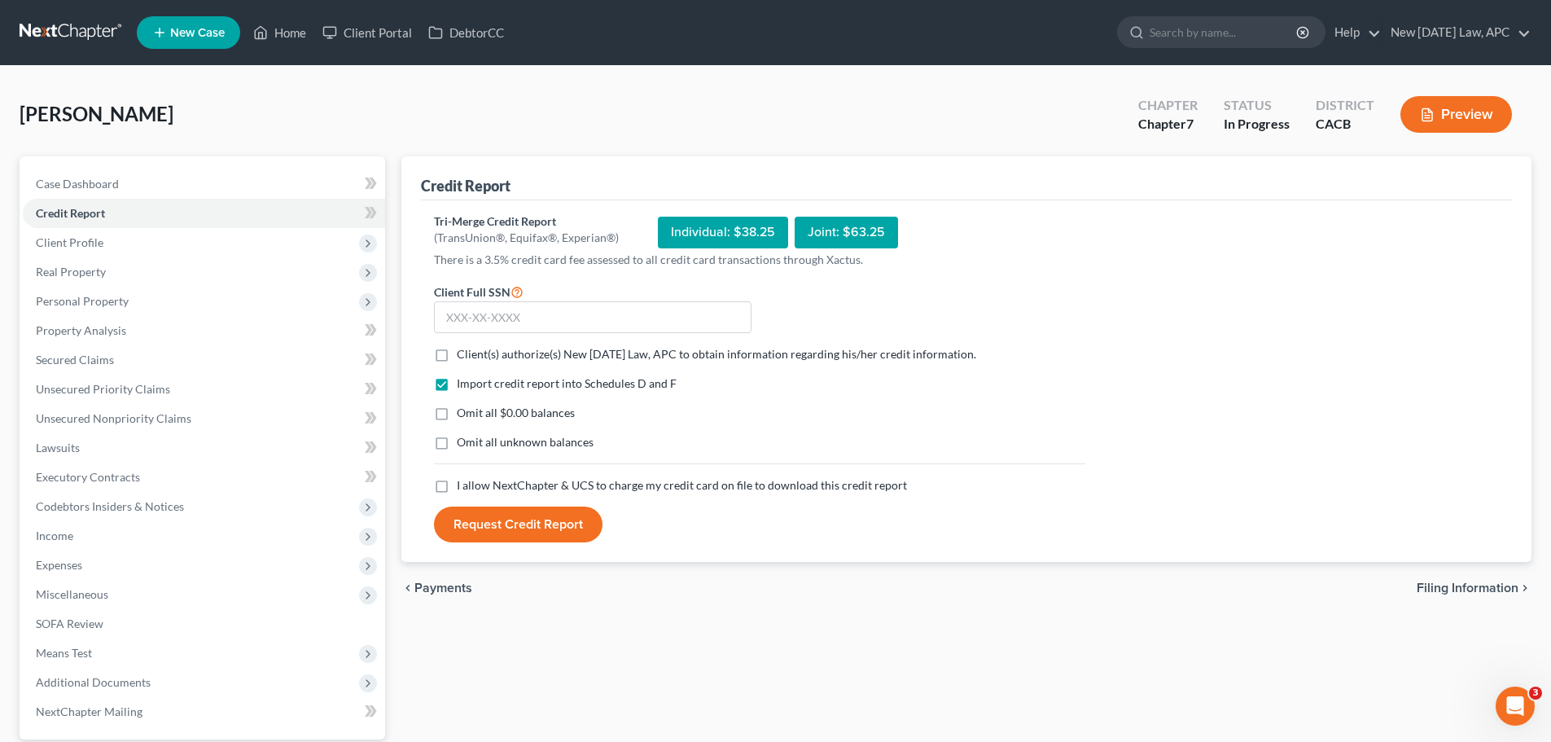
click at [457, 354] on label "Client(s) authorize(s) New [DATE] Law, APC to obtain information regarding his/…" at bounding box center [716, 354] width 519 height 16
click at [463, 354] on input "Client(s) authorize(s) New [DATE] Law, APC to obtain information regarding his/…" at bounding box center [468, 351] width 11 height 11
checkbox input "true"
click at [457, 410] on label "Omit all $0.00 balances" at bounding box center [516, 413] width 118 height 16
click at [463, 410] on input "Omit all $0.00 balances" at bounding box center [468, 410] width 11 height 11
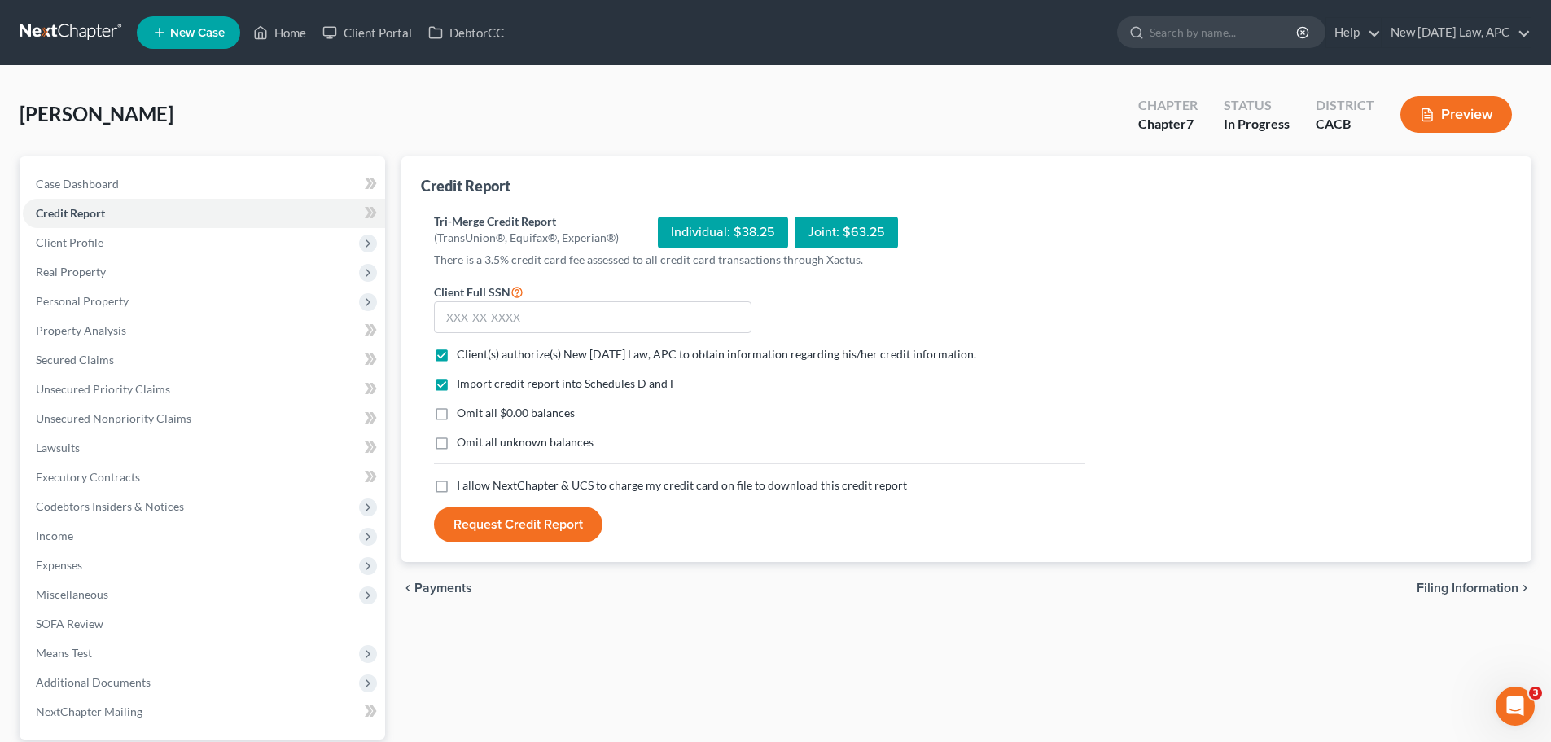
checkbox input "true"
click at [457, 446] on label "Omit all unknown balances" at bounding box center [525, 442] width 137 height 16
click at [463, 445] on input "Omit all unknown balances" at bounding box center [468, 439] width 11 height 11
checkbox input "true"
click at [457, 480] on label "I allow NextChapter & UCS to charge my credit card on file to download this cre…" at bounding box center [682, 485] width 450 height 16
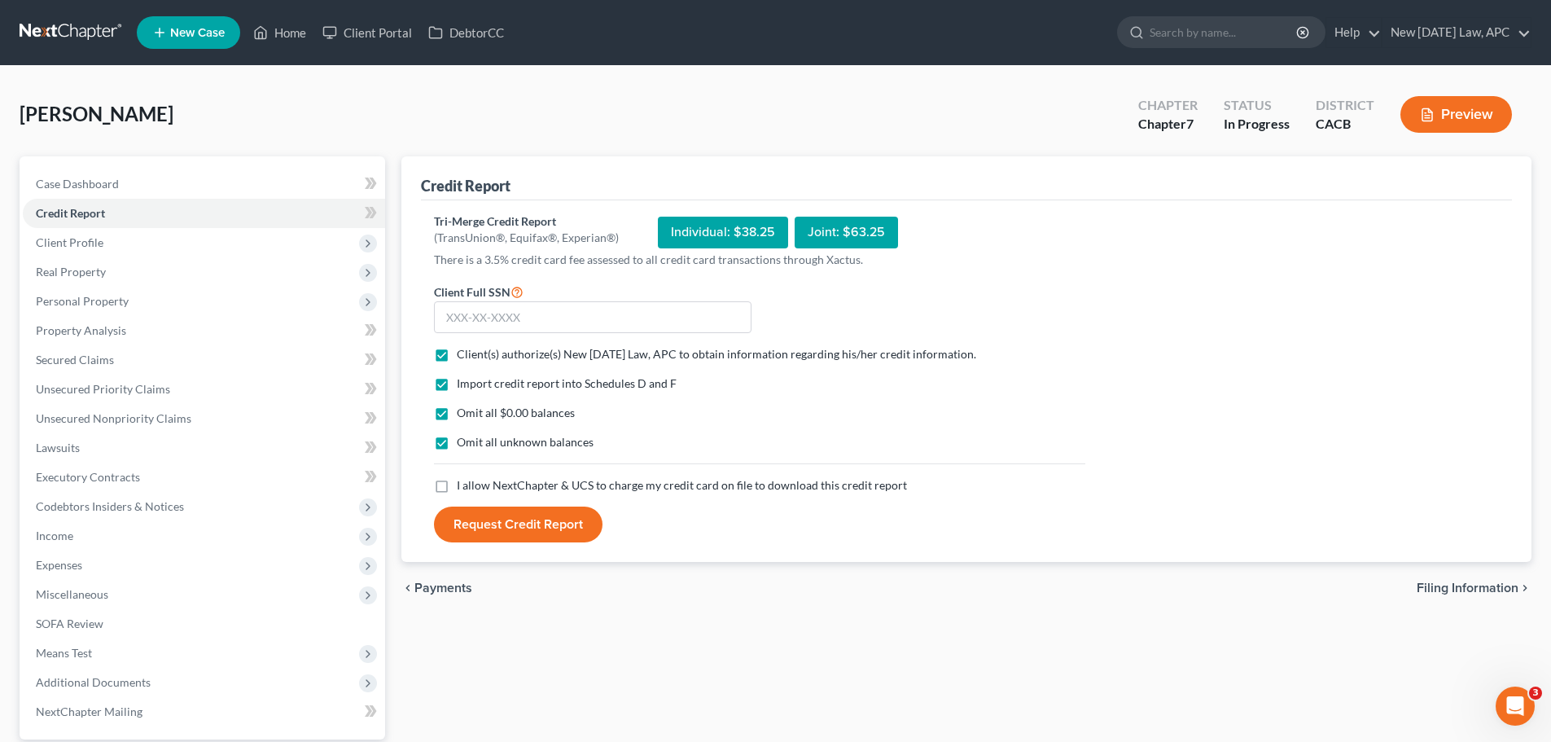
click at [463, 480] on input "I allow NextChapter & UCS to charge my credit card on file to download this cre…" at bounding box center [468, 482] width 11 height 11
checkbox input "true"
paste input "612-28-9087"
type input "612-28-9087"
click at [525, 519] on button "Request Credit Report" at bounding box center [518, 524] width 169 height 36
